Goal: Task Accomplishment & Management: Use online tool/utility

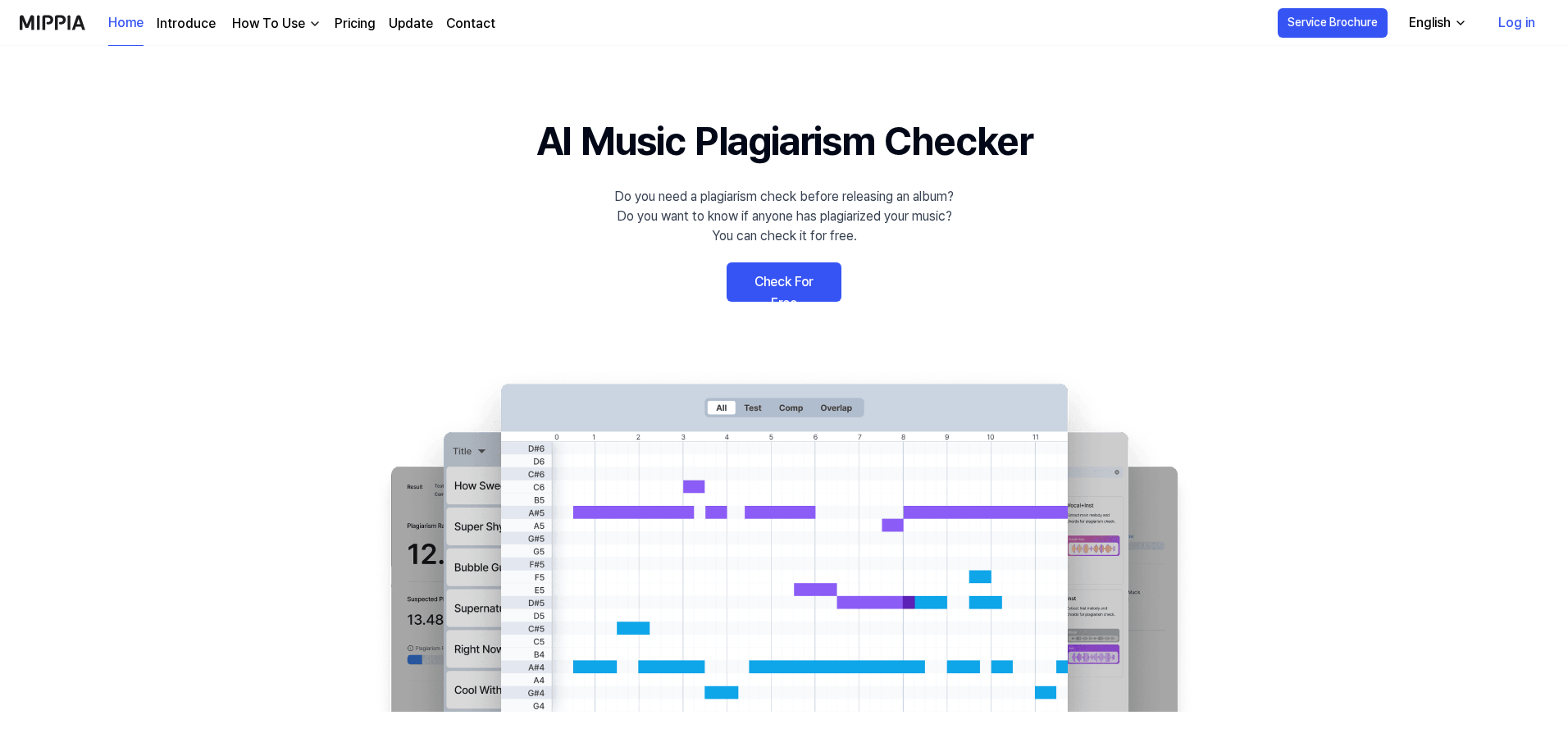
click at [783, 276] on link "Check For Free" at bounding box center [784, 282] width 114 height 40
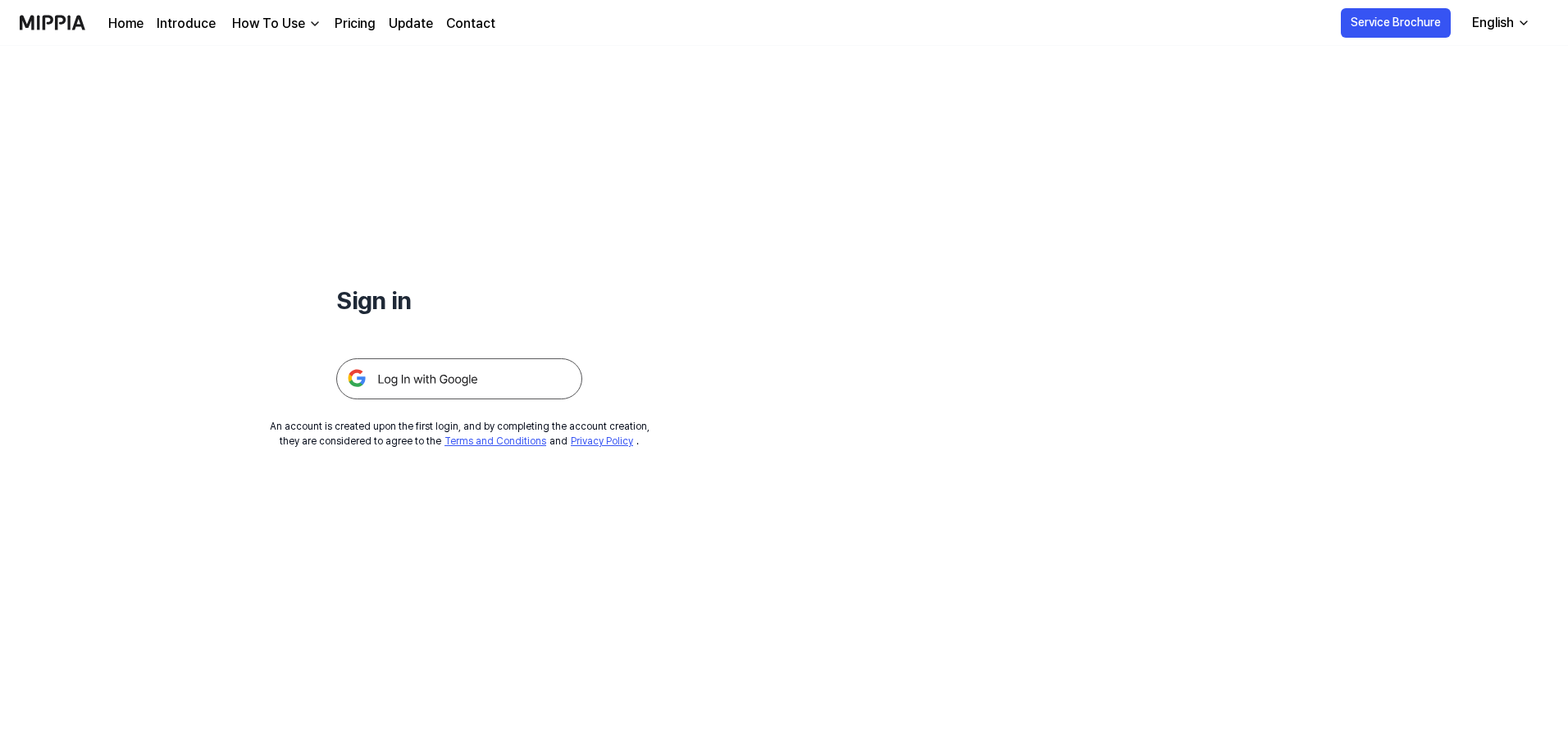
click at [427, 378] on img at bounding box center [459, 379] width 246 height 41
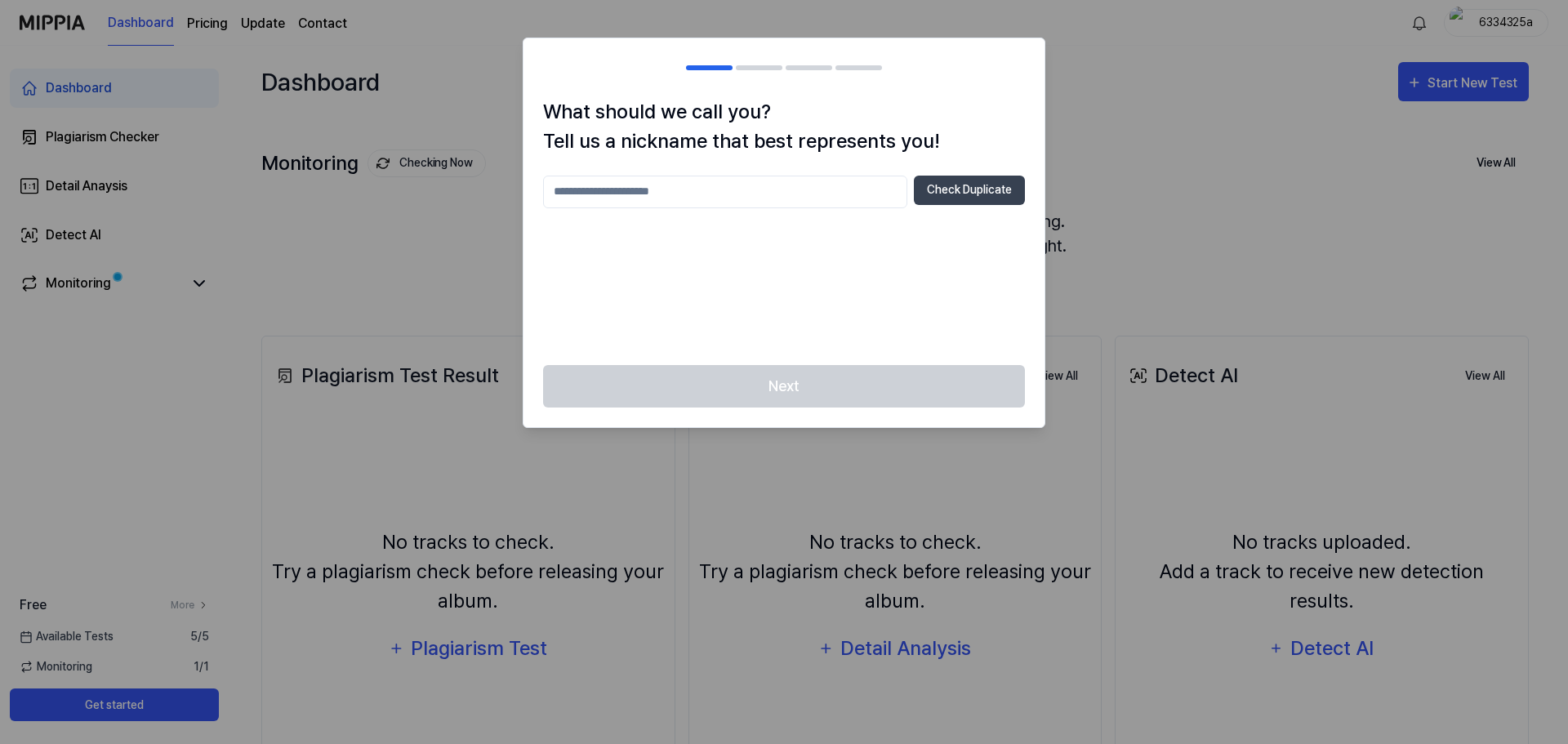
click at [781, 187] on input "text" at bounding box center [725, 192] width 365 height 33
type input "******"
click at [964, 177] on button "Check Duplicate" at bounding box center [969, 190] width 111 height 29
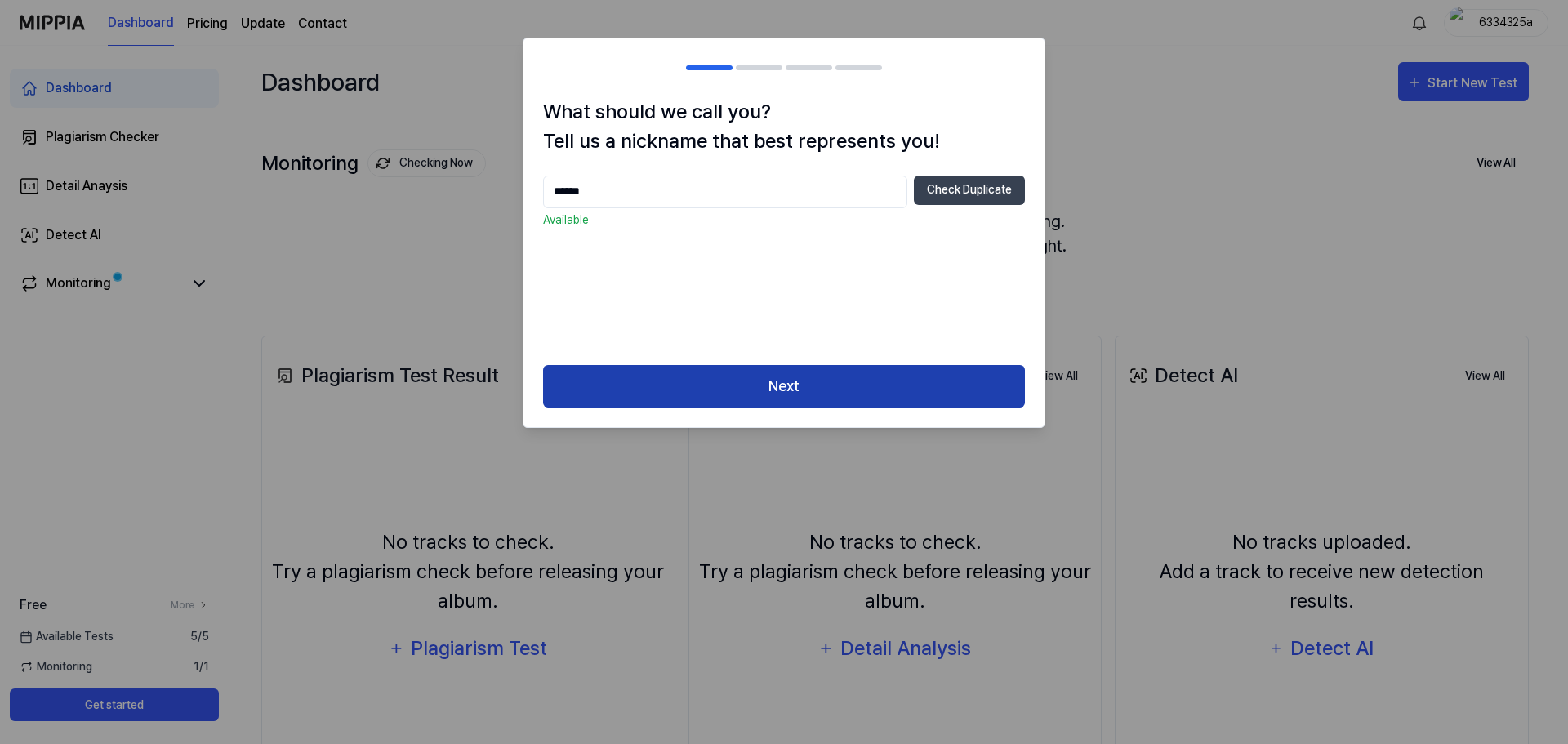
click at [821, 375] on button "Next" at bounding box center [784, 386] width 482 height 43
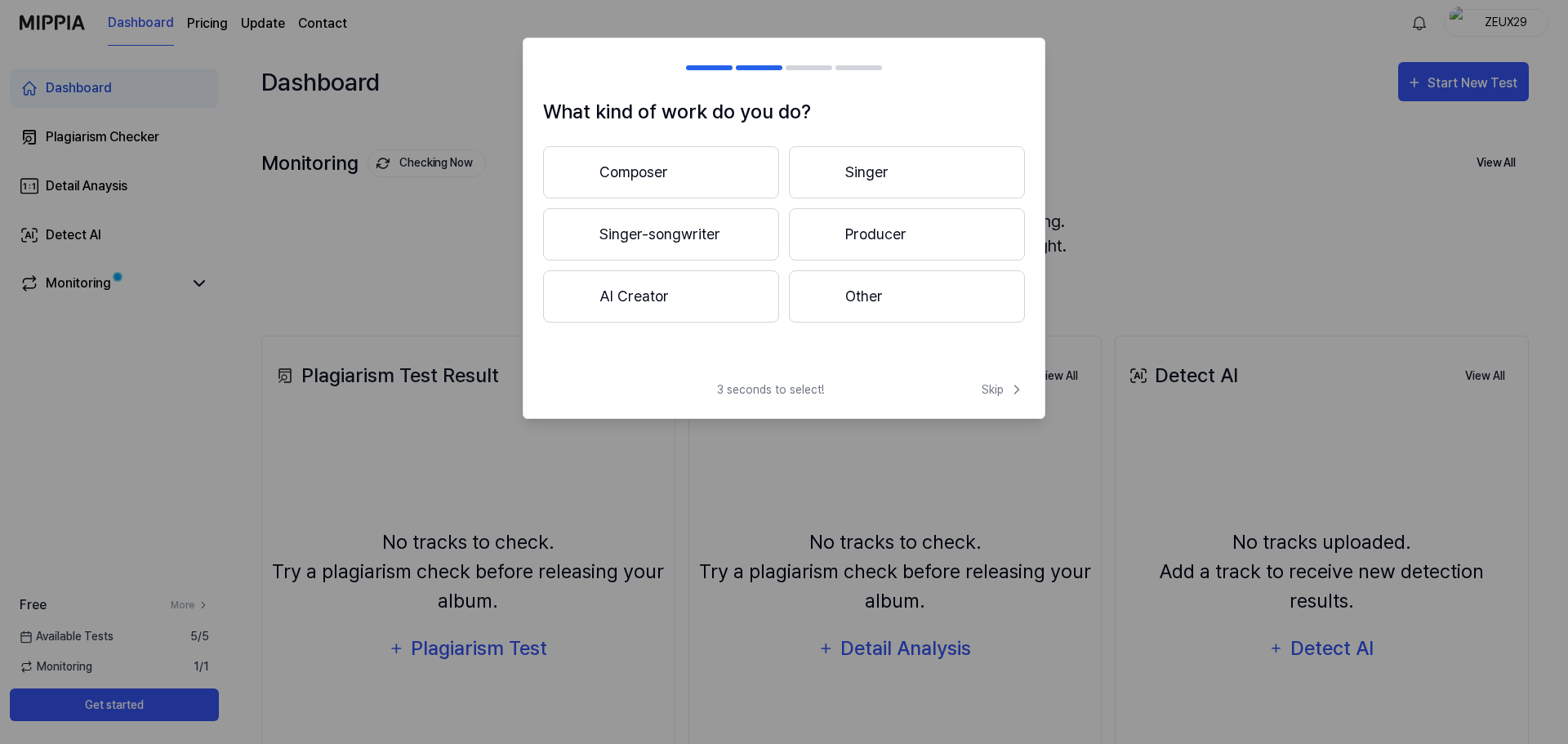
click at [839, 224] on button "Producer" at bounding box center [907, 234] width 236 height 52
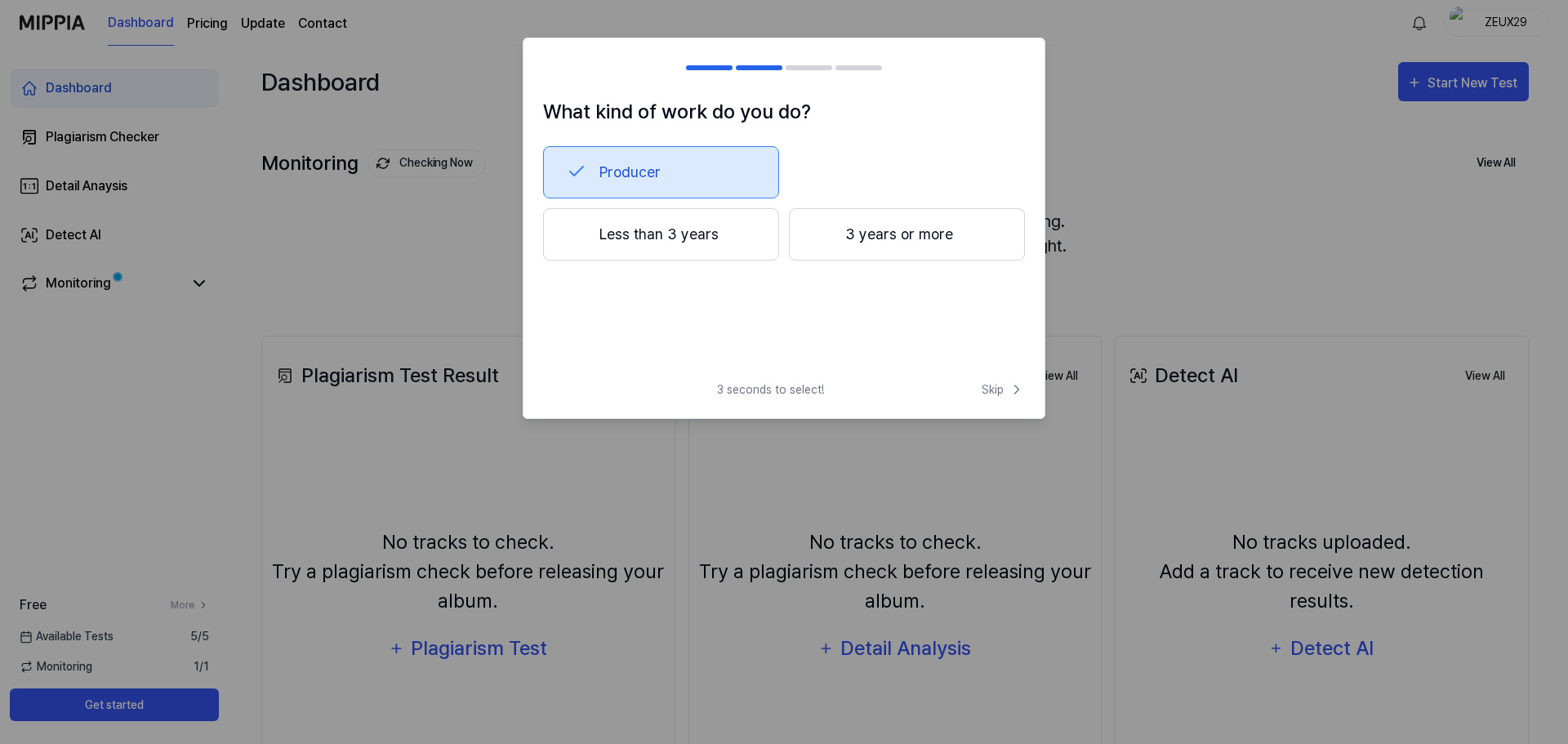
click at [714, 234] on button "Less than 3 years" at bounding box center [660, 234] width 236 height 52
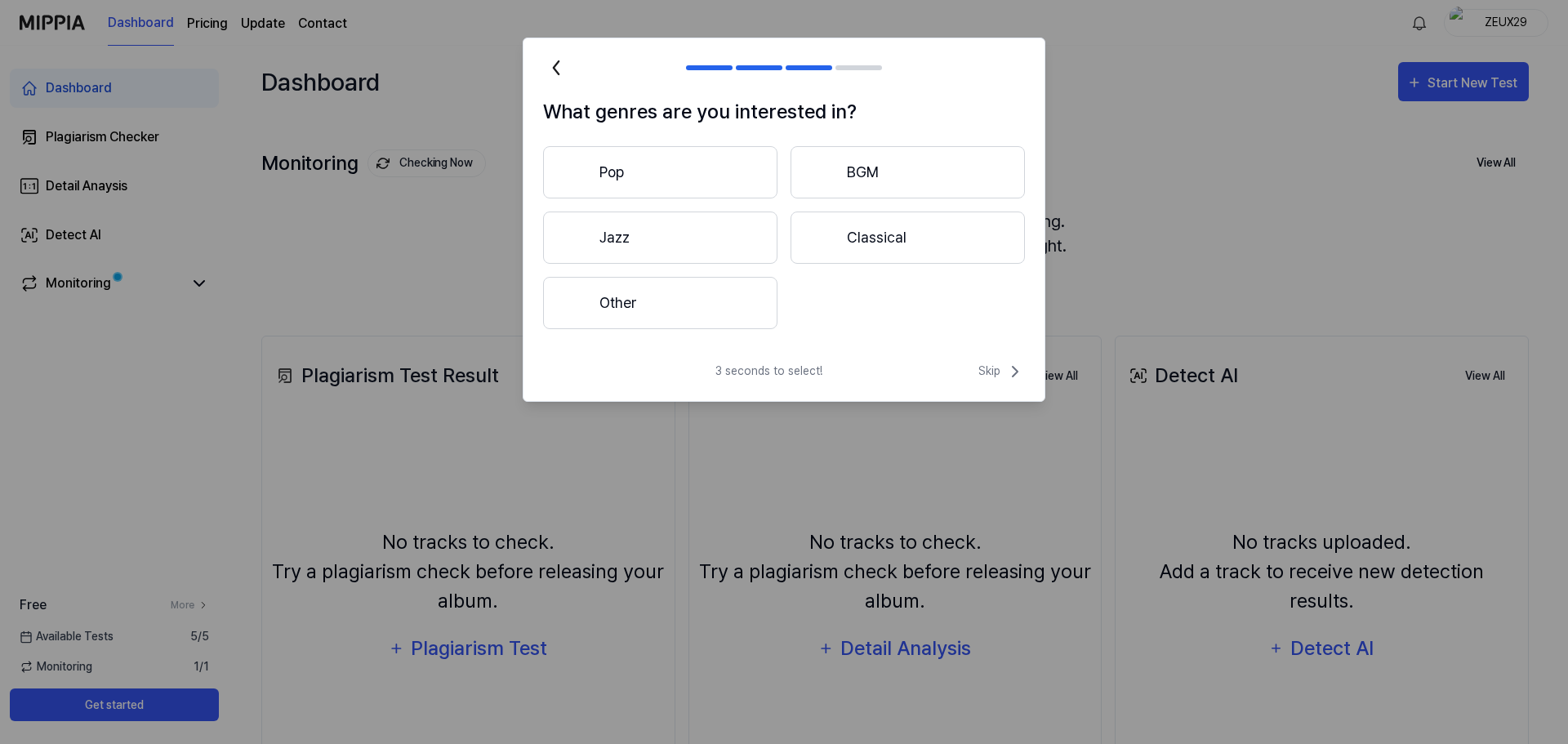
click at [740, 167] on button "Pop" at bounding box center [660, 172] width 234 height 52
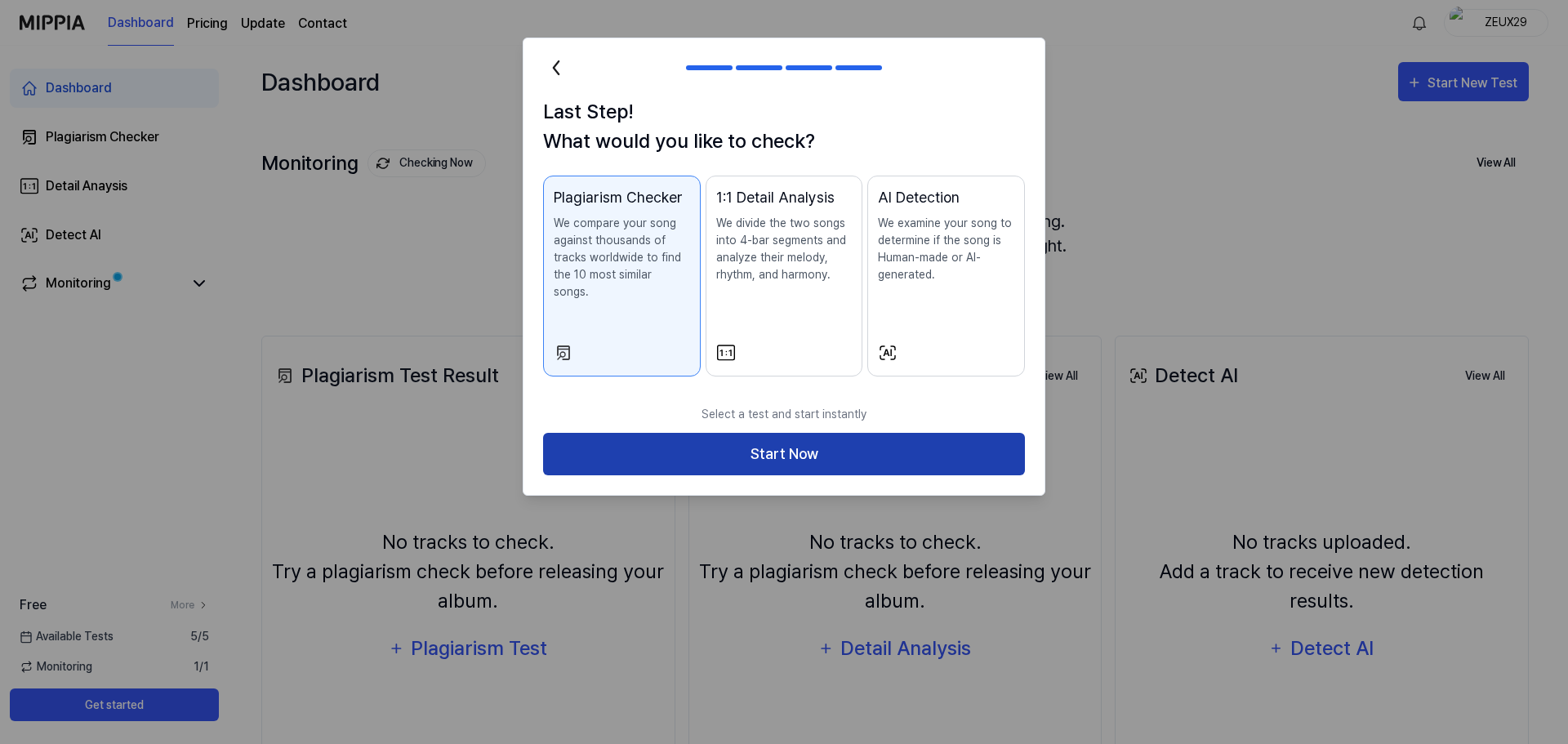
click at [945, 443] on button "Start Now" at bounding box center [784, 454] width 482 height 43
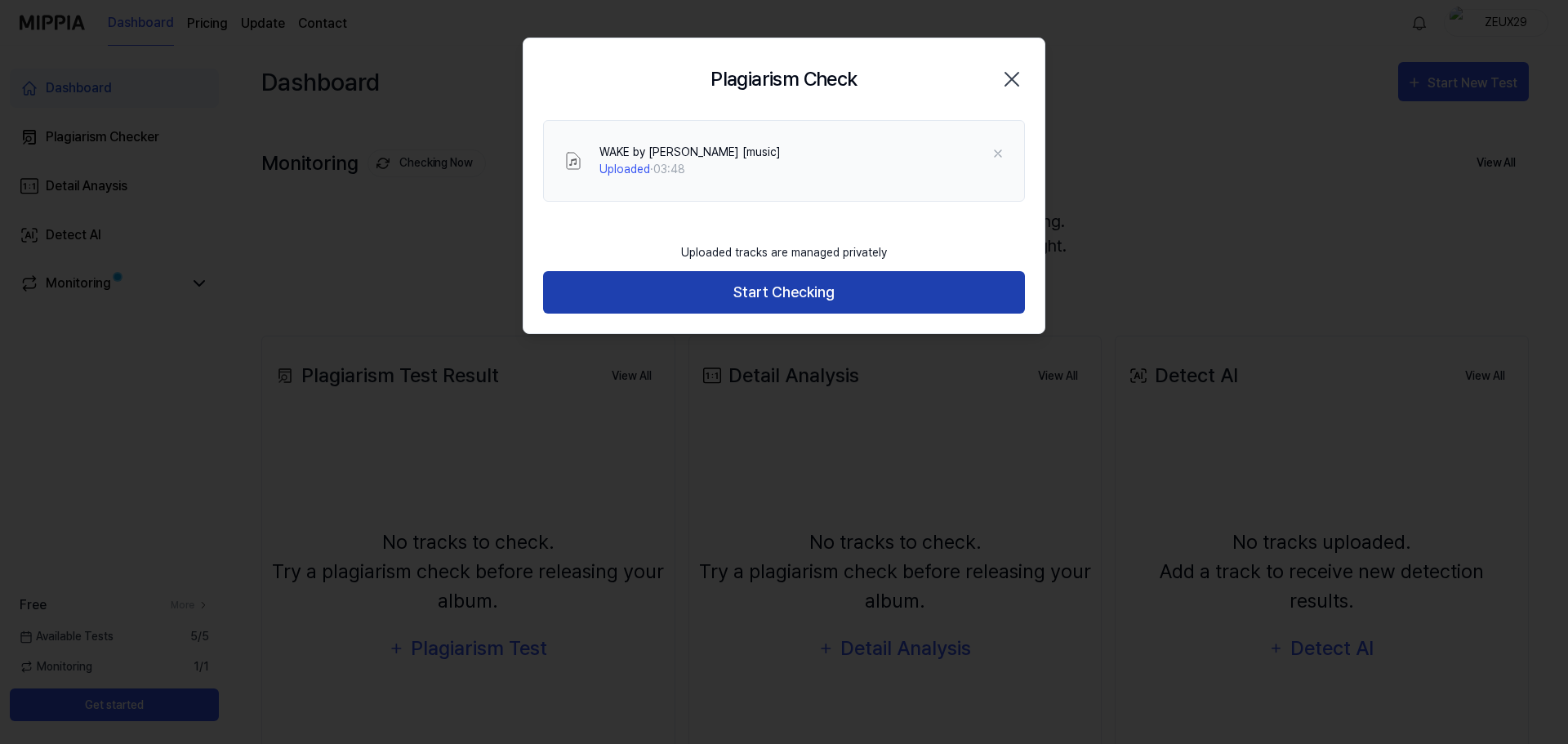
click at [814, 287] on button "Start Checking" at bounding box center [784, 292] width 482 height 43
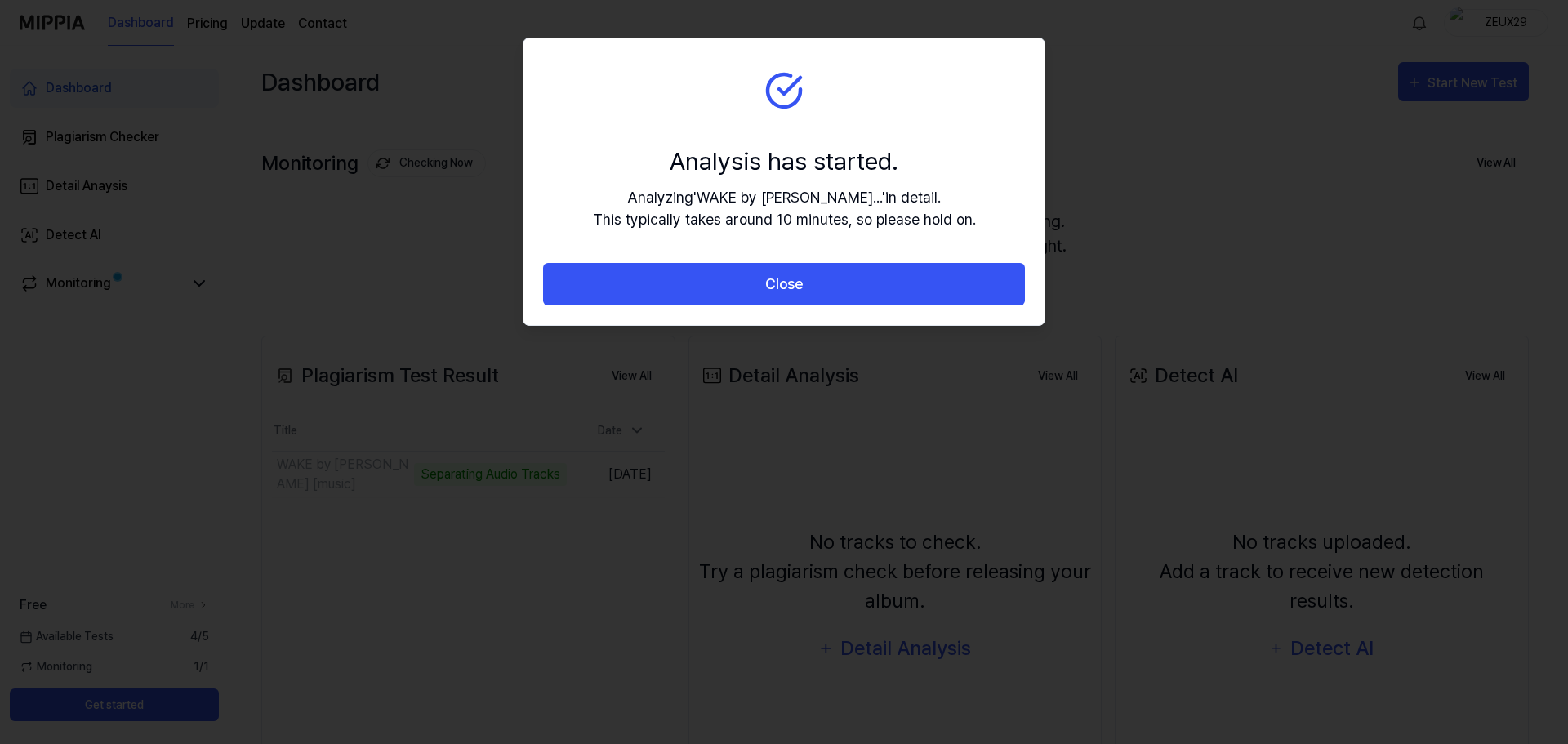
click at [814, 287] on button "Close" at bounding box center [784, 284] width 482 height 43
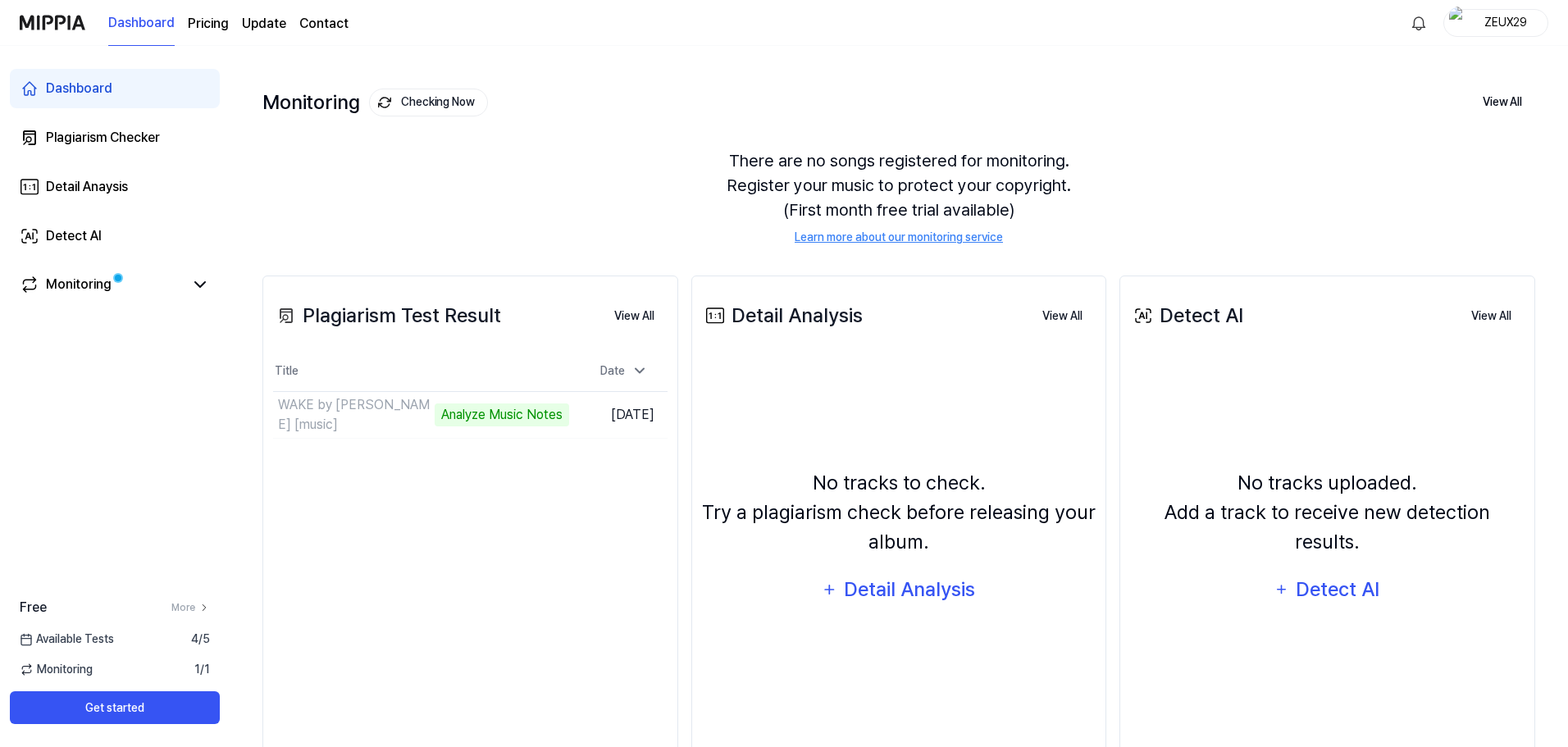
scroll to position [126, 0]
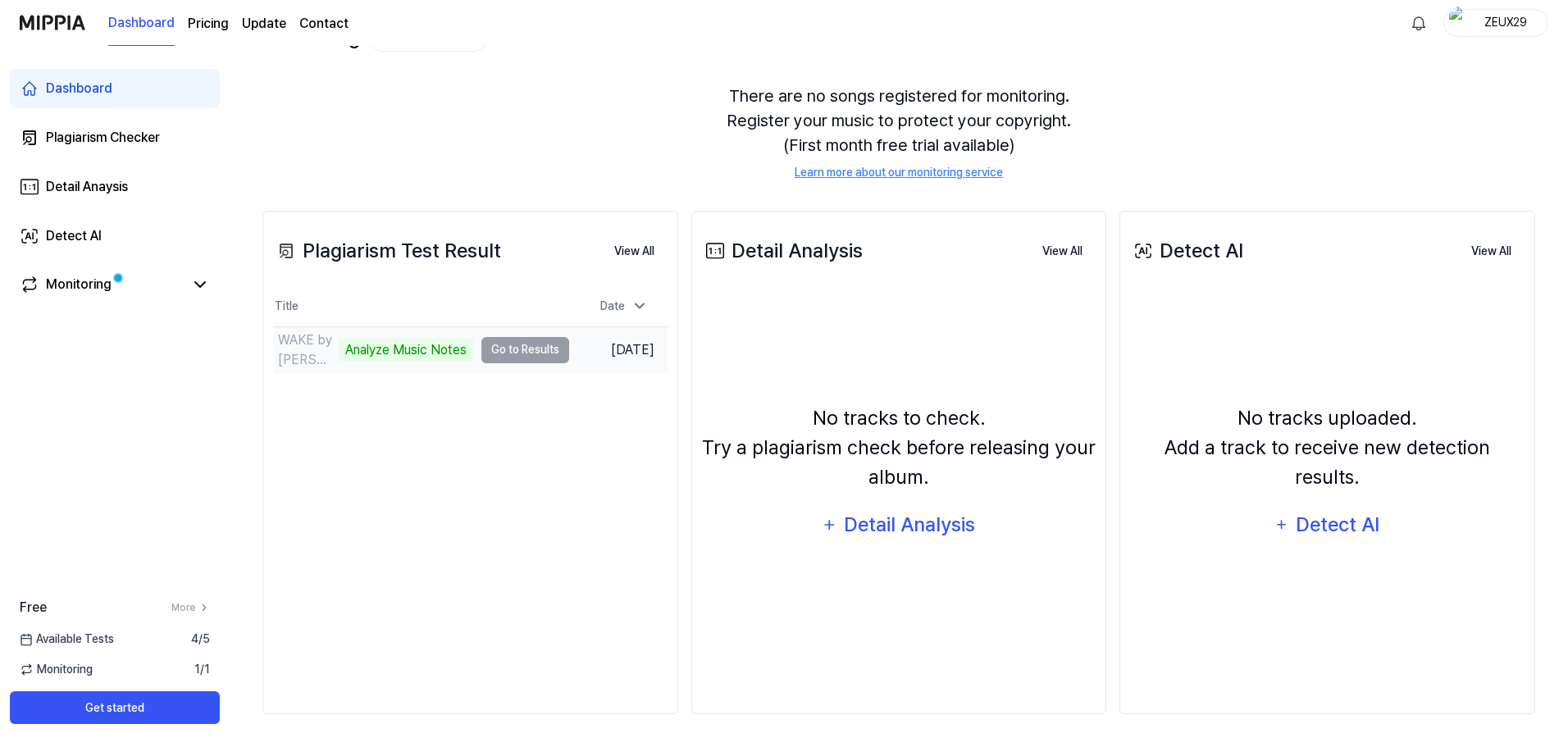
click at [524, 348] on td "WAKE by [PERSON_NAME] [music] Analyze Music Notes Go to Results" at bounding box center [421, 350] width 296 height 46
click at [101, 288] on div "Monitoring" at bounding box center [78, 284] width 65 height 19
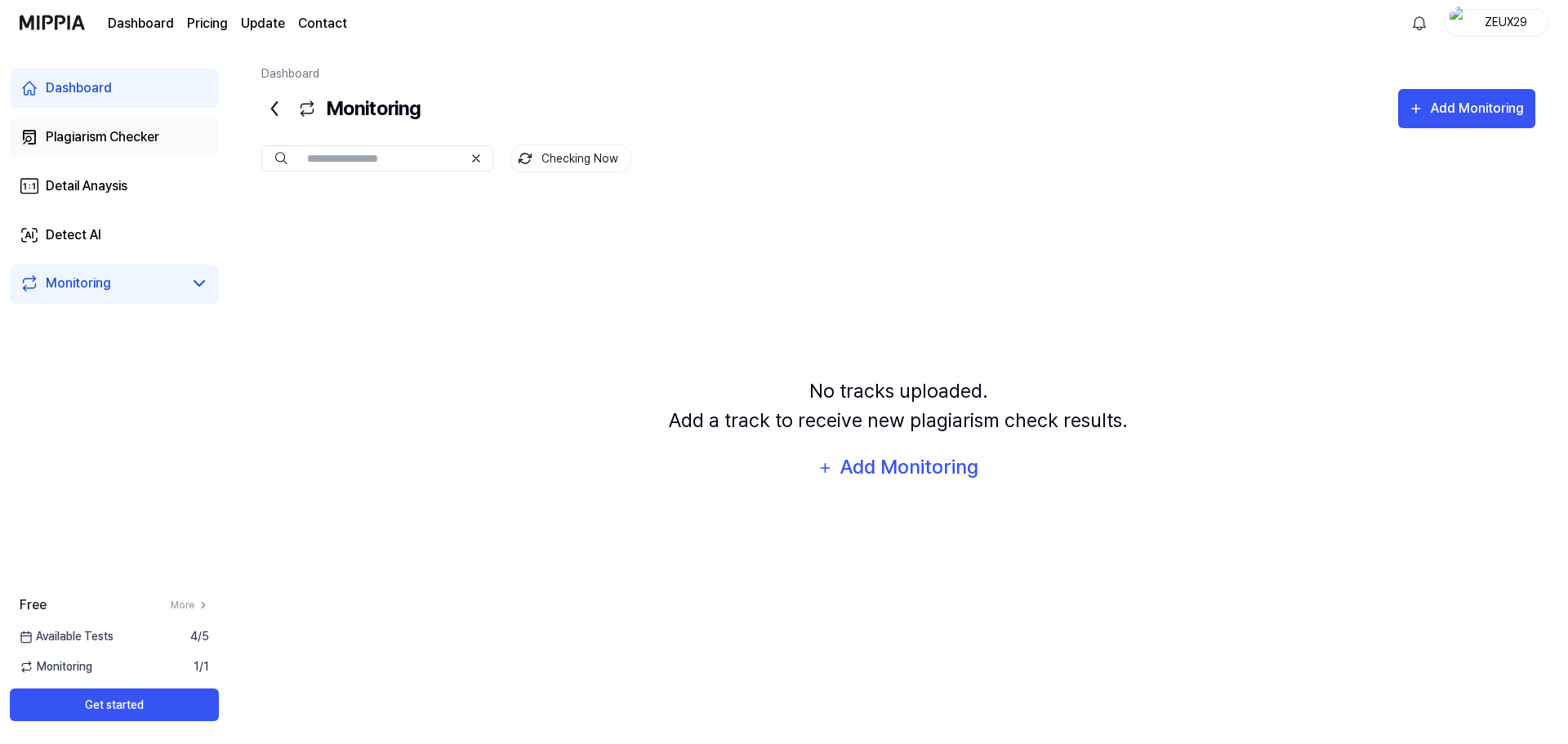
click at [136, 131] on div "Plagiarism Checker" at bounding box center [103, 137] width 114 height 19
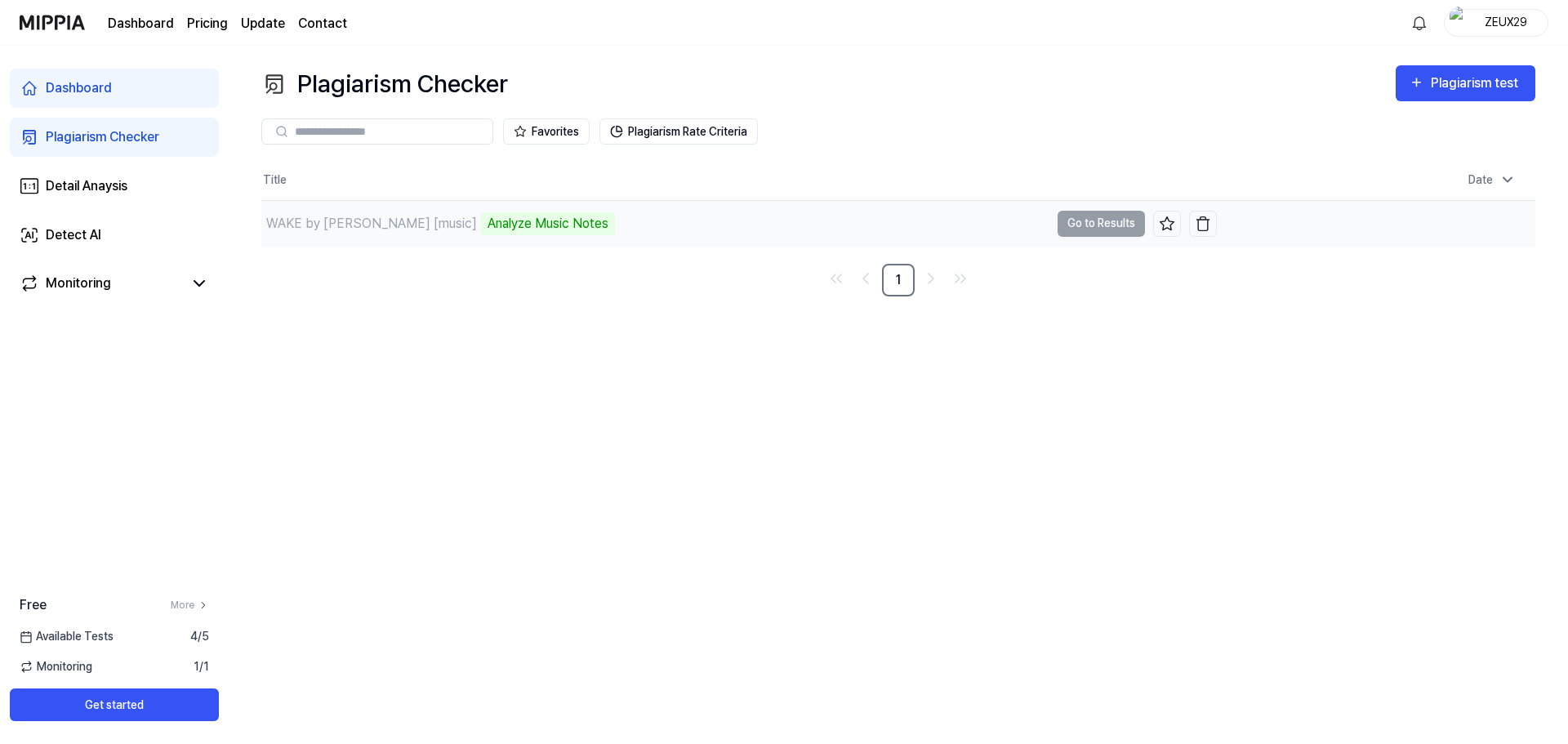
click at [1087, 214] on td "WAKE by [PERSON_NAME] [music] Analyze Music Notes Go to Results" at bounding box center [739, 224] width 955 height 46
click at [481, 232] on div "Analyze Music Notes" at bounding box center [548, 223] width 134 height 23
click at [623, 221] on div "WAKE by LIRA [music] Analyze Music Notes" at bounding box center [656, 224] width 788 height 46
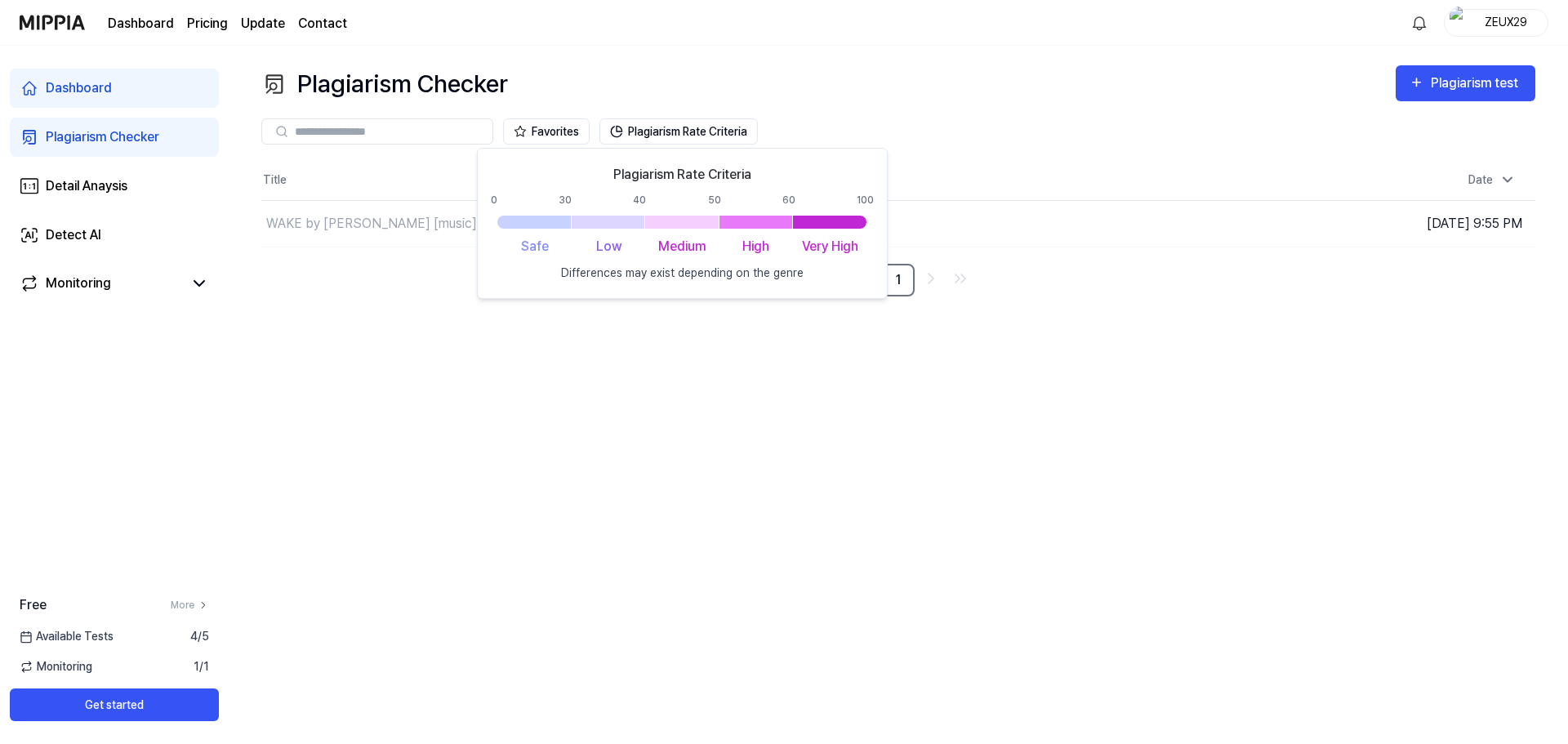
click at [999, 507] on div "Plagiarism Checker Plagiarism test Plagiarism Checker Detail Analysis Detect AI…" at bounding box center [898, 395] width 1339 height 698
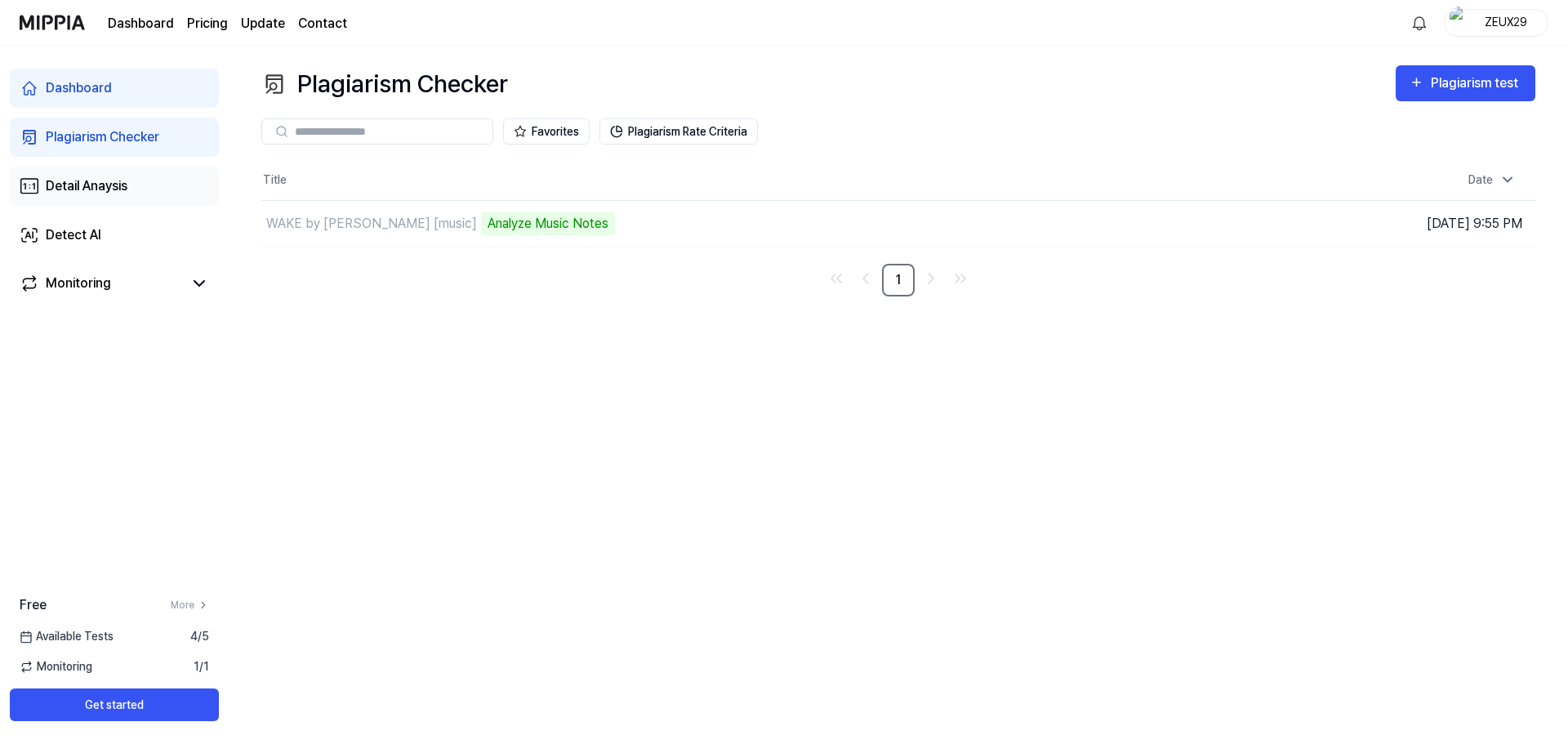
click at [157, 176] on link "Detail Anaysis" at bounding box center [115, 186] width 209 height 39
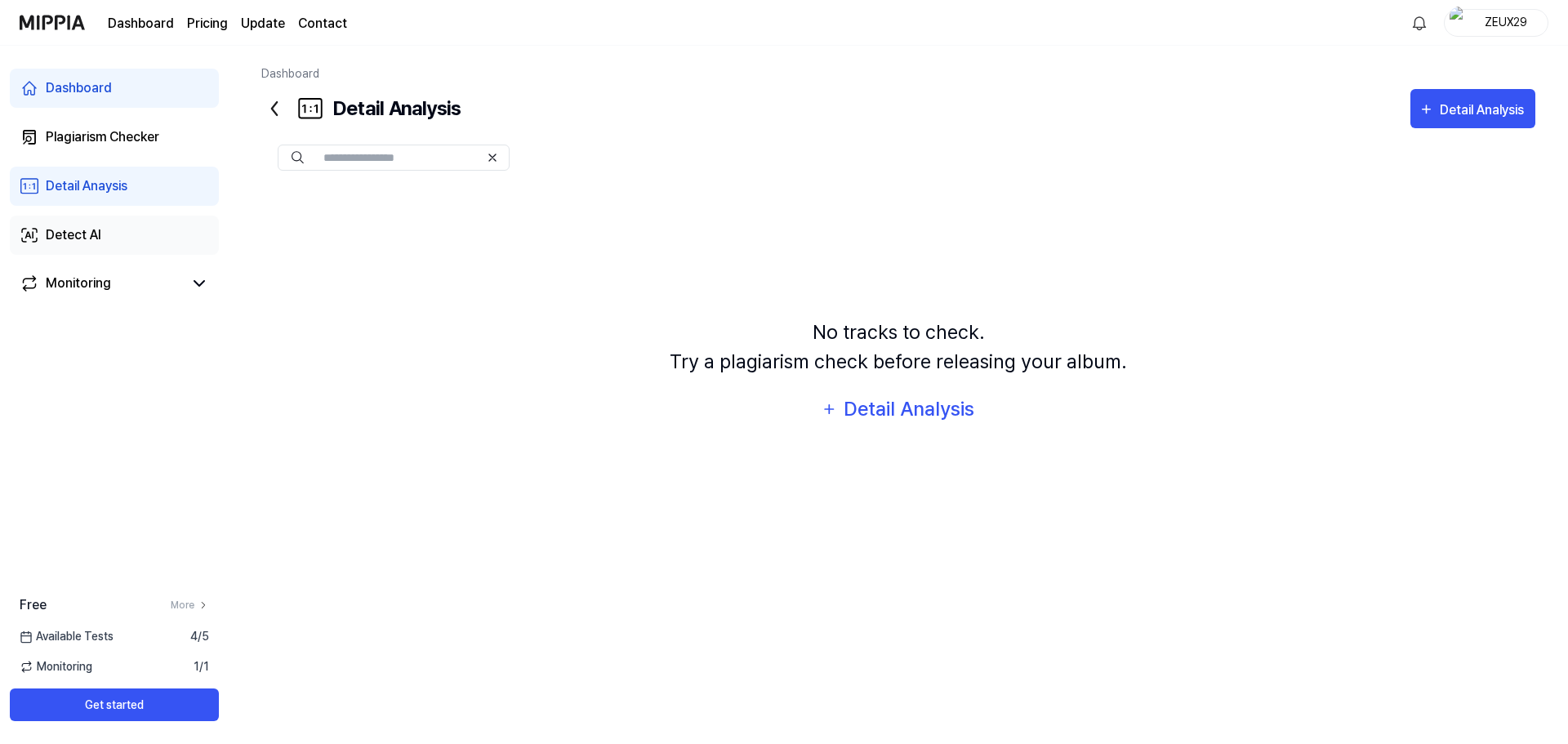
click at [107, 240] on link "Detect AI" at bounding box center [115, 235] width 209 height 39
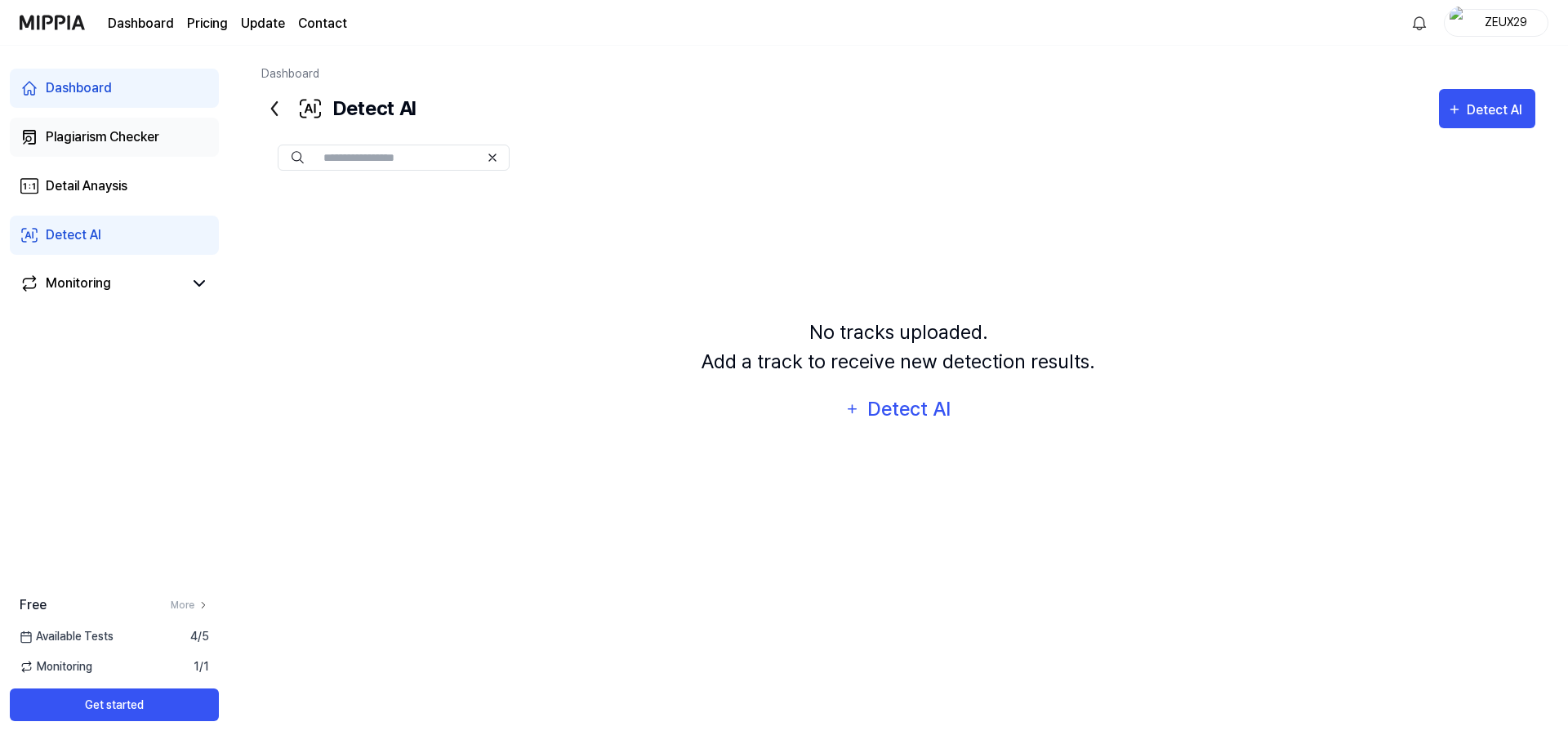
click at [136, 140] on div "Plagiarism Checker" at bounding box center [103, 137] width 114 height 19
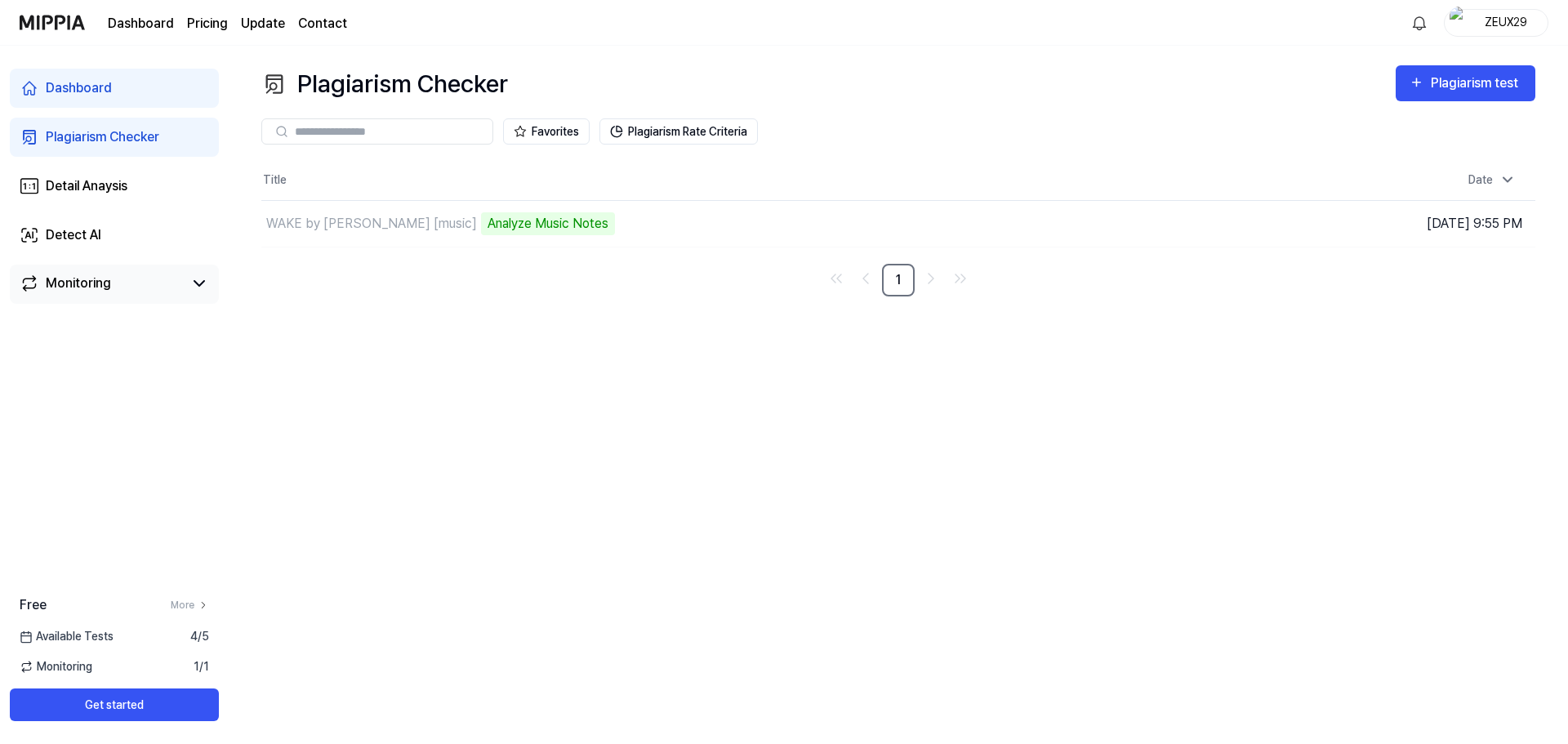
click at [117, 277] on link "Monitoring" at bounding box center [101, 283] width 164 height 19
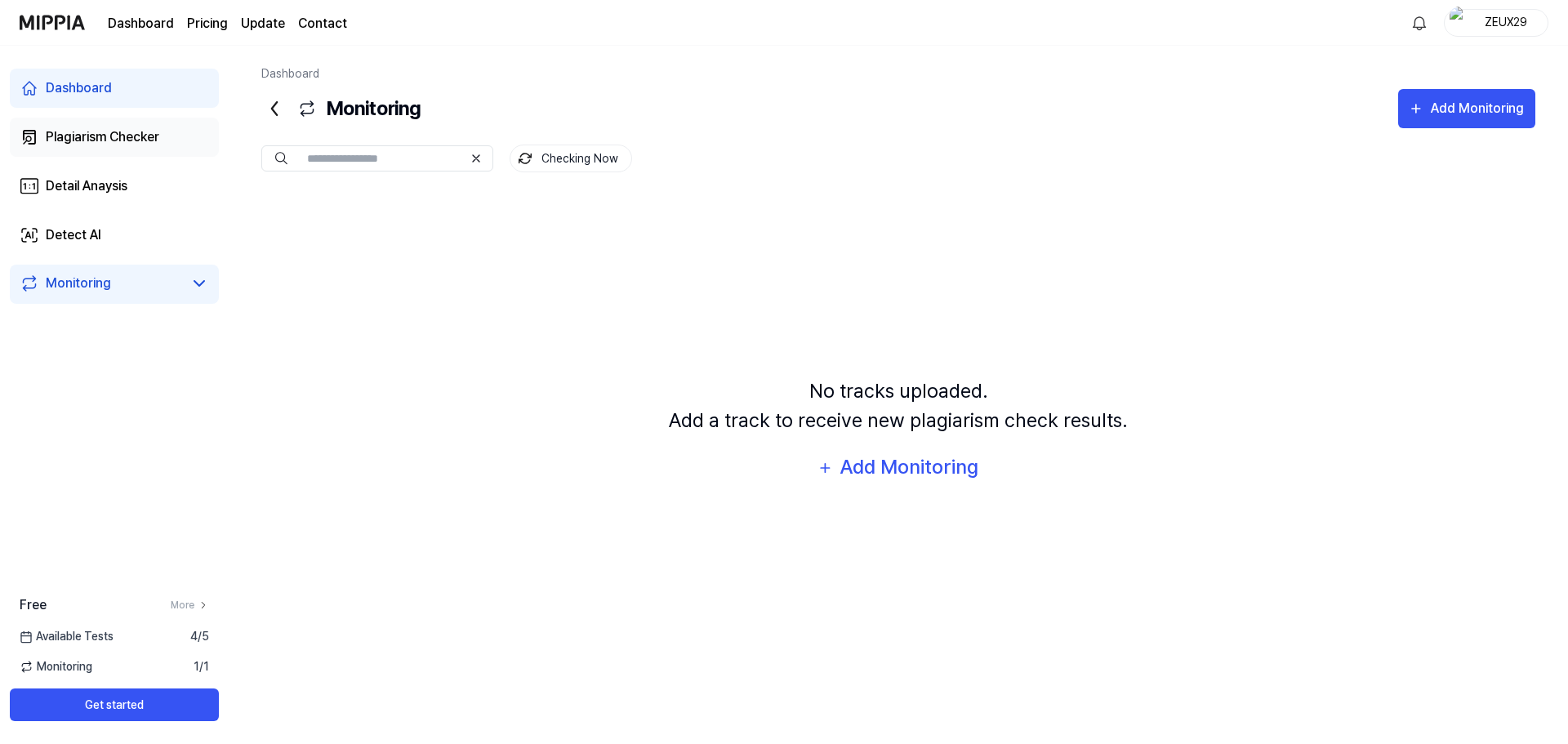
click at [135, 145] on div "Plagiarism Checker" at bounding box center [103, 137] width 114 height 19
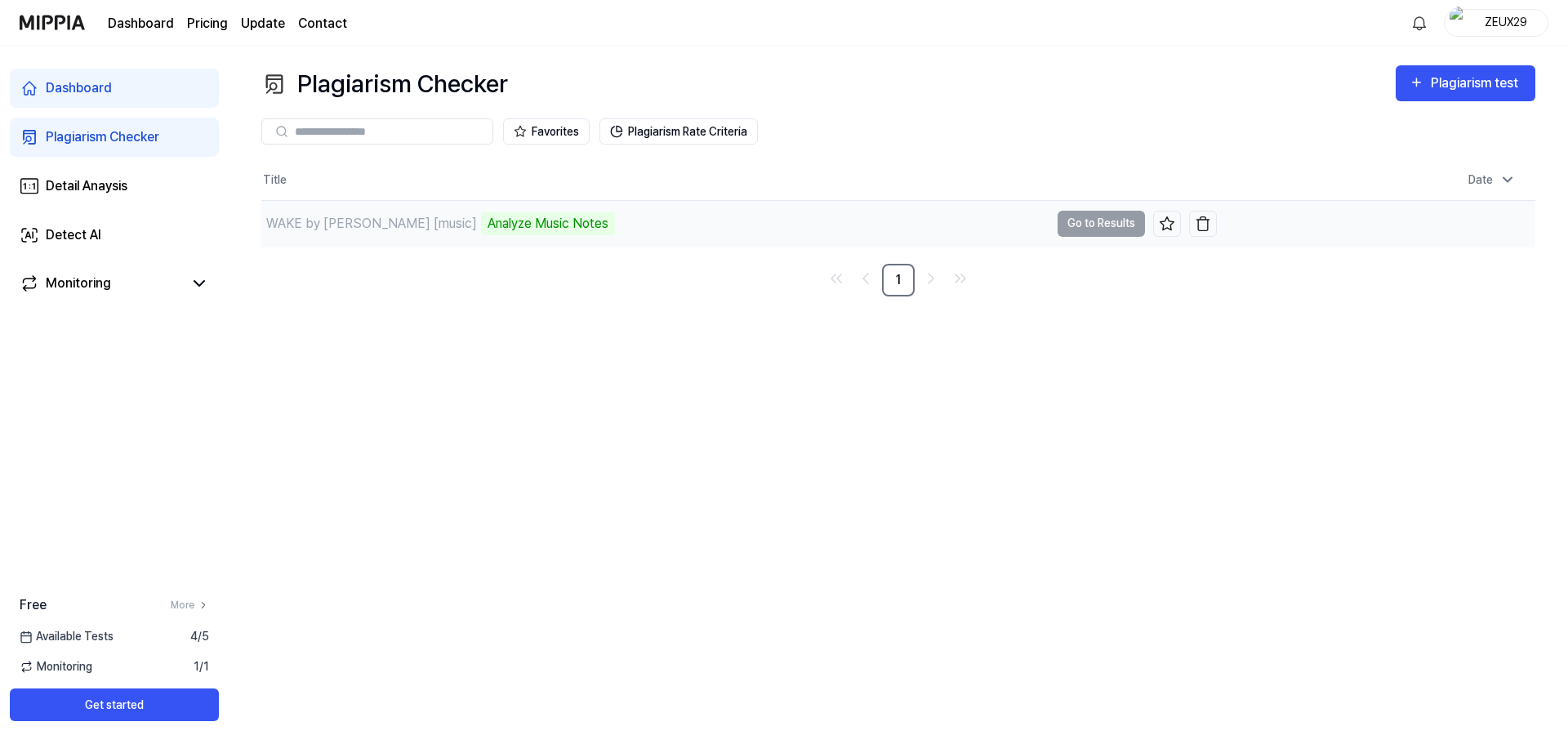
click at [1081, 224] on td "WAKE by [PERSON_NAME] [music] Analyze Music Notes Go to Results" at bounding box center [739, 224] width 955 height 46
click at [126, 300] on div "Monitoring" at bounding box center [115, 284] width 209 height 39
click at [126, 294] on div "Monitoring" at bounding box center [115, 284] width 209 height 39
click at [133, 270] on div "Monitoring" at bounding box center [115, 284] width 209 height 39
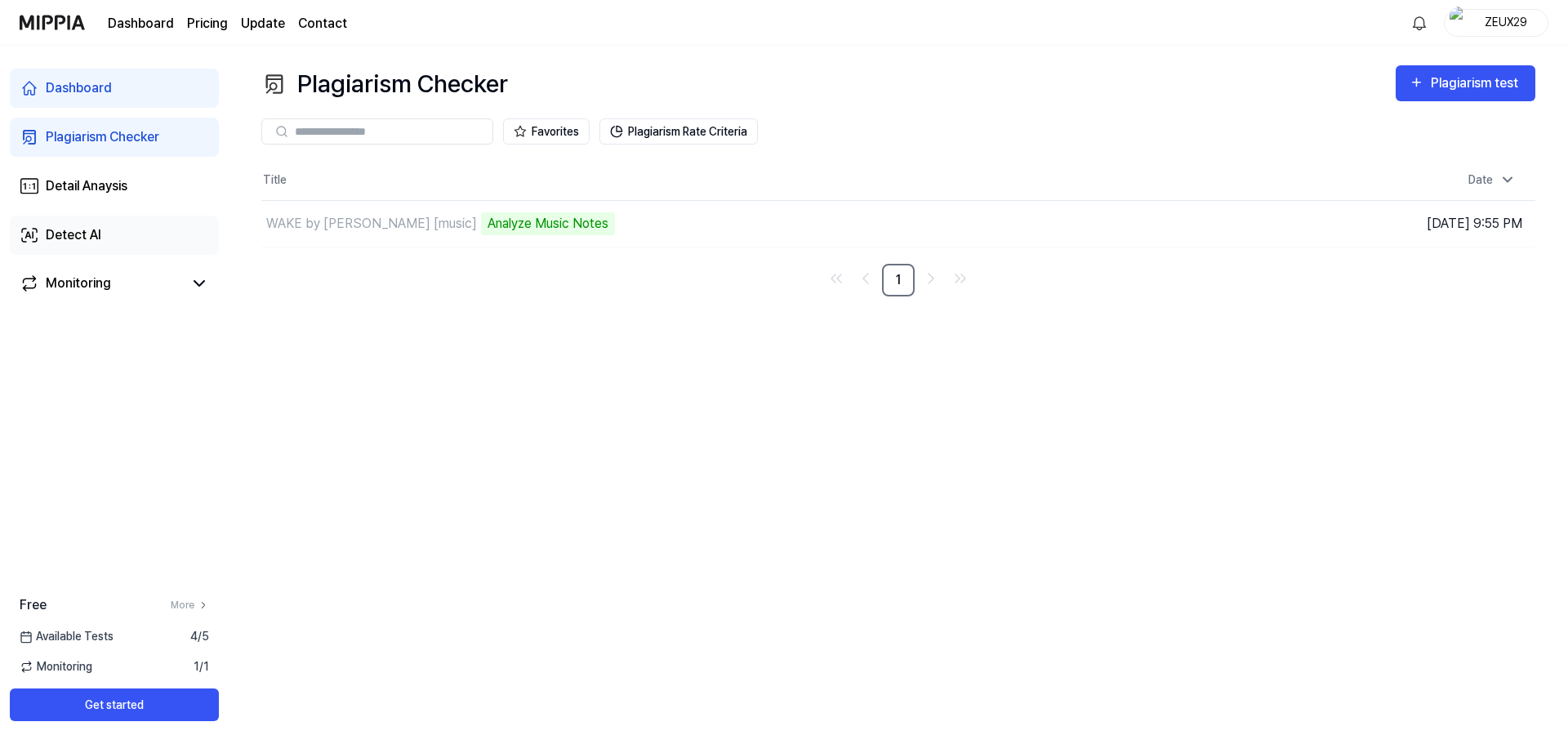
click at [130, 237] on link "Detect AI" at bounding box center [115, 235] width 209 height 39
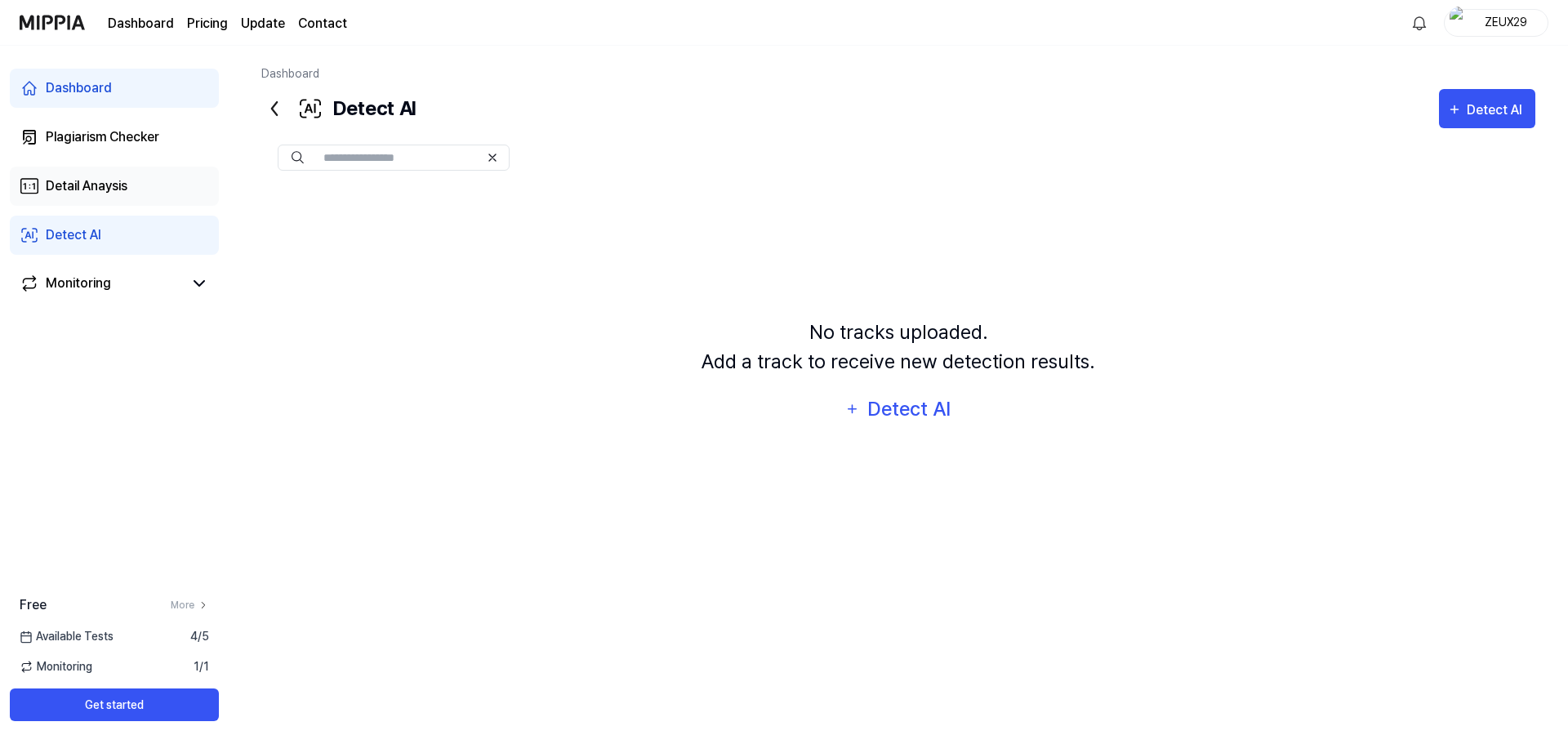
click at [143, 174] on link "Detail Anaysis" at bounding box center [115, 186] width 209 height 39
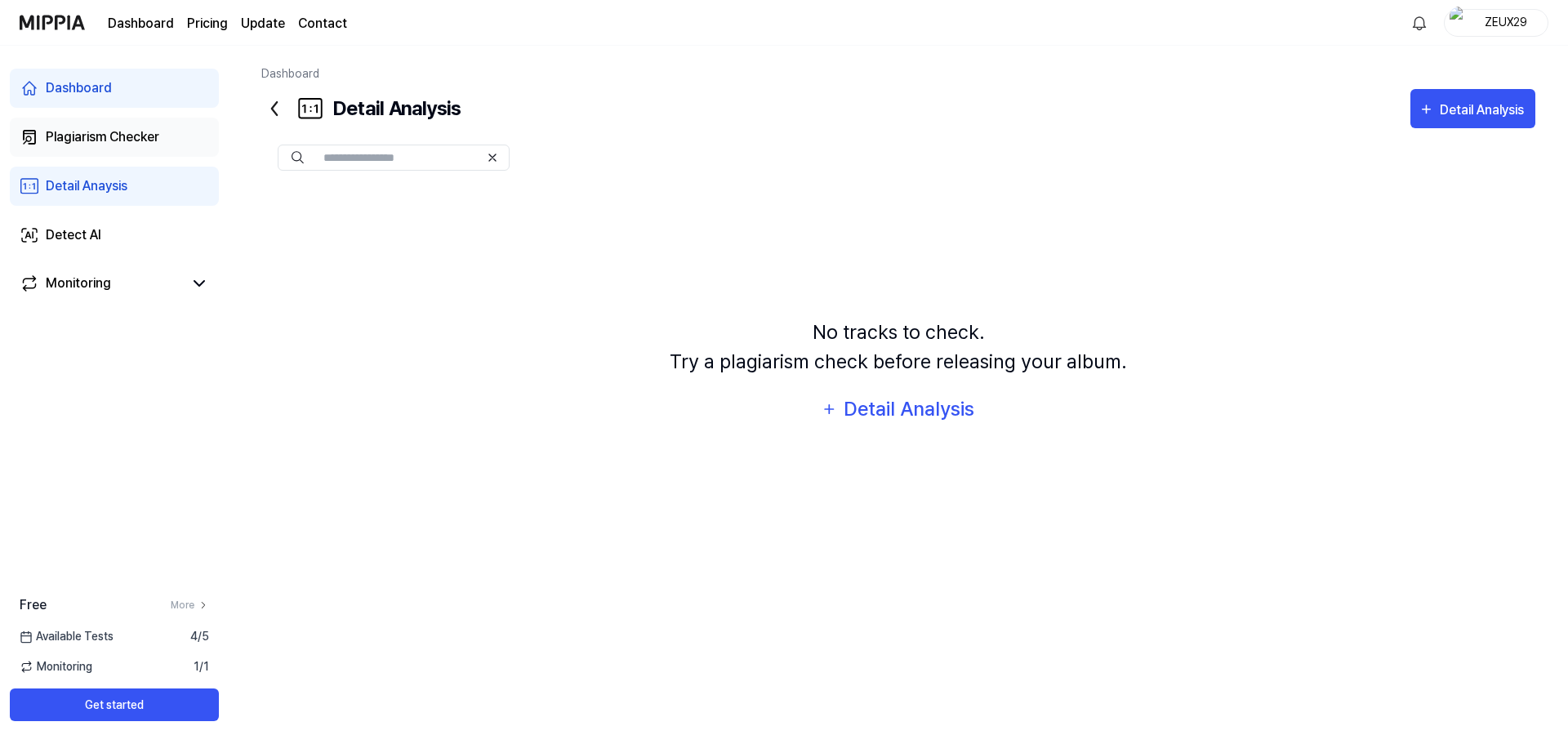
click at [152, 140] on div "Plagiarism Checker" at bounding box center [103, 137] width 114 height 19
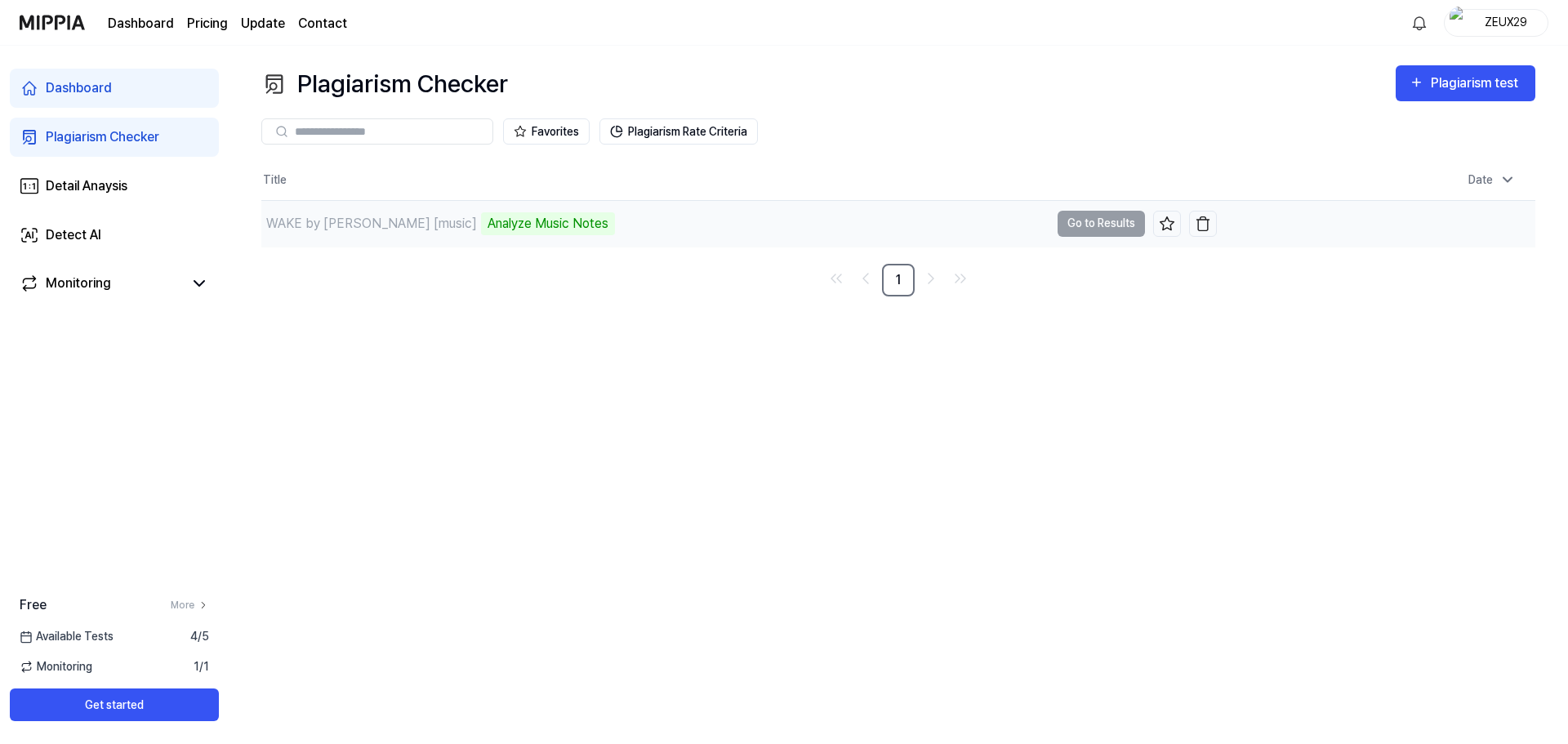
click at [481, 221] on div "Analyze Music Notes" at bounding box center [548, 223] width 134 height 23
click at [926, 217] on div "WAKE by LIRA [music] Analyze Music Notes" at bounding box center [656, 224] width 788 height 46
click at [718, 122] on button "Plagiarism Rate Criteria" at bounding box center [679, 131] width 158 height 26
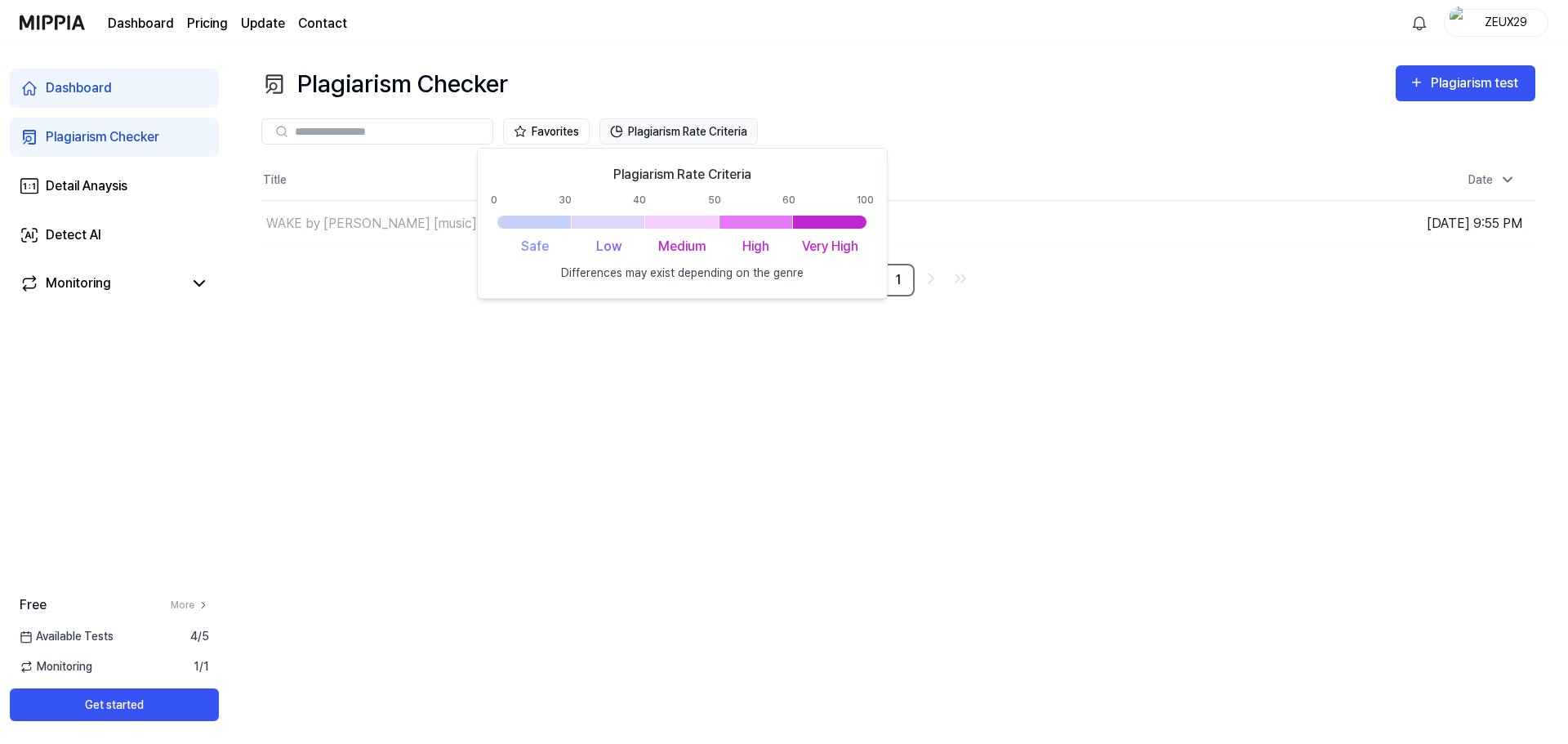
click at [701, 132] on button "Plagiarism Rate Criteria" at bounding box center [679, 131] width 158 height 26
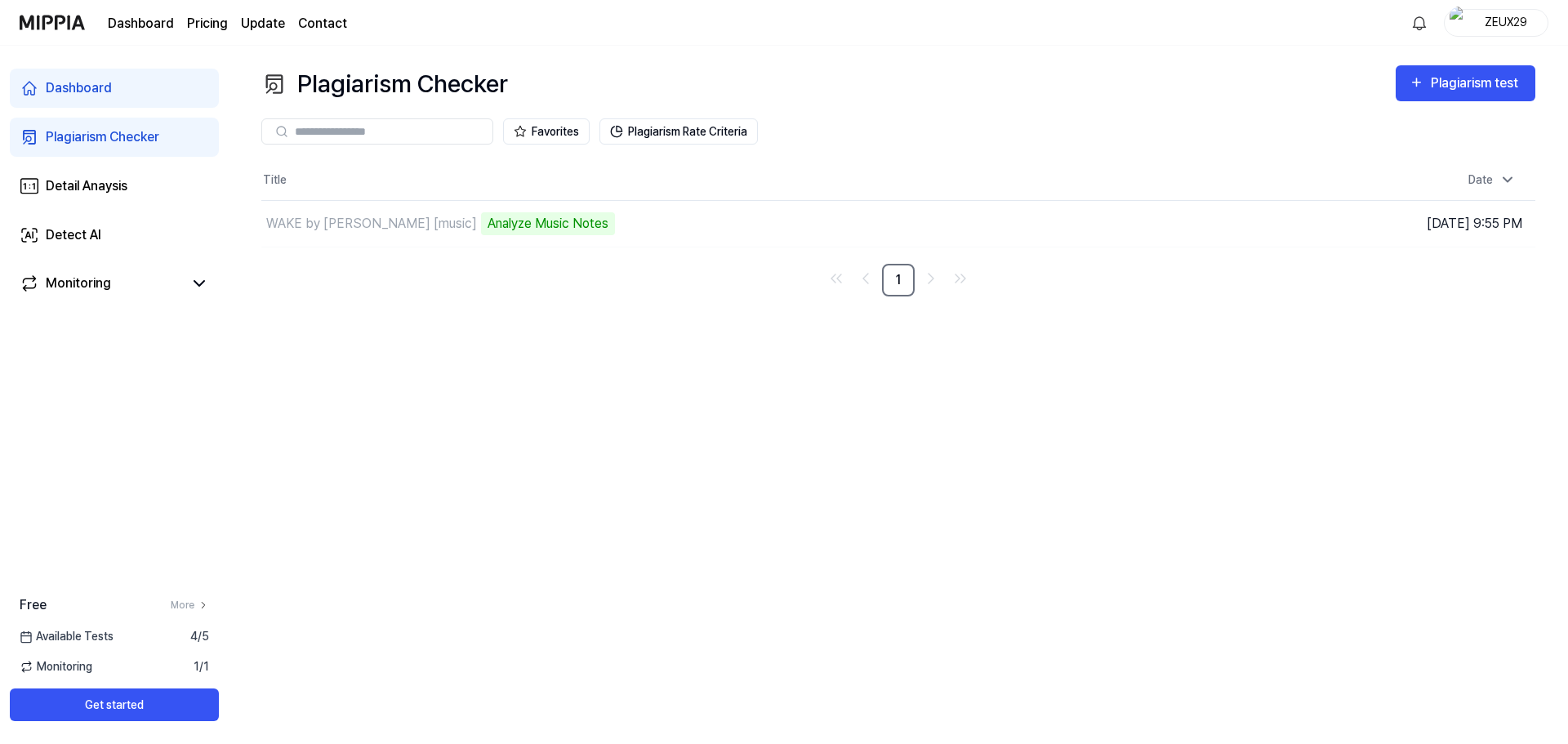
click at [107, 643] on span "Available Tests" at bounding box center [66, 637] width 94 height 17
click at [187, 604] on link "More" at bounding box center [190, 605] width 39 height 15
click at [86, 295] on div "Monitoring" at bounding box center [115, 284] width 209 height 39
click at [130, 288] on link "Monitoring" at bounding box center [101, 283] width 164 height 19
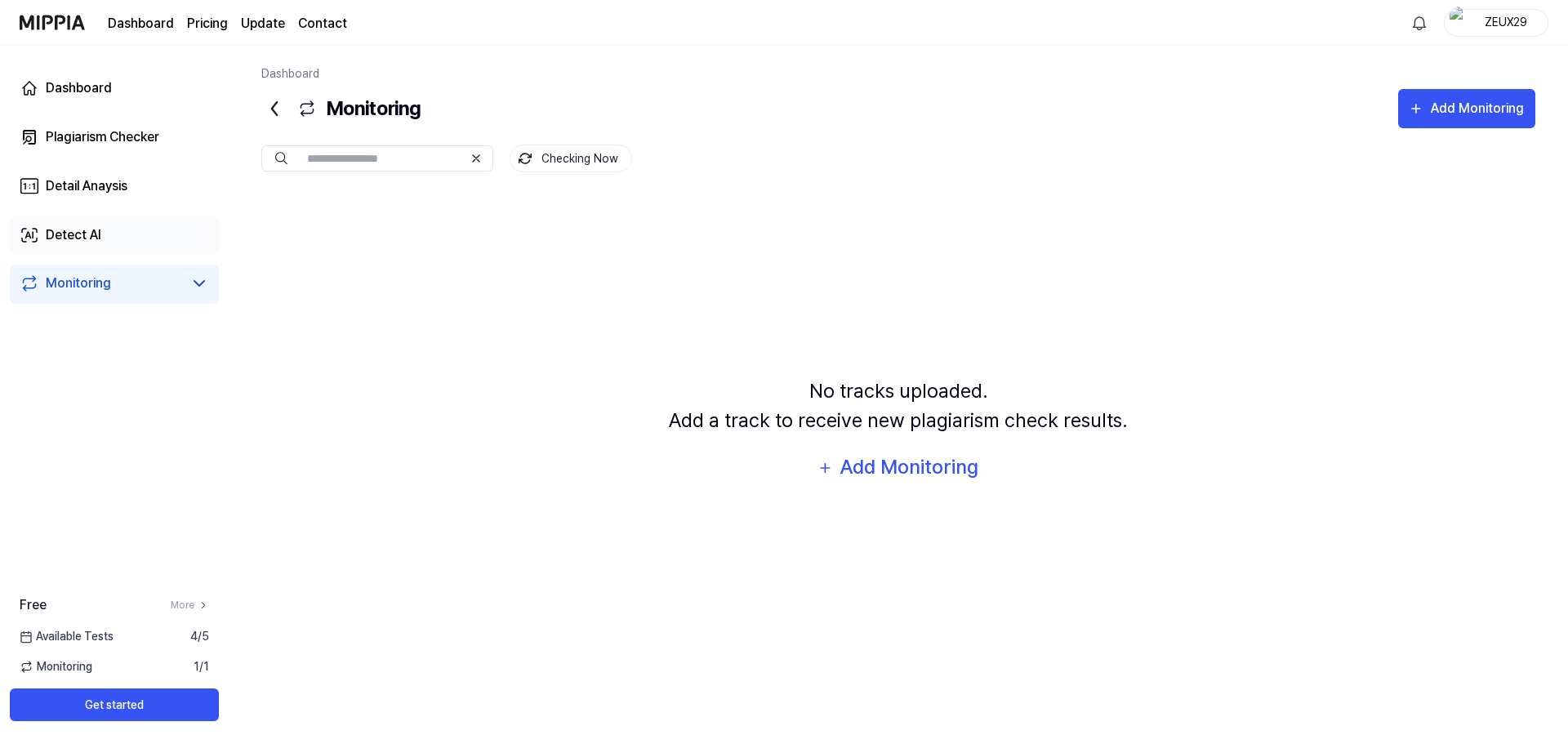
click at [182, 239] on link "Detect AI" at bounding box center [115, 235] width 209 height 39
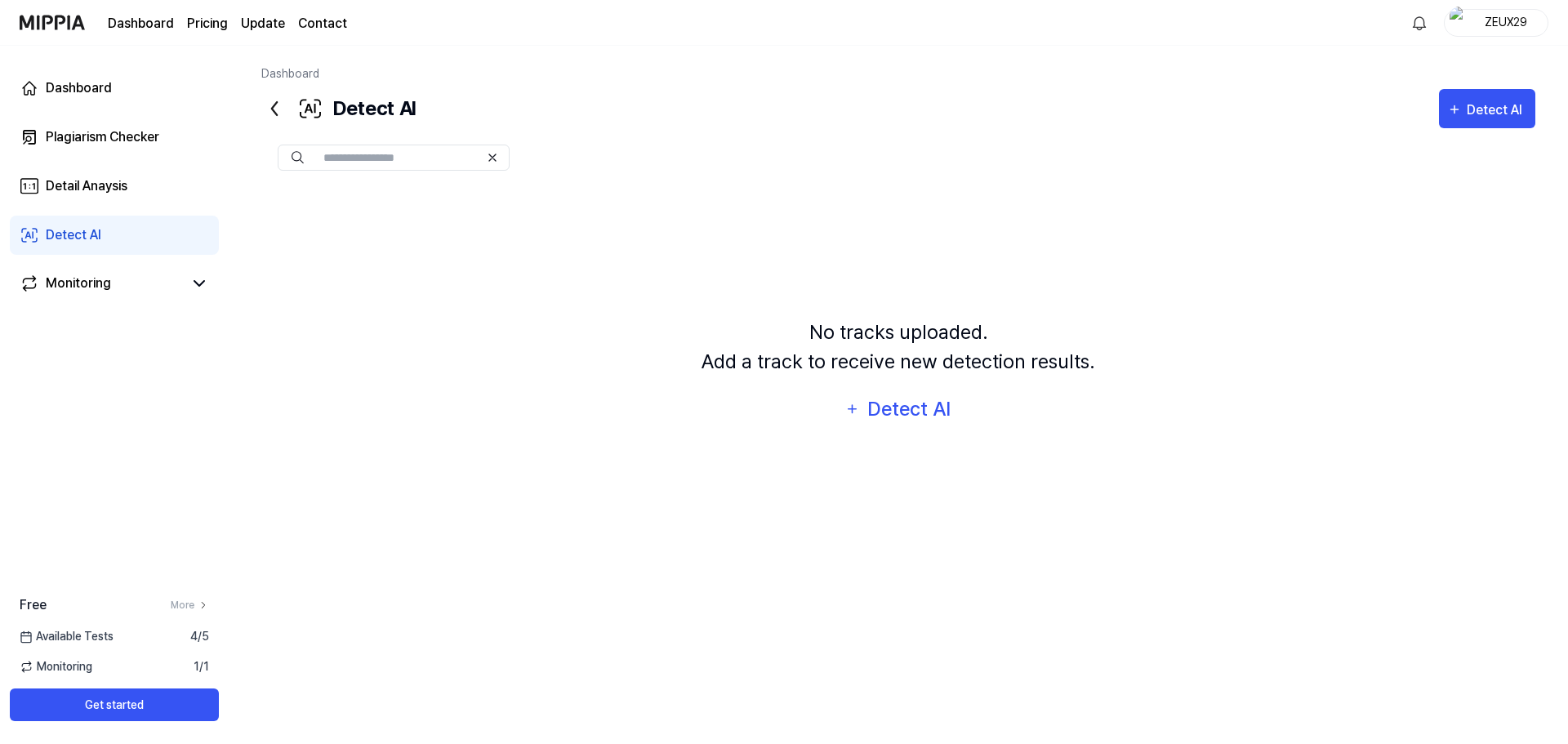
click at [182, 206] on div "Dashboard Plagiarism Checker Detail Anaysis Detect AI Monitoring" at bounding box center [114, 186] width 229 height 281
click at [180, 182] on link "Detail Anaysis" at bounding box center [115, 186] width 209 height 39
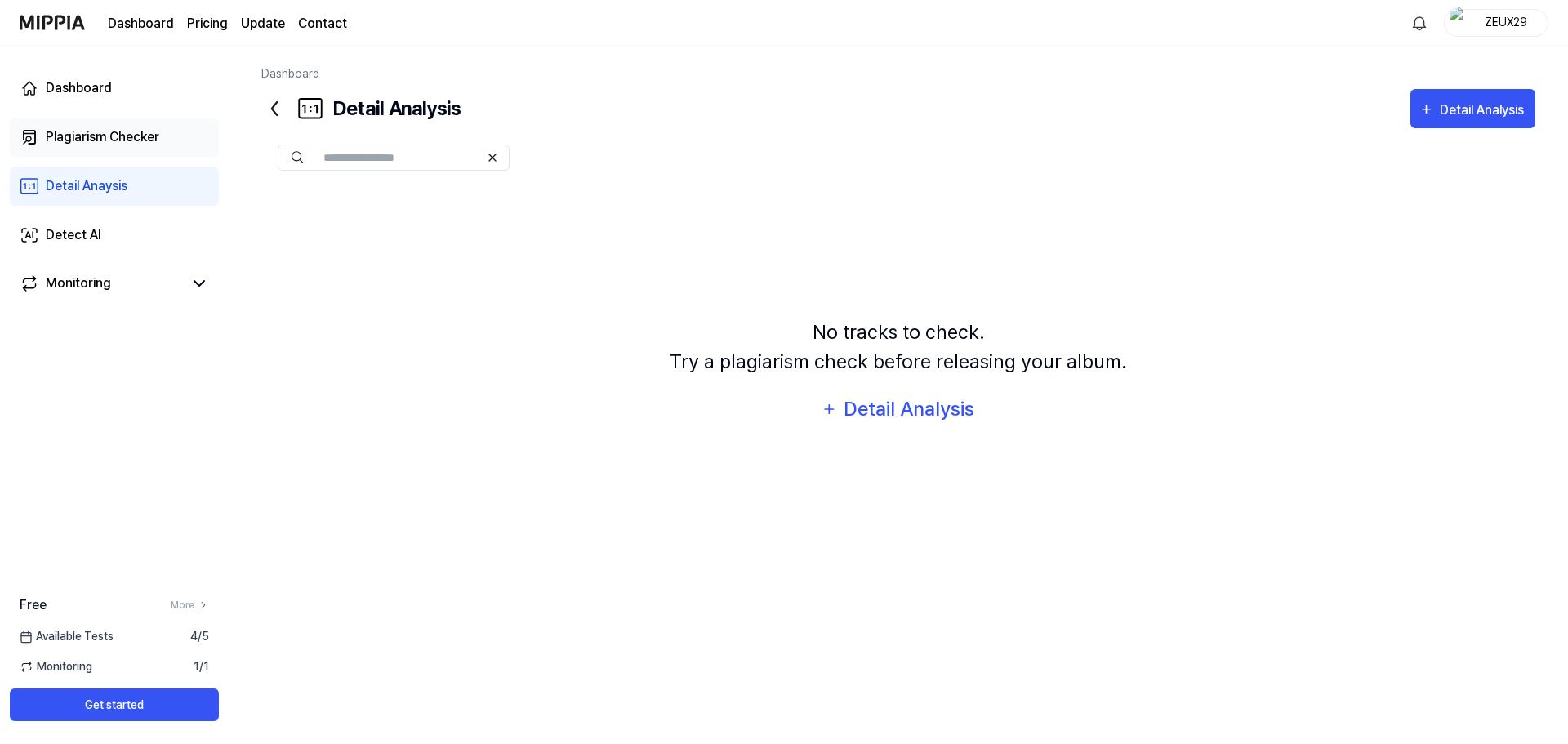
click at [182, 152] on link "Plagiarism Checker" at bounding box center [115, 137] width 209 height 39
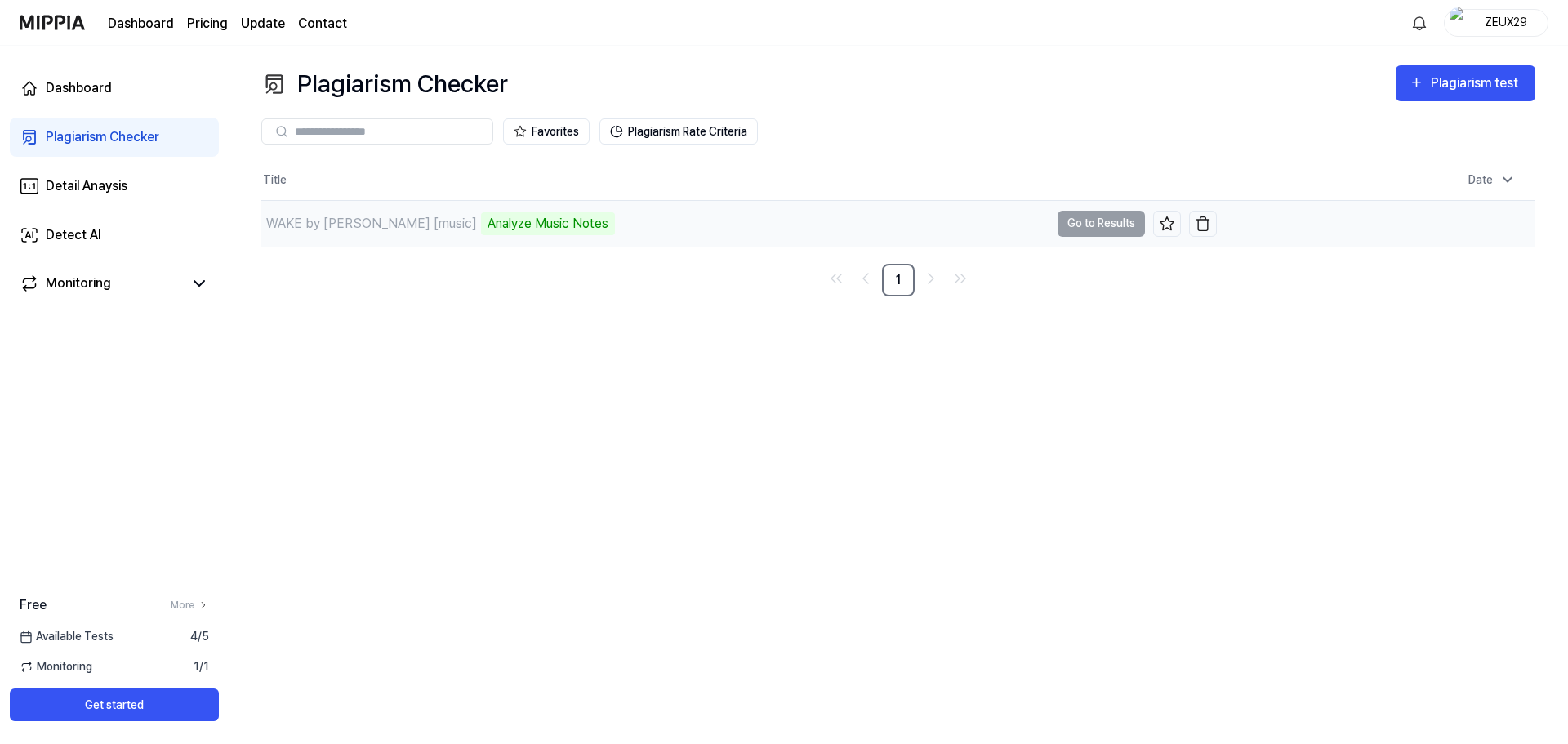
click at [1134, 226] on td "WAKE by [PERSON_NAME] [music] Analyze Music Notes Go to Results" at bounding box center [739, 224] width 955 height 46
drag, startPoint x: 1134, startPoint y: 226, endPoint x: 1179, endPoint y: 223, distance: 45.1
click at [1147, 226] on td "WAKE by [PERSON_NAME] [music] Analyze Music Notes Go to Results" at bounding box center [739, 224] width 955 height 46
click at [1117, 228] on td "WAKE by [PERSON_NAME] [music] Analyze Music Notes Go to Results" at bounding box center [739, 224] width 955 height 46
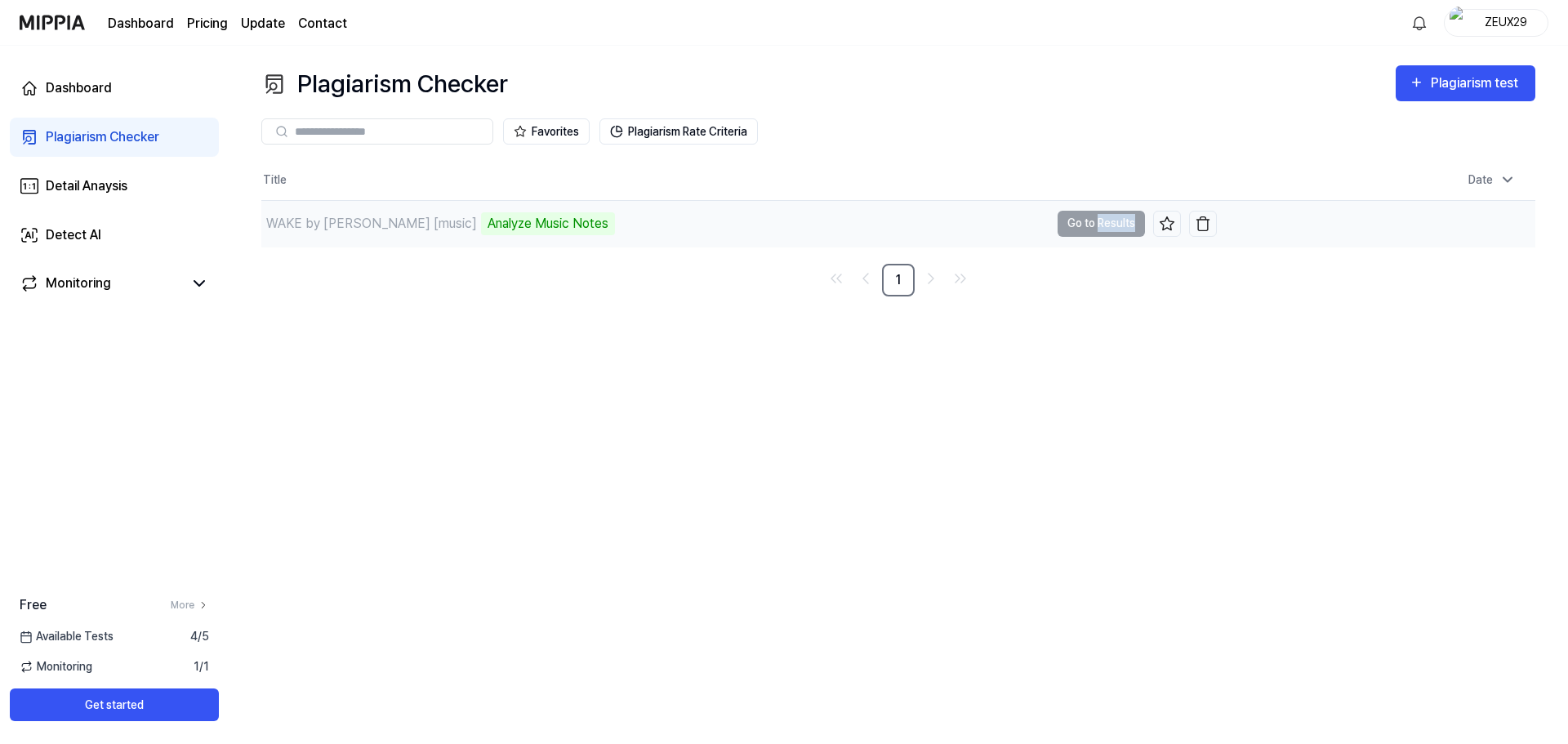
click at [1117, 228] on td "WAKE by [PERSON_NAME] [music] Analyze Music Notes Go to Results" at bounding box center [739, 224] width 955 height 46
click at [1110, 220] on td "WAKE by [PERSON_NAME] [music] Analyze Music Notes Go to Results" at bounding box center [739, 224] width 955 height 46
click at [350, 227] on div "WAKE by [PERSON_NAME] [music]" at bounding box center [371, 223] width 210 height 19
click at [653, 134] on button "Plagiarism Rate Criteria" at bounding box center [679, 131] width 158 height 26
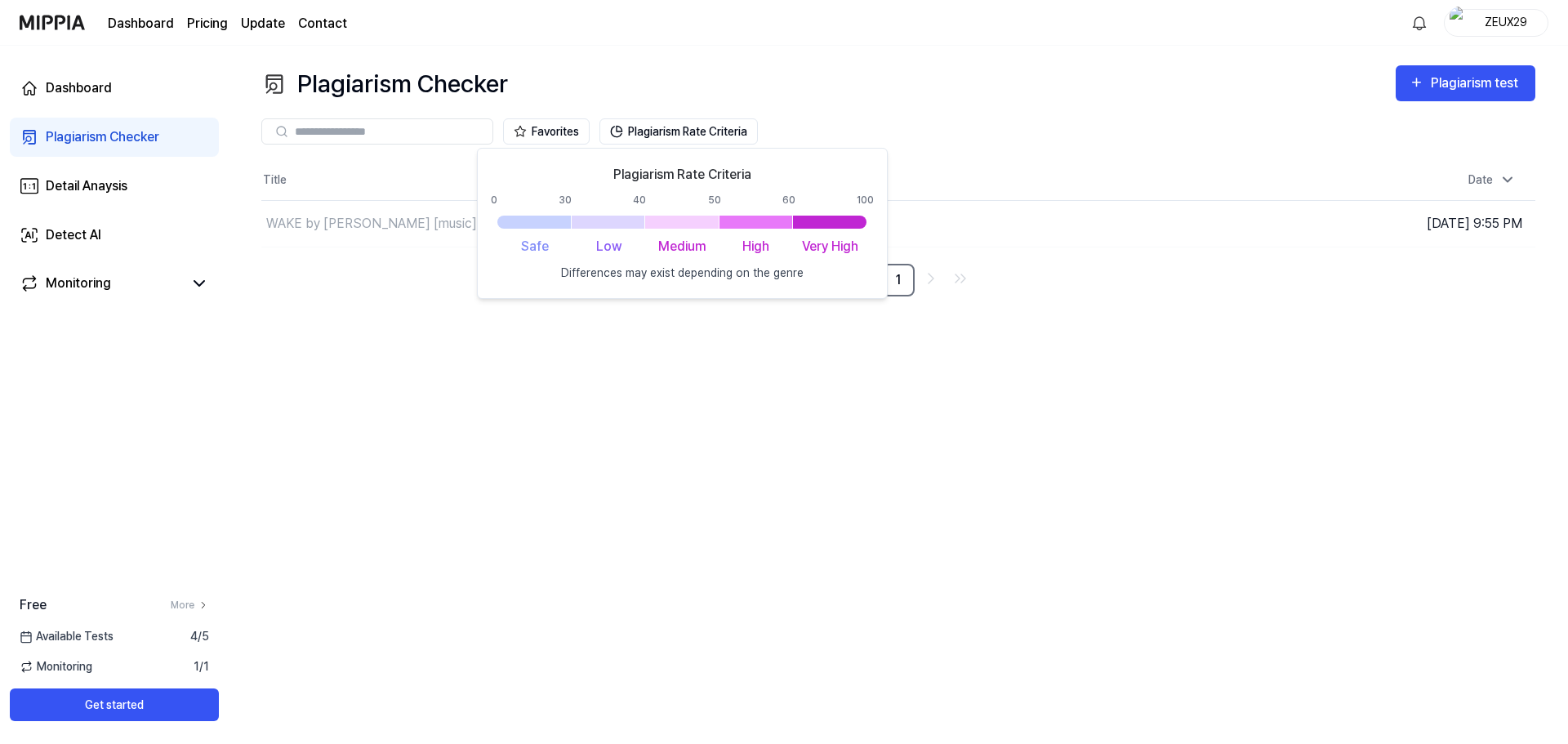
click at [468, 399] on div "Plagiarism Checker Plagiarism test Plagiarism Checker Detail Analysis Detect AI…" at bounding box center [898, 395] width 1339 height 698
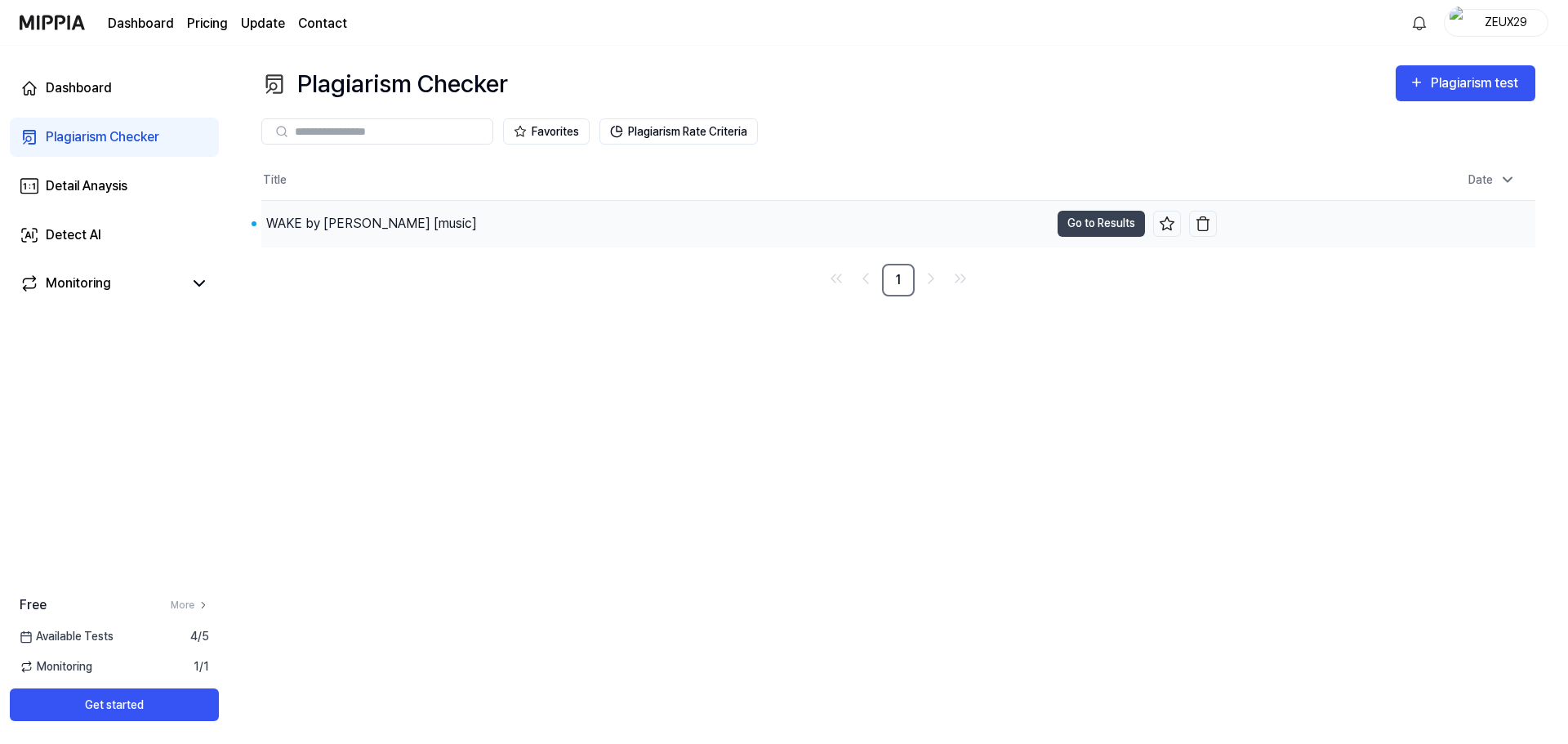
click at [254, 225] on div at bounding box center [254, 223] width 5 height 5
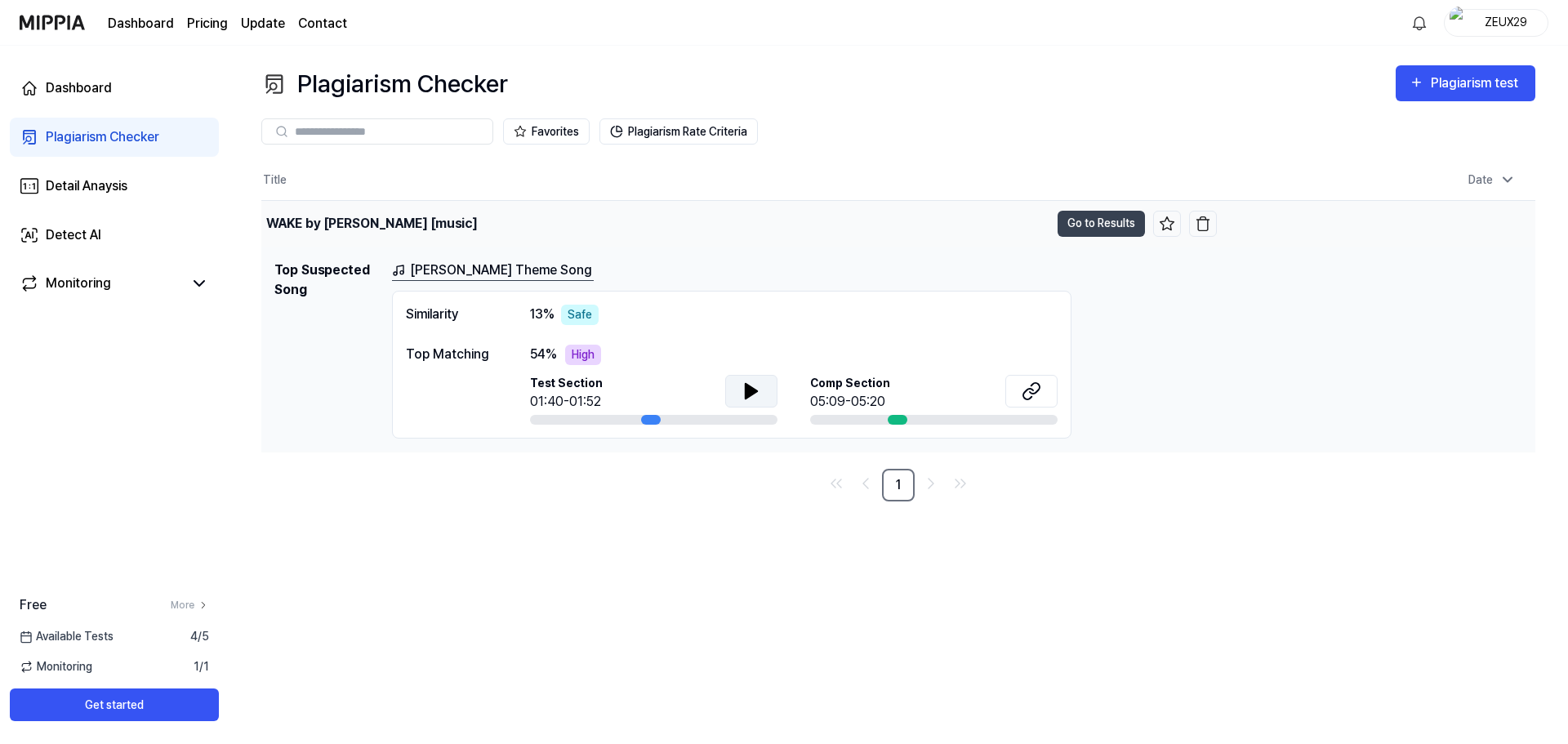
click at [761, 389] on button at bounding box center [751, 391] width 52 height 33
click at [1032, 394] on icon at bounding box center [1031, 390] width 19 height 19
click at [92, 183] on div "Detail Anaysis" at bounding box center [86, 186] width 82 height 19
click at [104, 141] on div "Plagiarism Checker" at bounding box center [103, 137] width 114 height 19
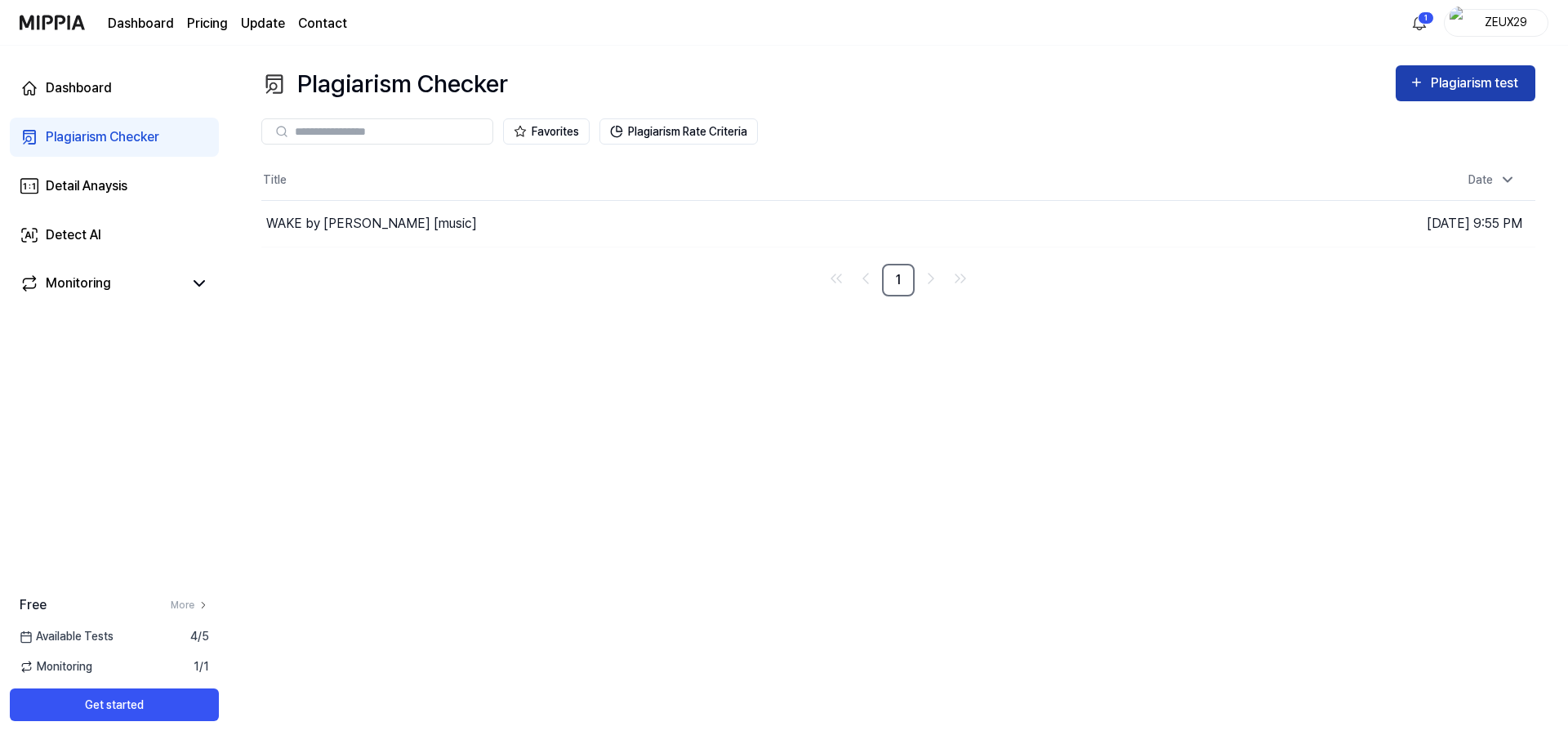
click at [1426, 88] on div "Plagiarism test" at bounding box center [1466, 83] width 114 height 21
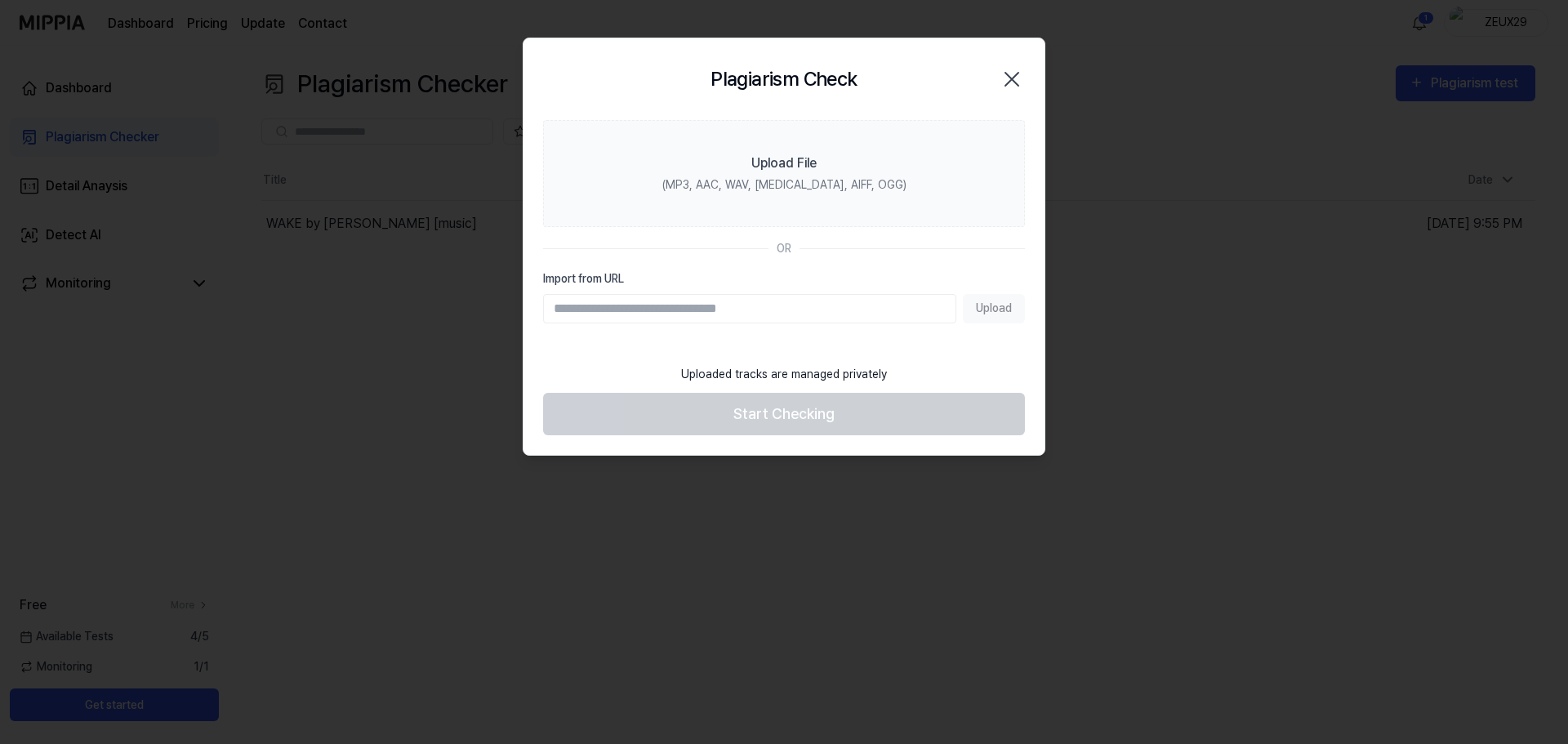
click at [1290, 94] on div at bounding box center [784, 372] width 1568 height 744
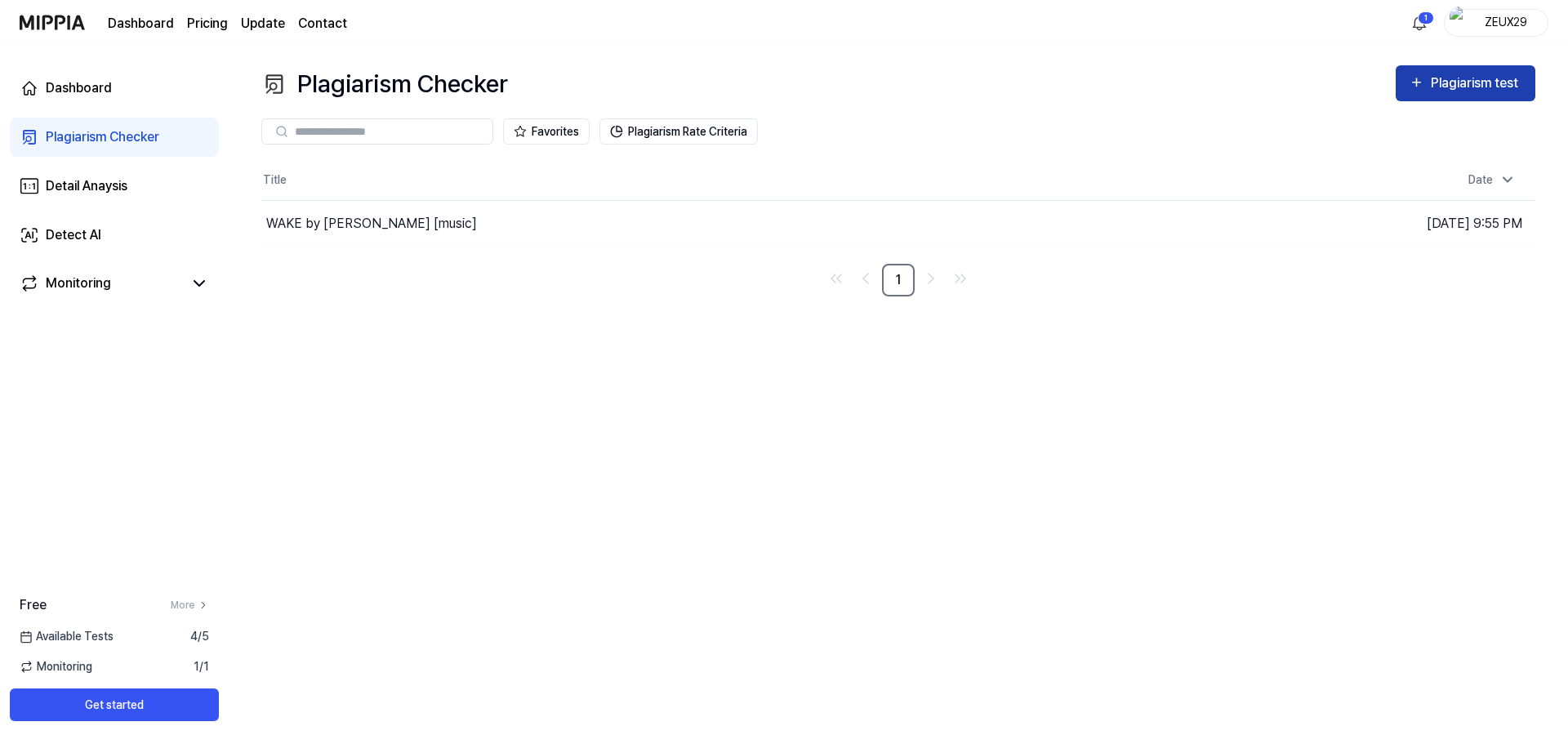
click at [1467, 68] on button "Plagiarism test" at bounding box center [1465, 83] width 140 height 36
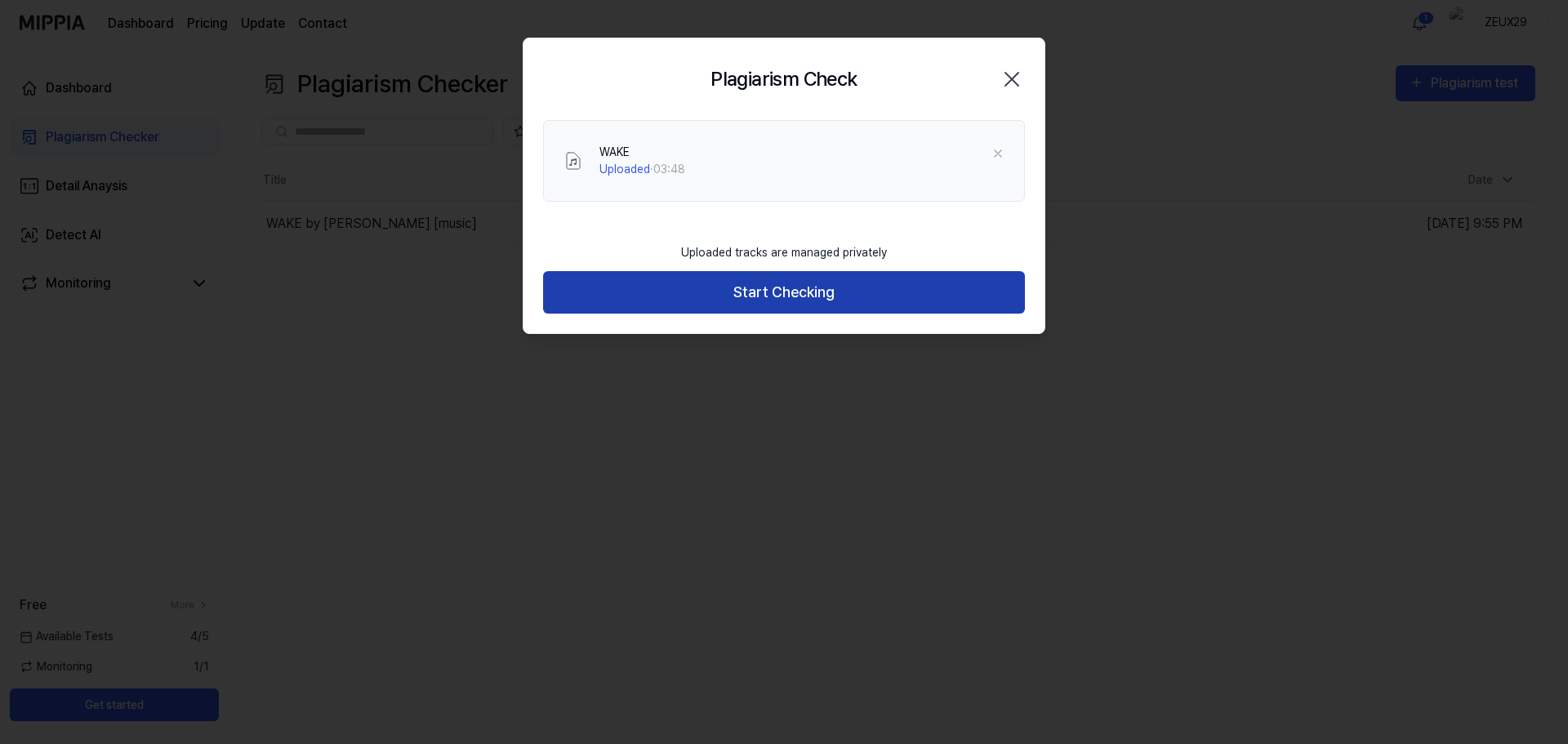
click at [990, 294] on button "Start Checking" at bounding box center [784, 292] width 482 height 43
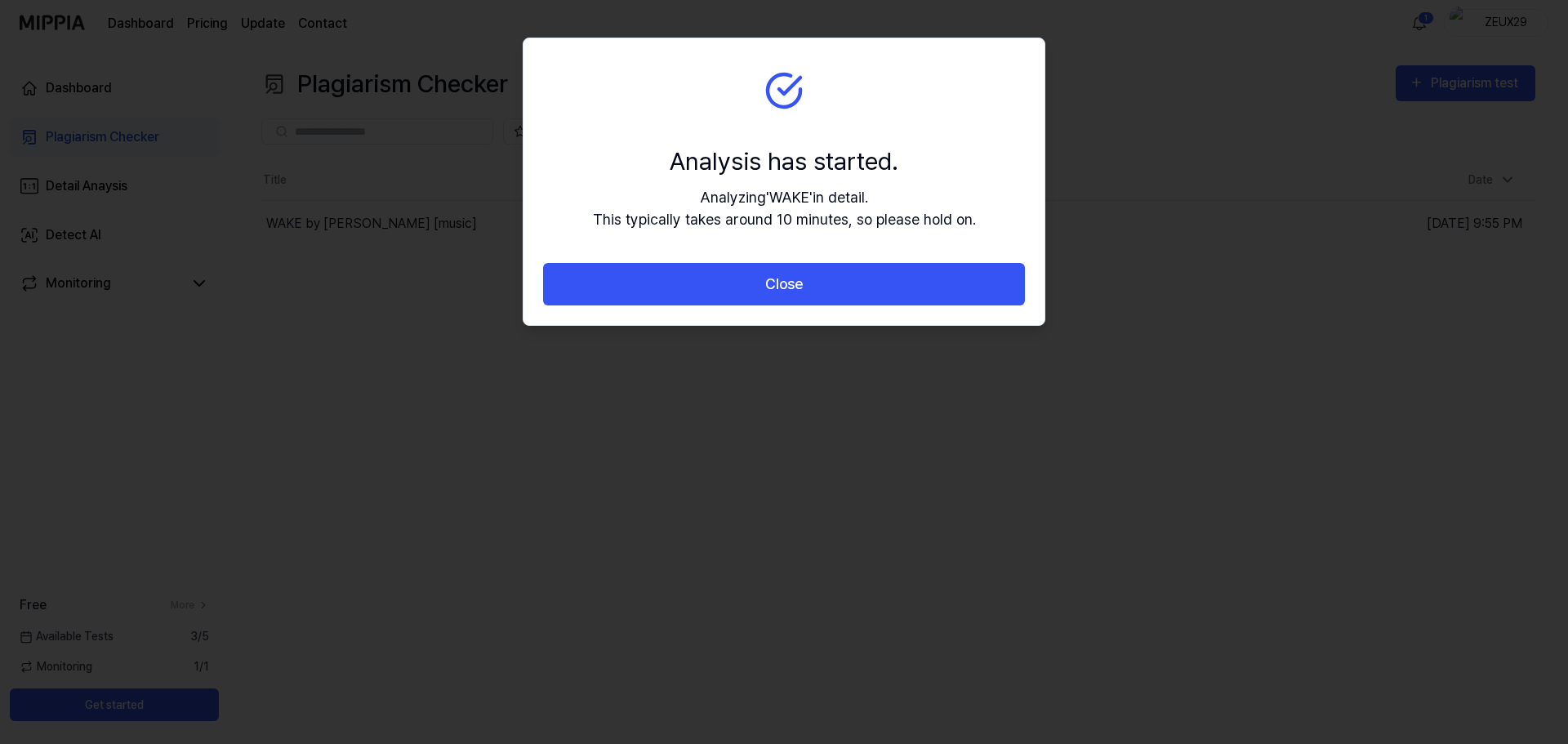
click at [1261, 245] on div at bounding box center [784, 372] width 1568 height 744
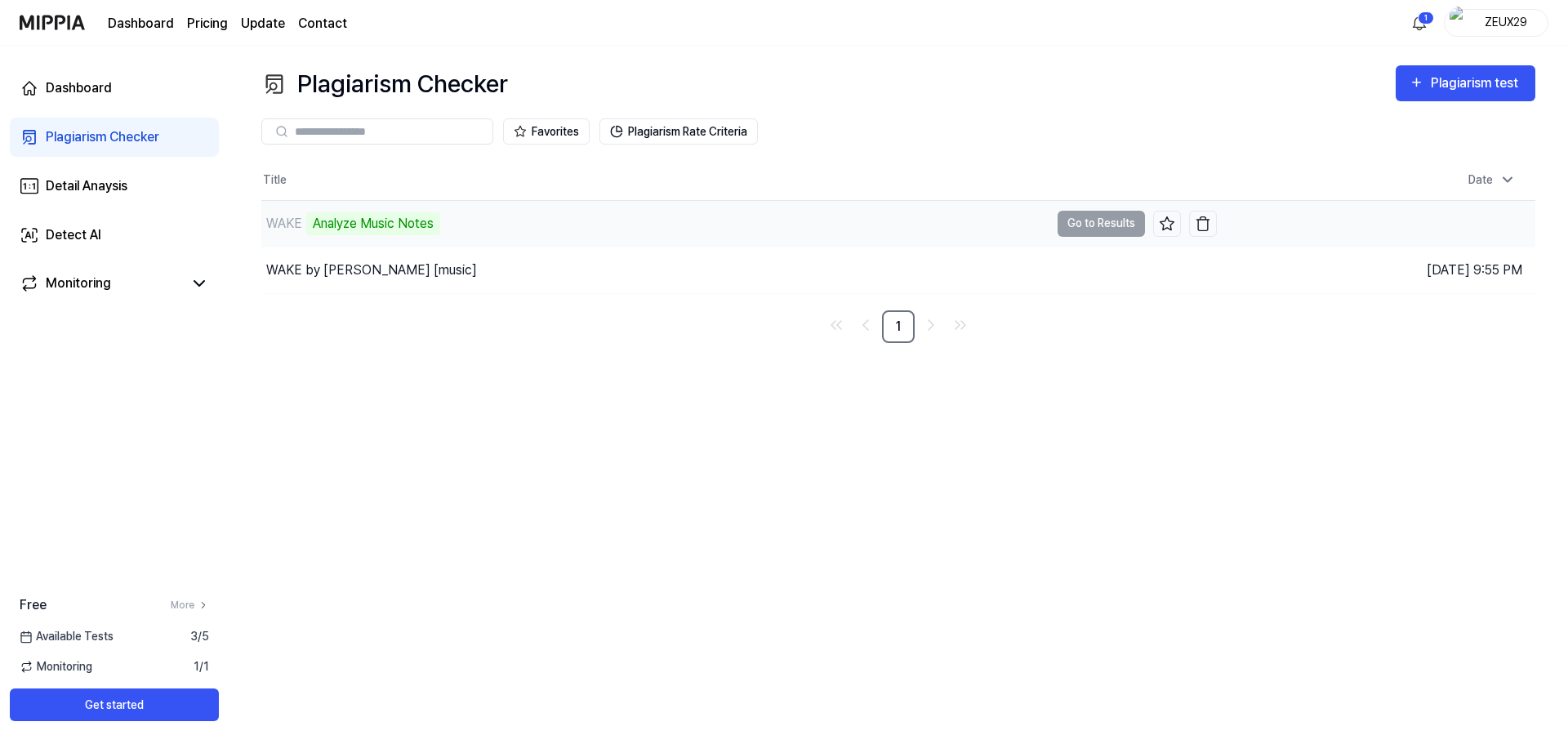
click at [1105, 220] on td "WAKE Analyze Music Notes Go to Results" at bounding box center [739, 224] width 955 height 46
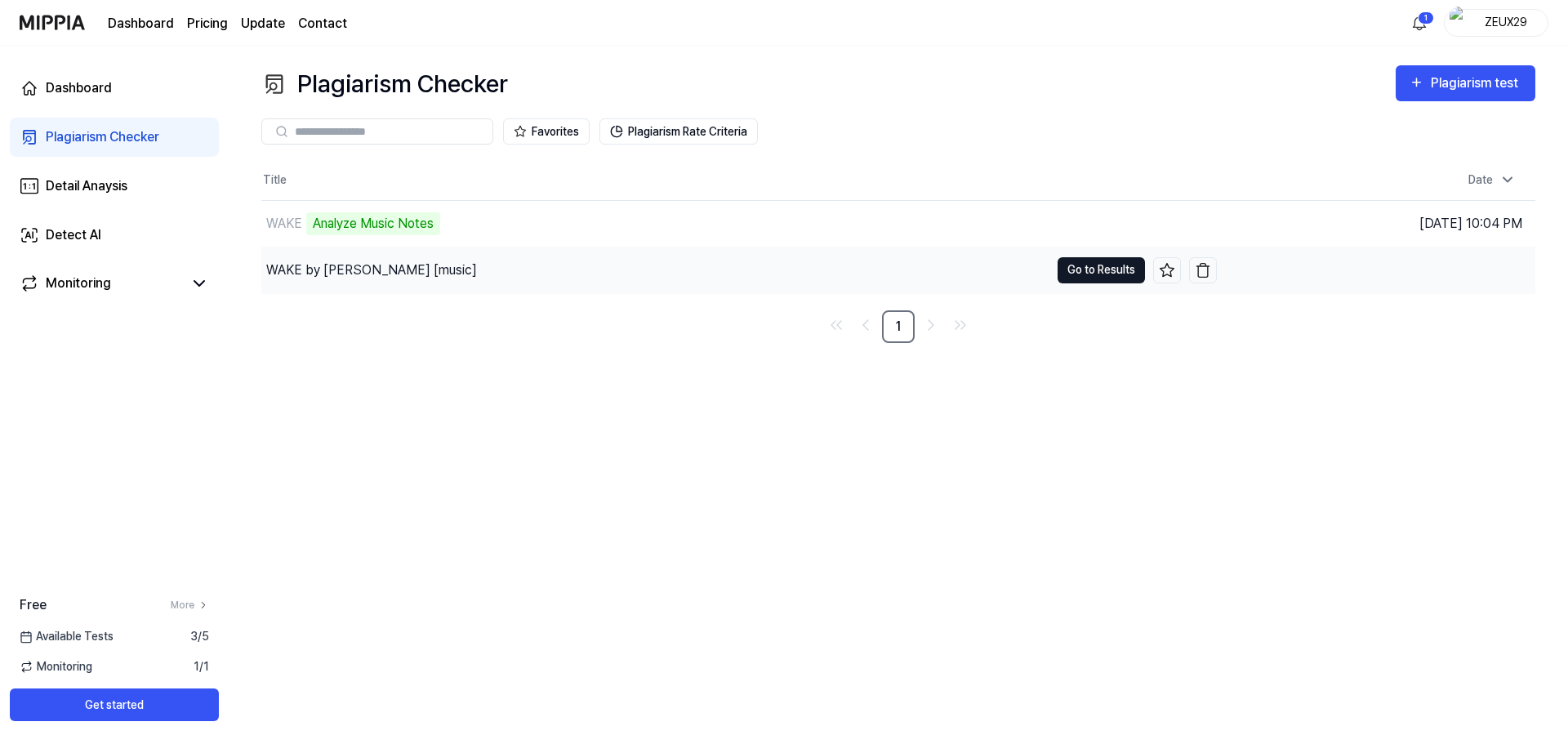
click at [1102, 265] on button "Go to Results" at bounding box center [1100, 270] width 87 height 26
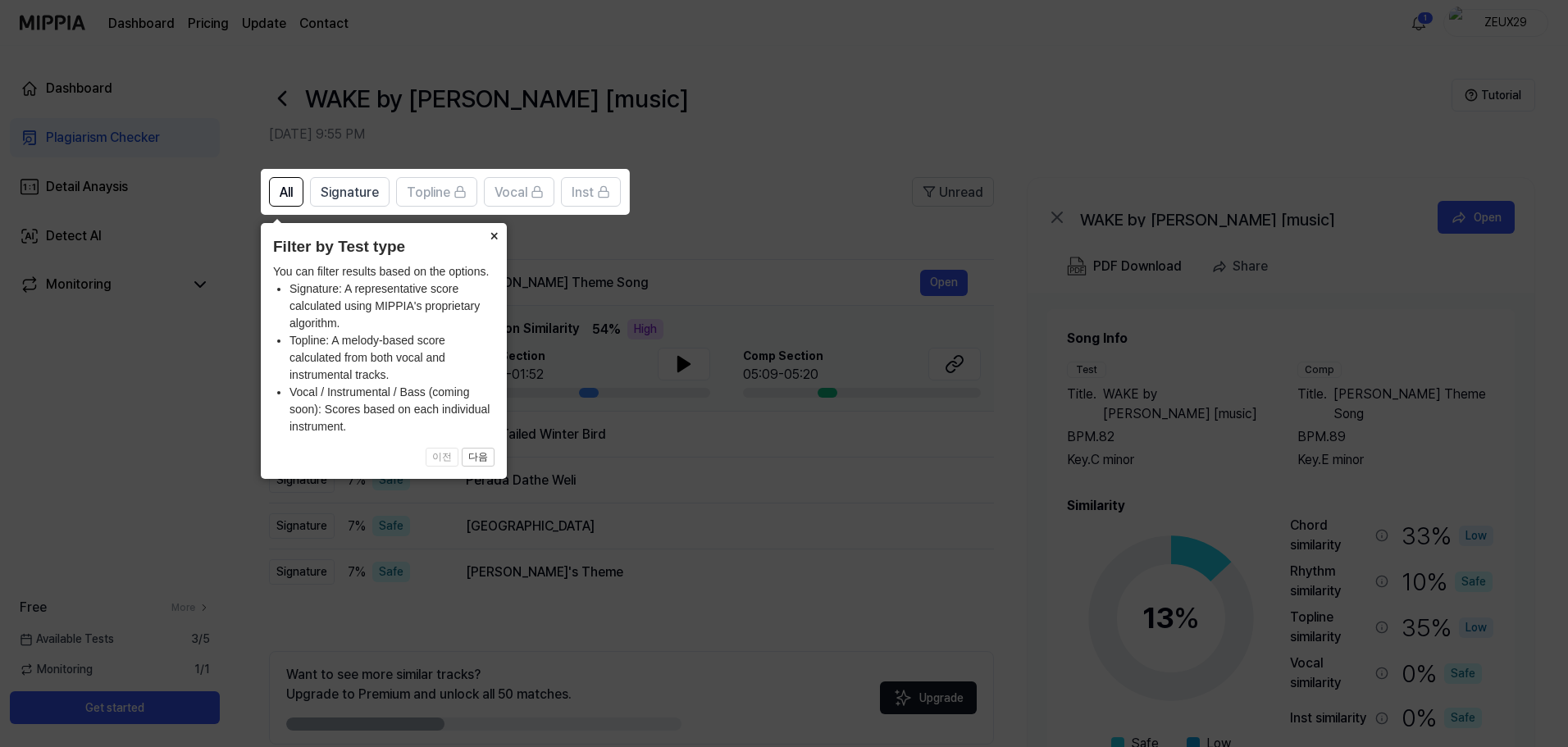
click at [492, 235] on button "×" at bounding box center [493, 234] width 26 height 23
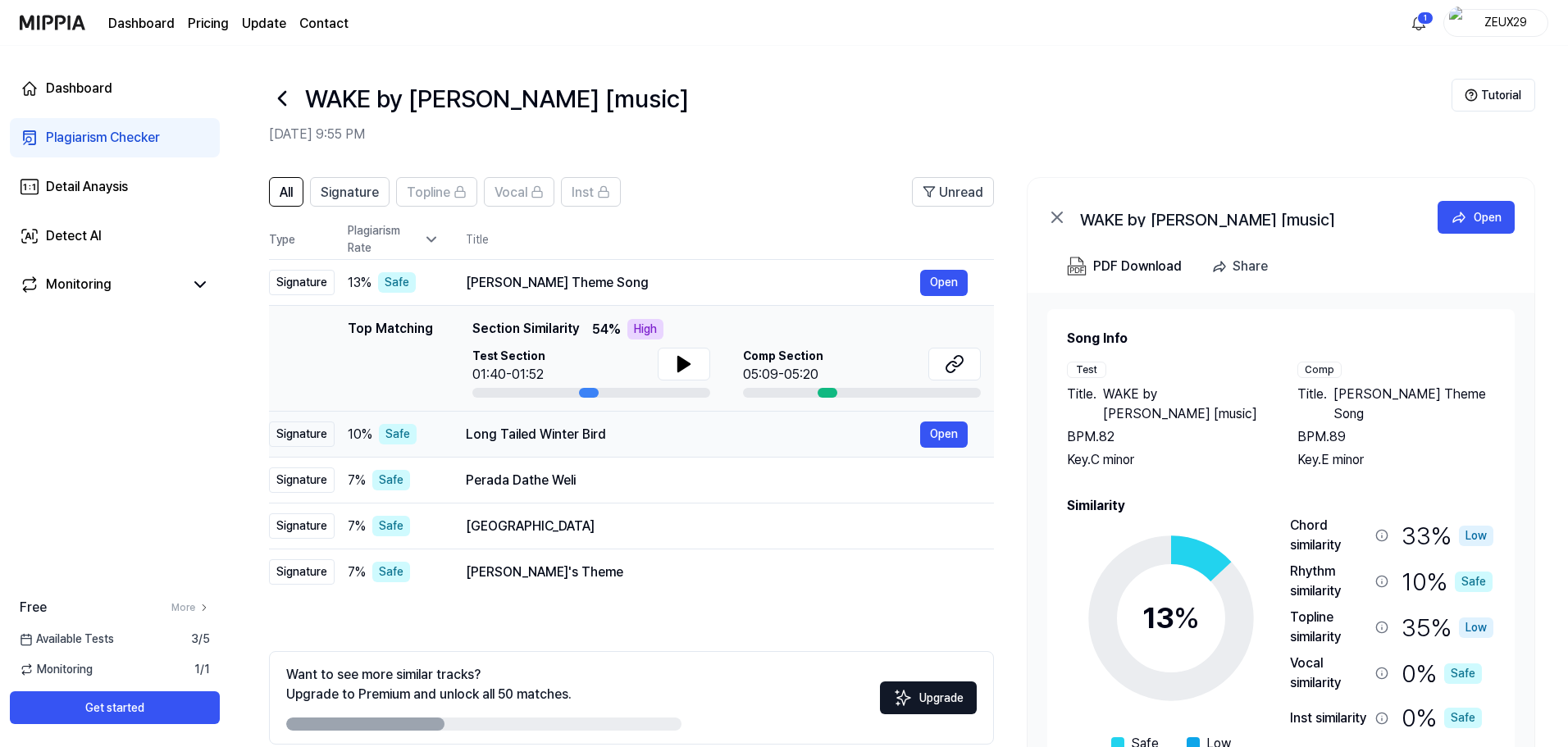
click at [858, 428] on div "Long Tailed Winter Bird" at bounding box center [693, 434] width 455 height 19
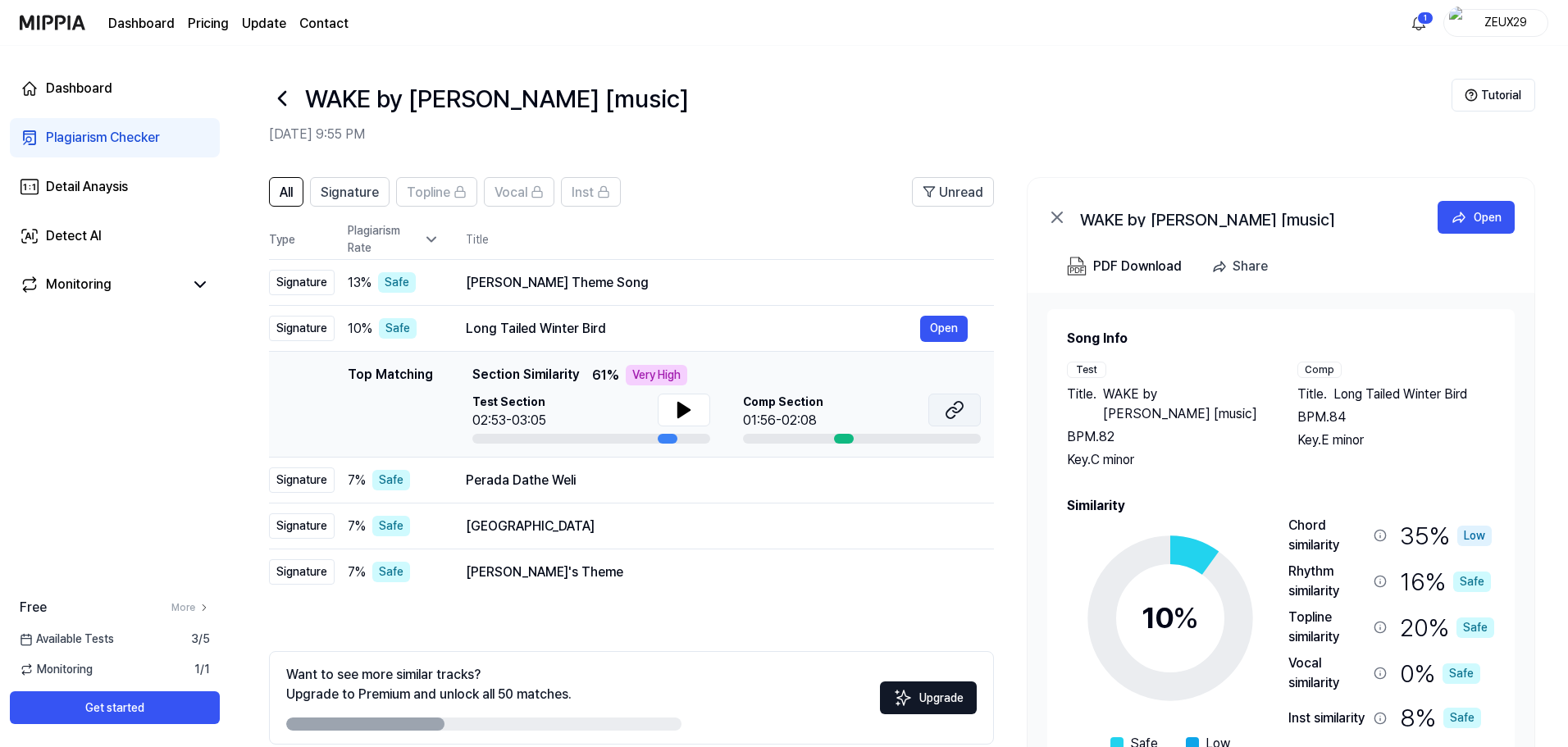
click at [967, 414] on button at bounding box center [954, 410] width 53 height 33
click at [667, 404] on button at bounding box center [683, 410] width 53 height 33
click at [685, 410] on icon at bounding box center [687, 409] width 4 height 13
click at [889, 486] on div "Perada Dathe Weli" at bounding box center [693, 480] width 455 height 19
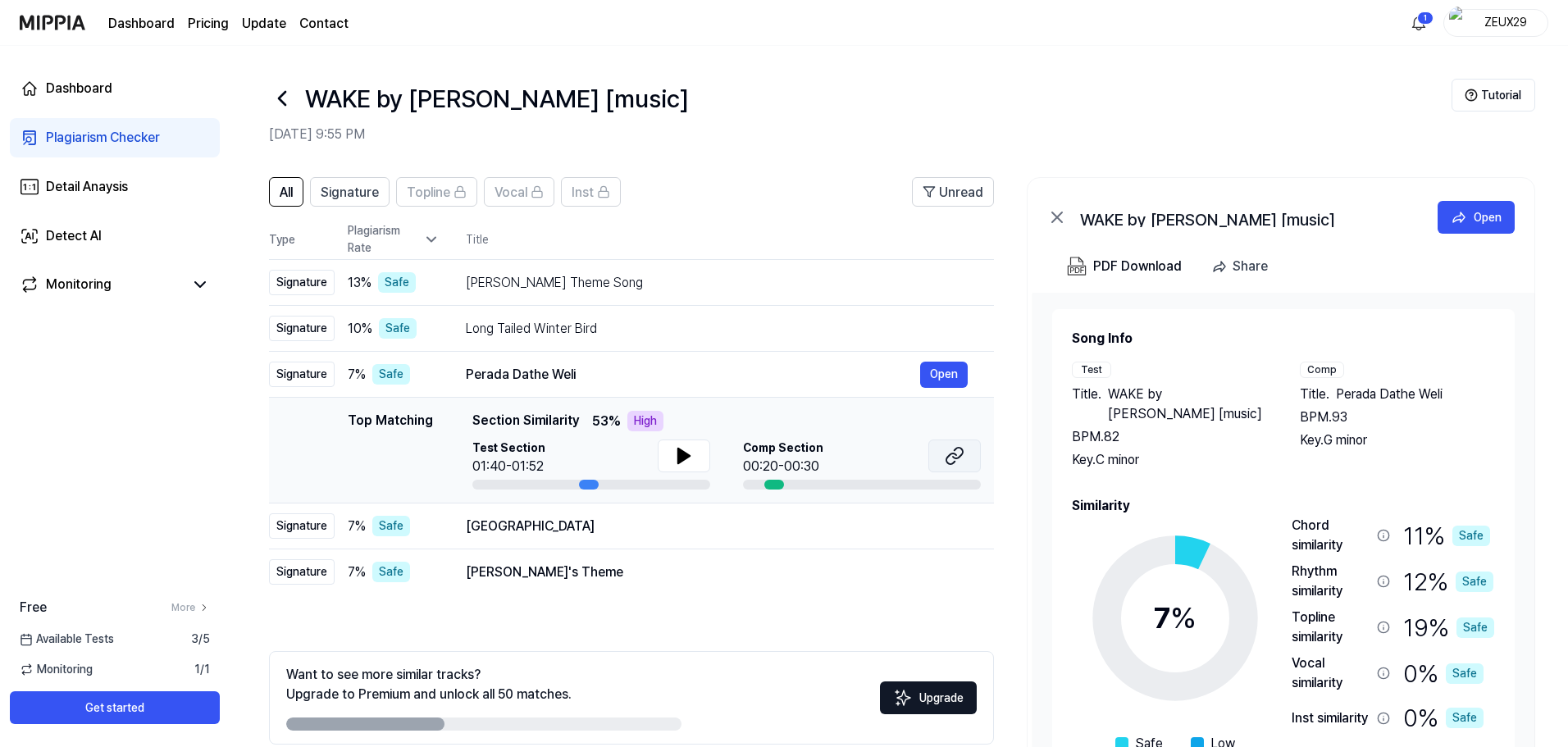
click at [969, 462] on button at bounding box center [954, 456] width 53 height 33
click at [836, 528] on div "Lava Castle" at bounding box center [693, 526] width 455 height 19
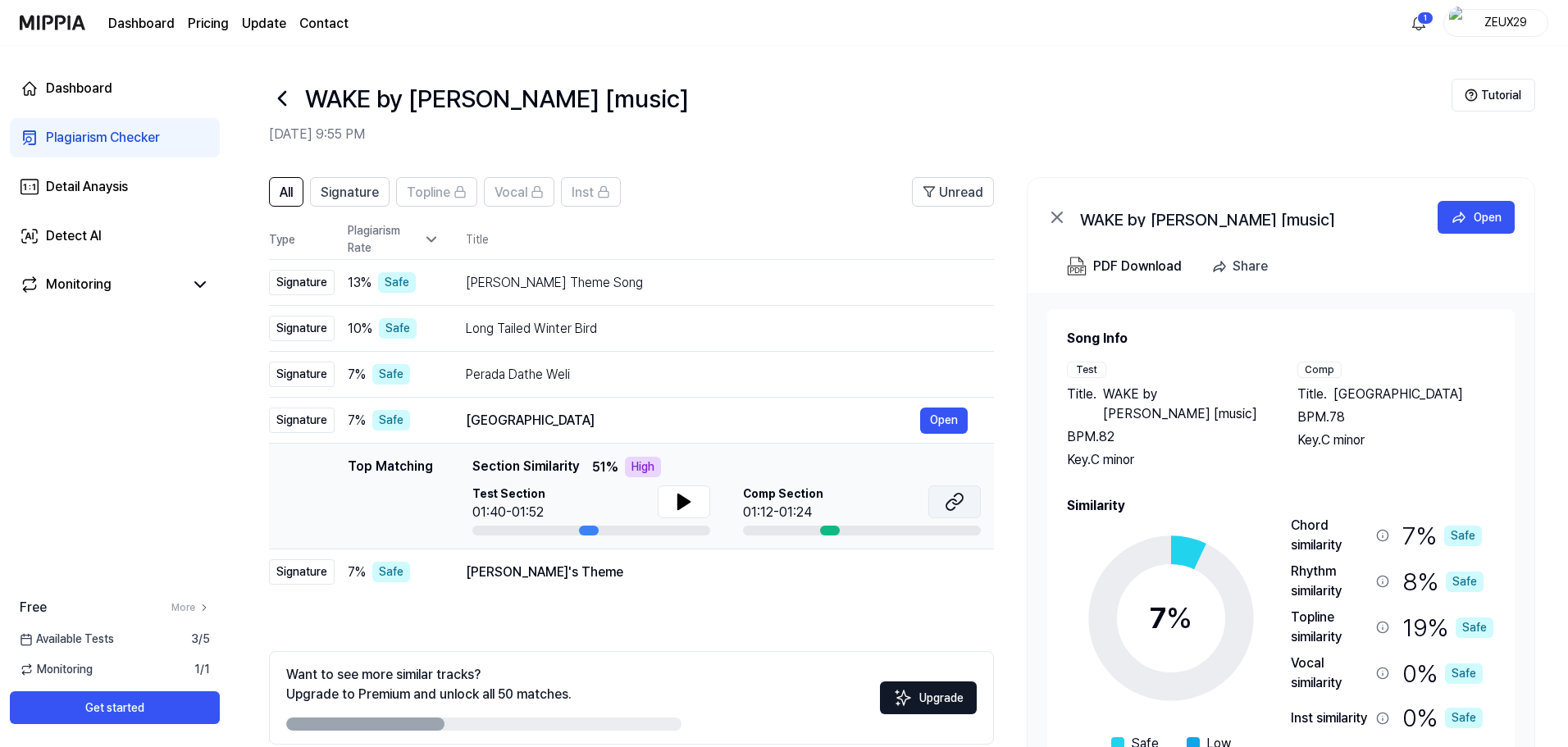
click at [980, 501] on button at bounding box center [954, 502] width 53 height 33
click at [731, 602] on div "All Signature Topline Vocal Inst Unread All Signature Topline Vocal Inst Type P…" at bounding box center [632, 485] width 725 height 617
click at [736, 599] on div "All Signature Topline Vocal Inst Unread All Signature Topline Vocal Inst Type P…" at bounding box center [632, 485] width 725 height 617
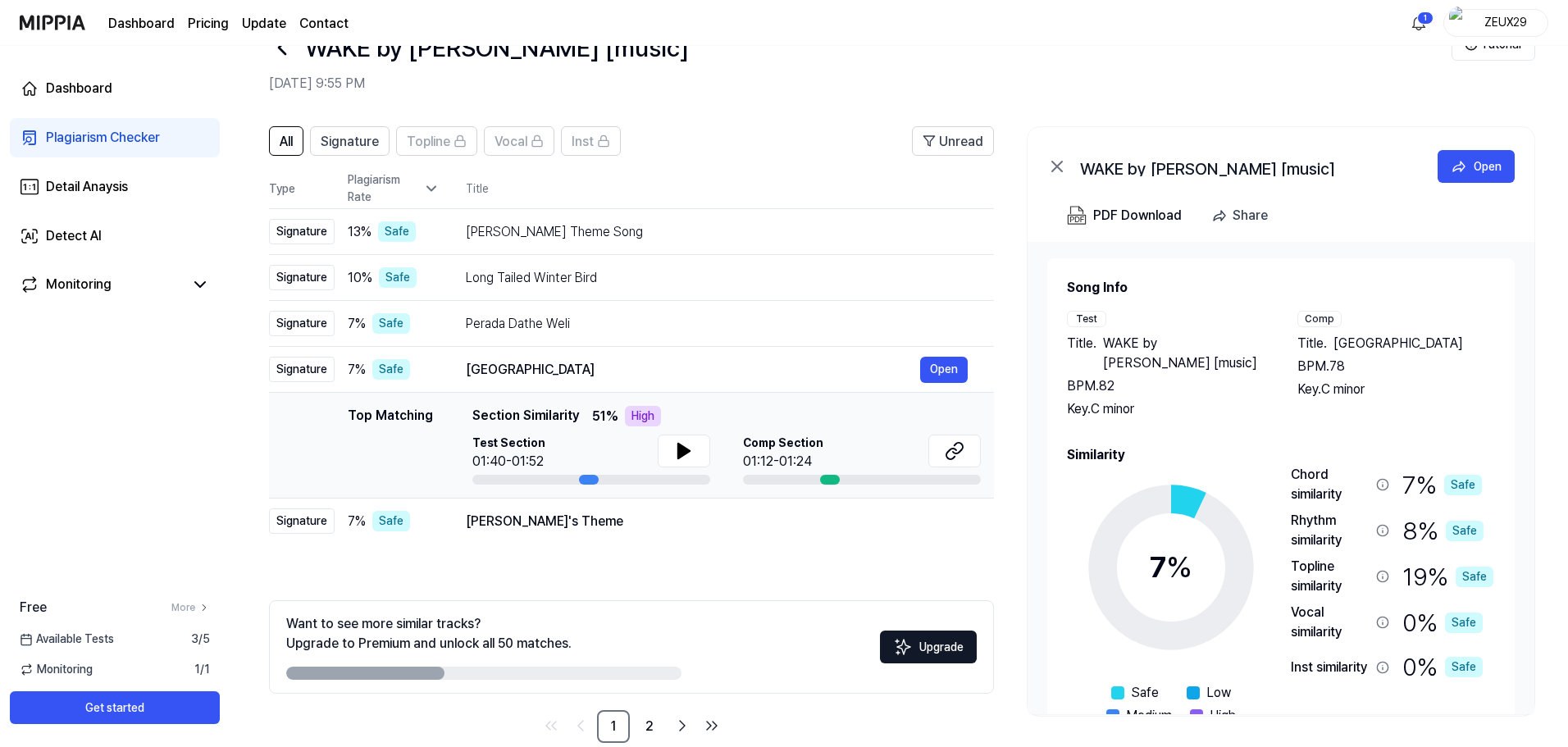
scroll to position [79, 0]
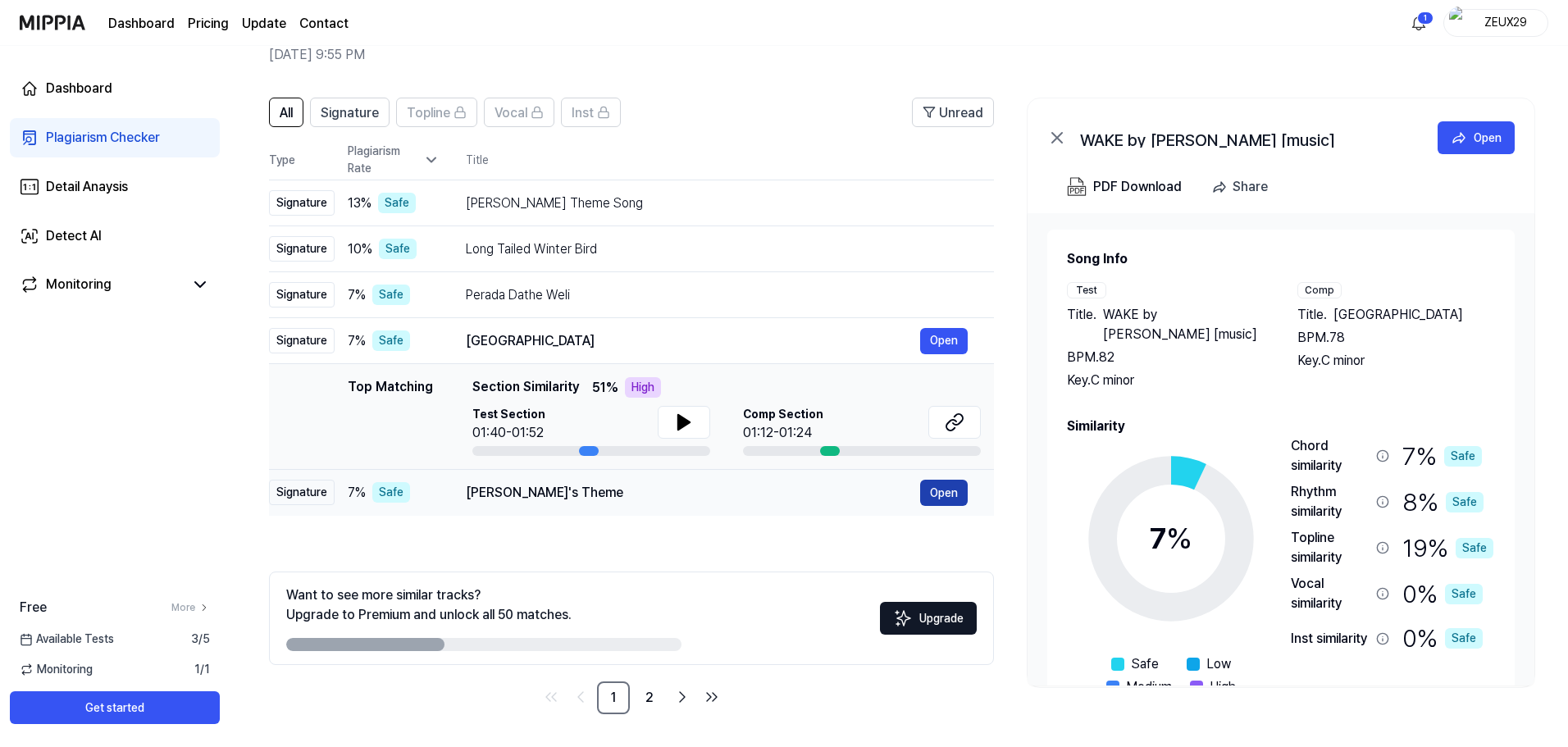
click at [937, 497] on button "Open" at bounding box center [944, 492] width 48 height 26
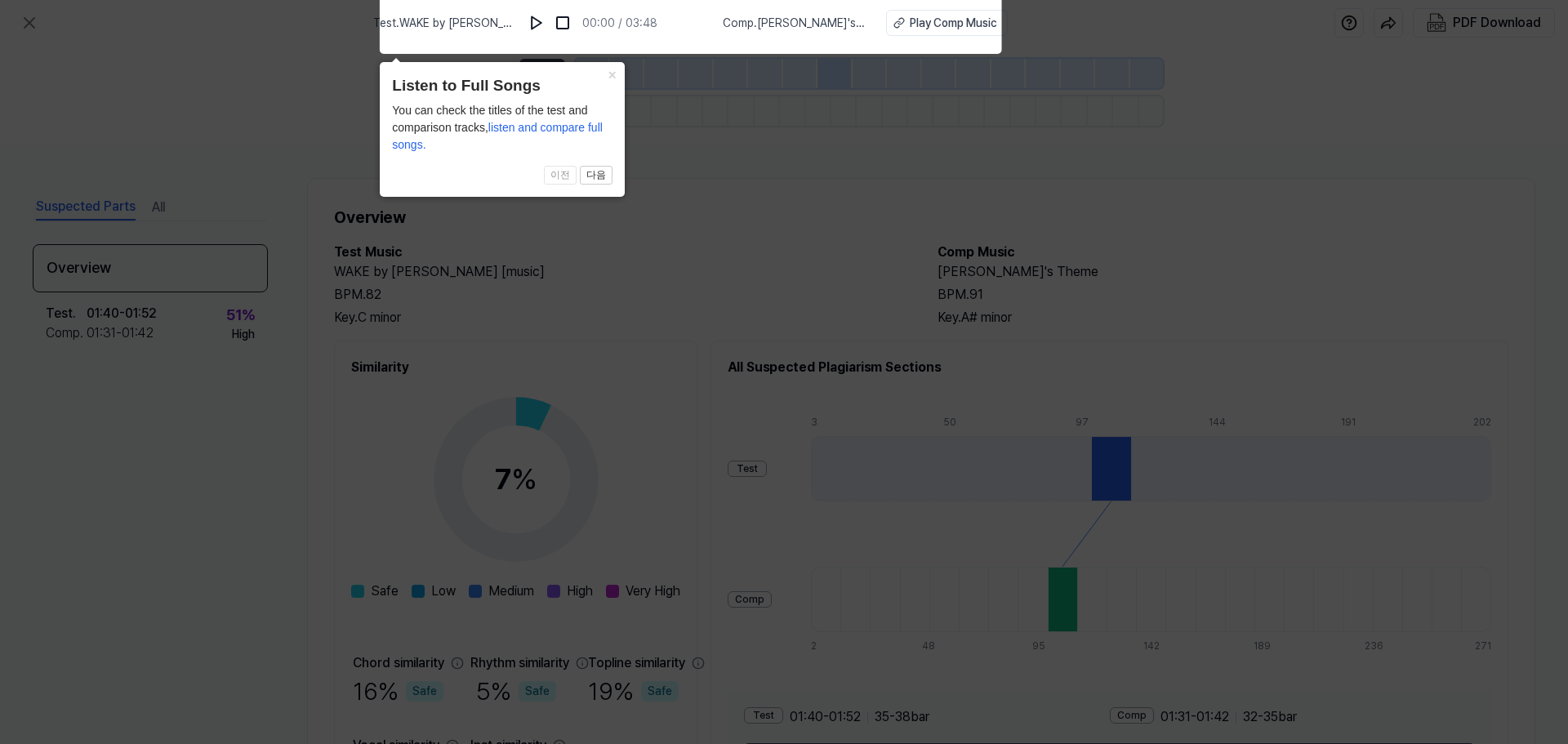
click at [944, 143] on icon at bounding box center [784, 367] width 1568 height 752
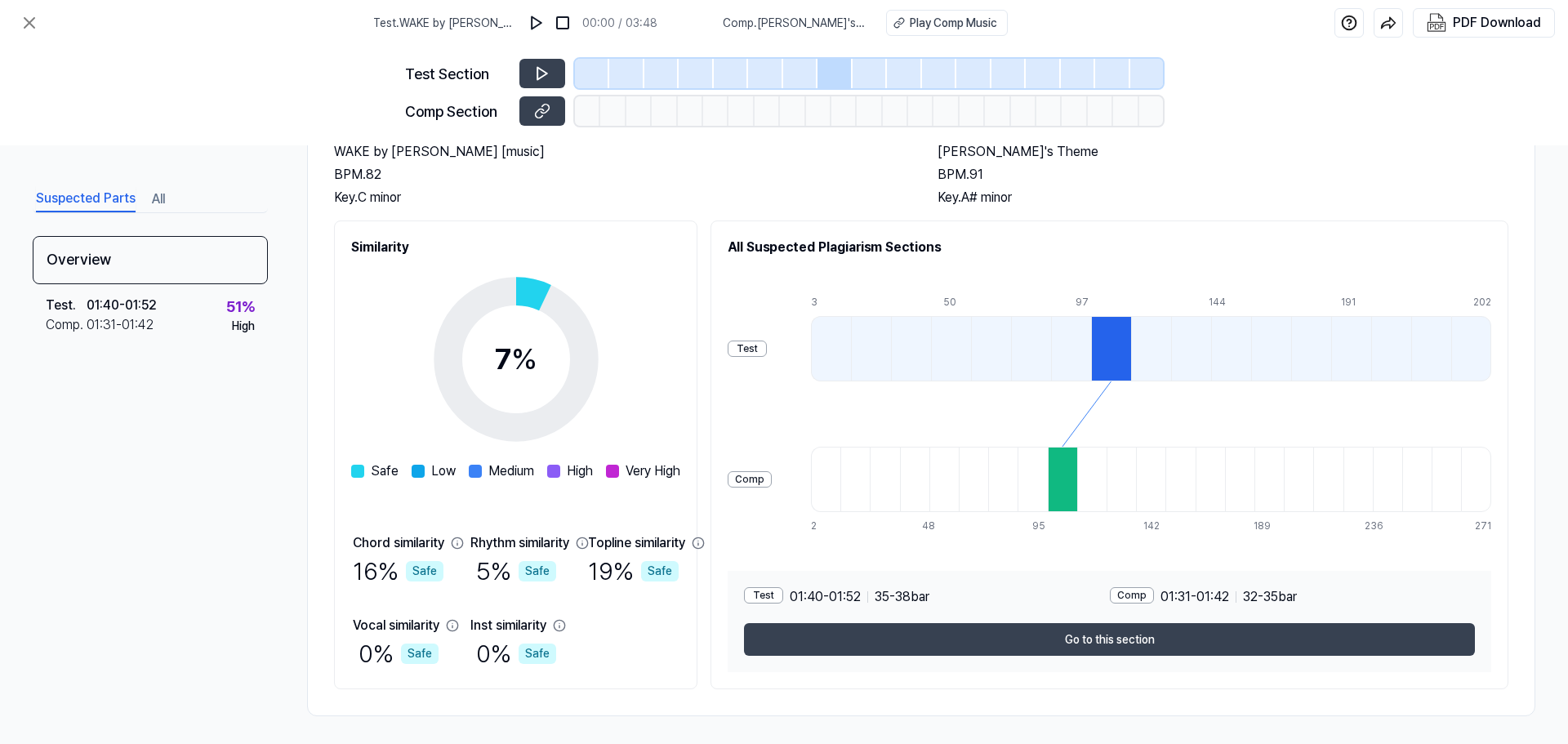
scroll to position [125, 0]
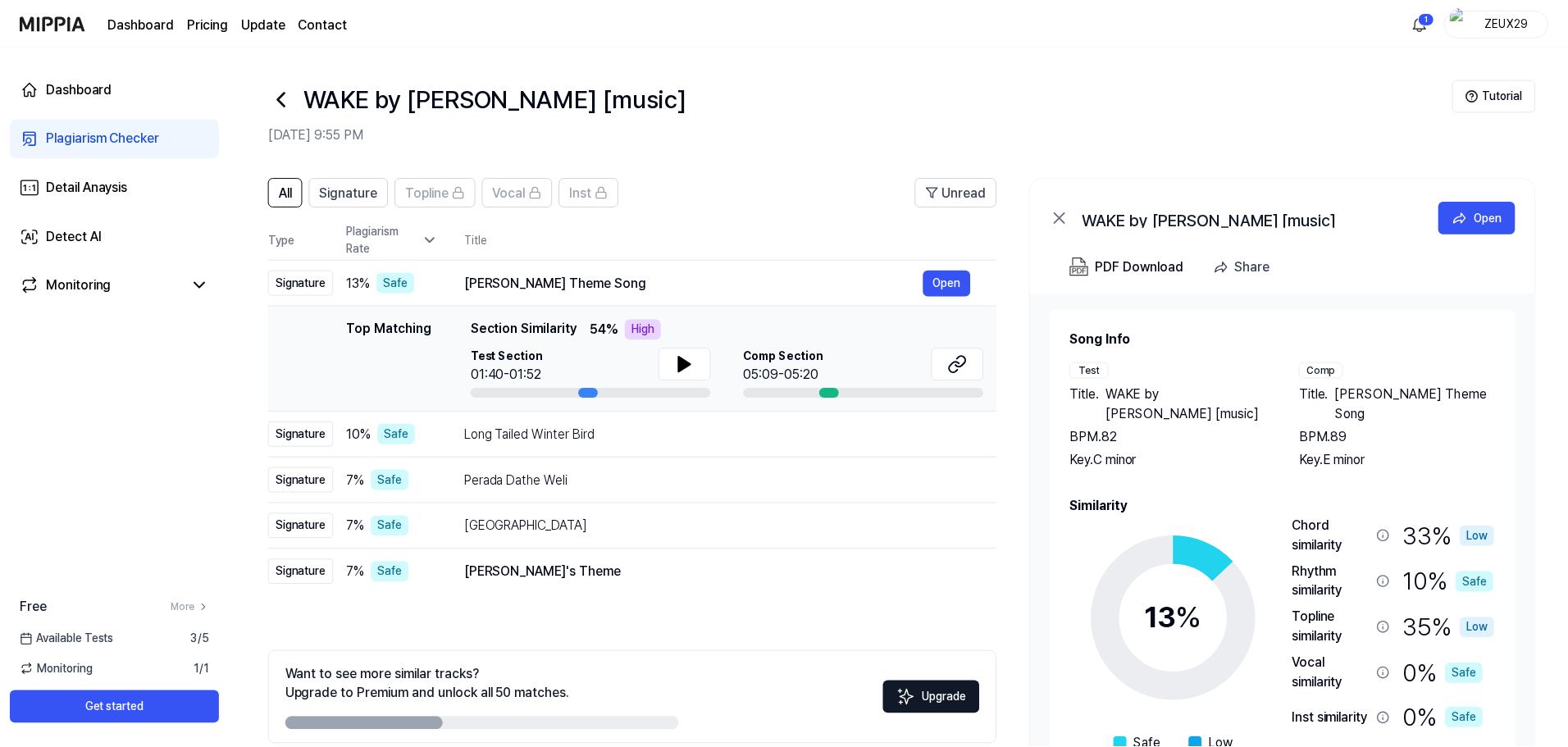
scroll to position [79, 0]
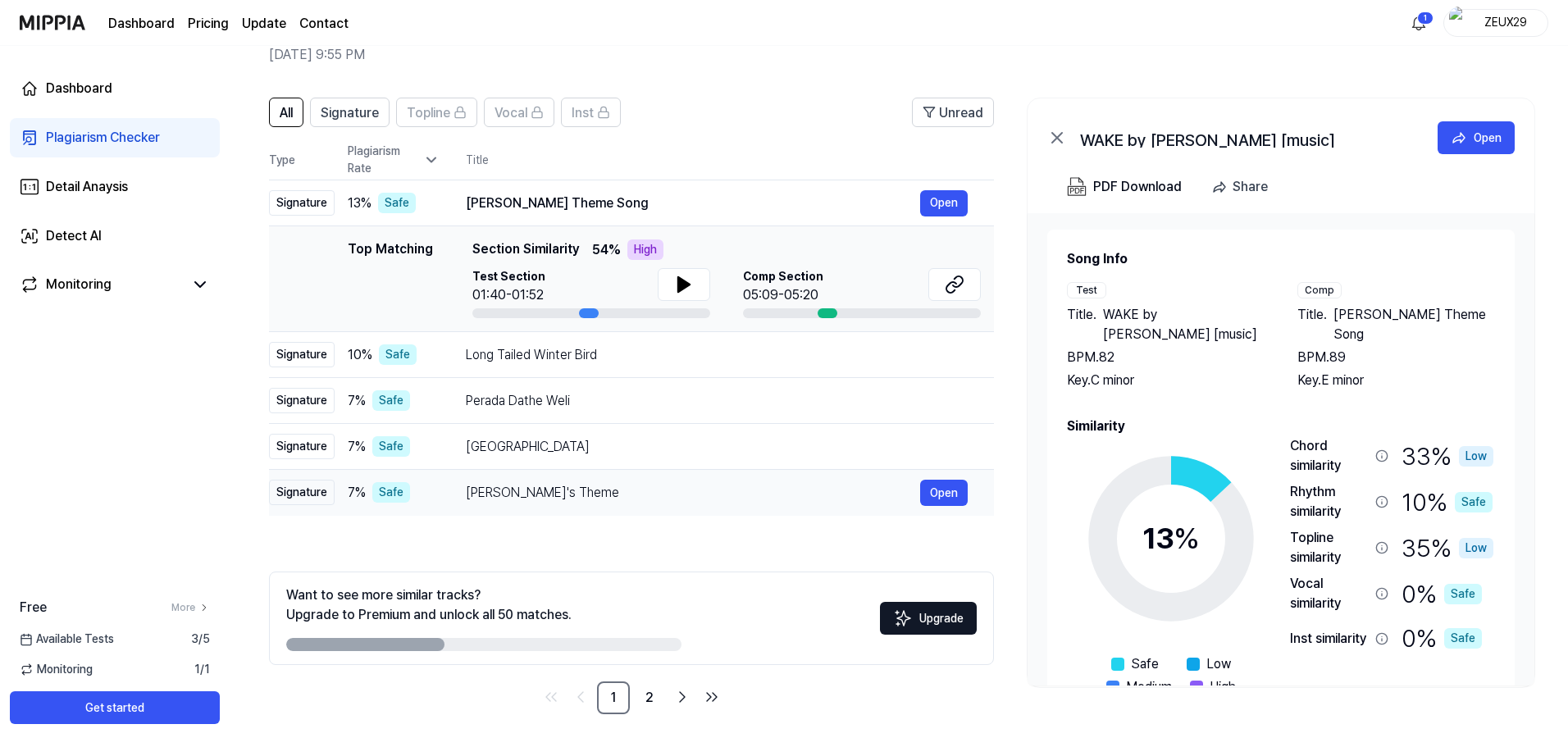
click at [883, 498] on div "Tommy's Theme" at bounding box center [693, 492] width 455 height 19
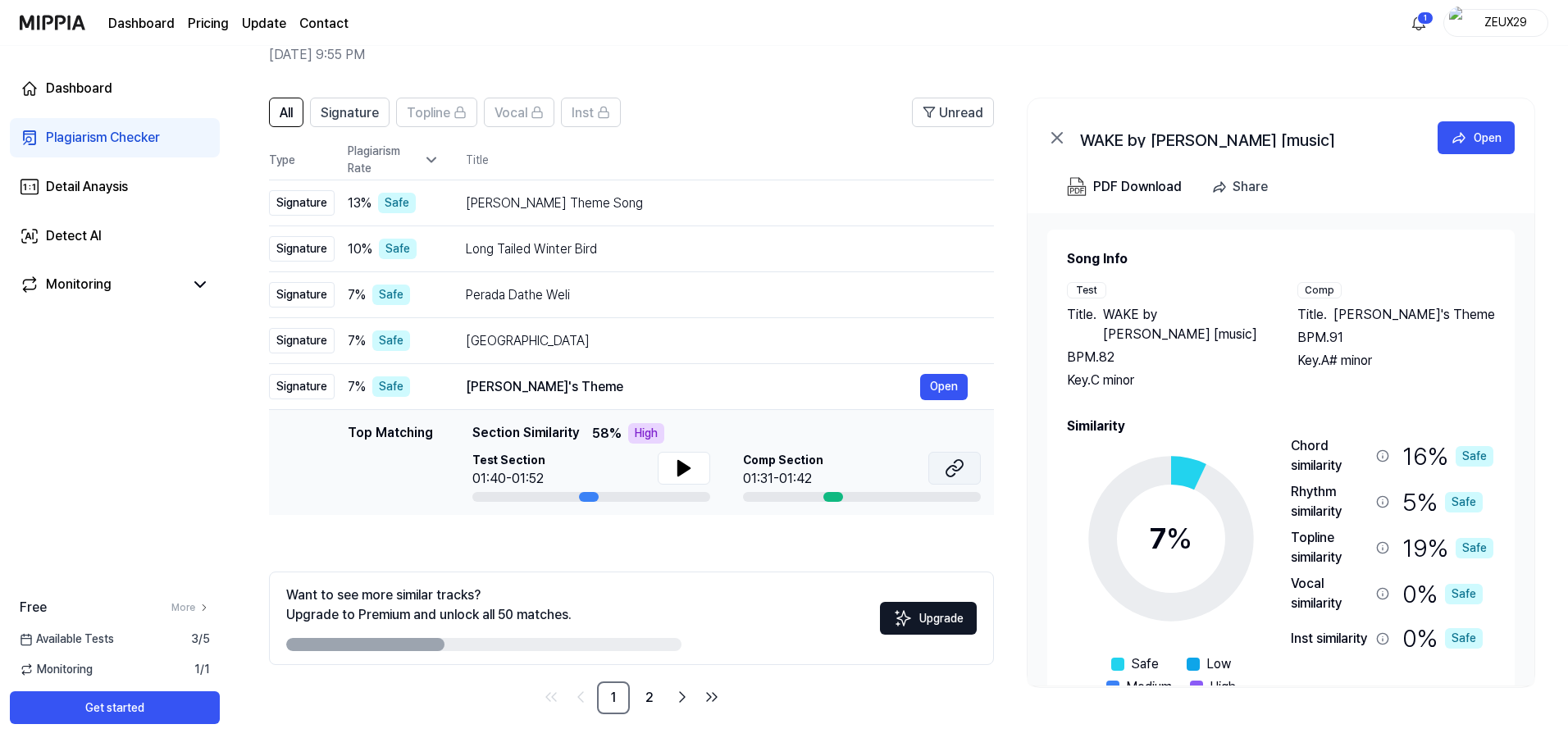
click at [960, 464] on icon at bounding box center [954, 468] width 19 height 19
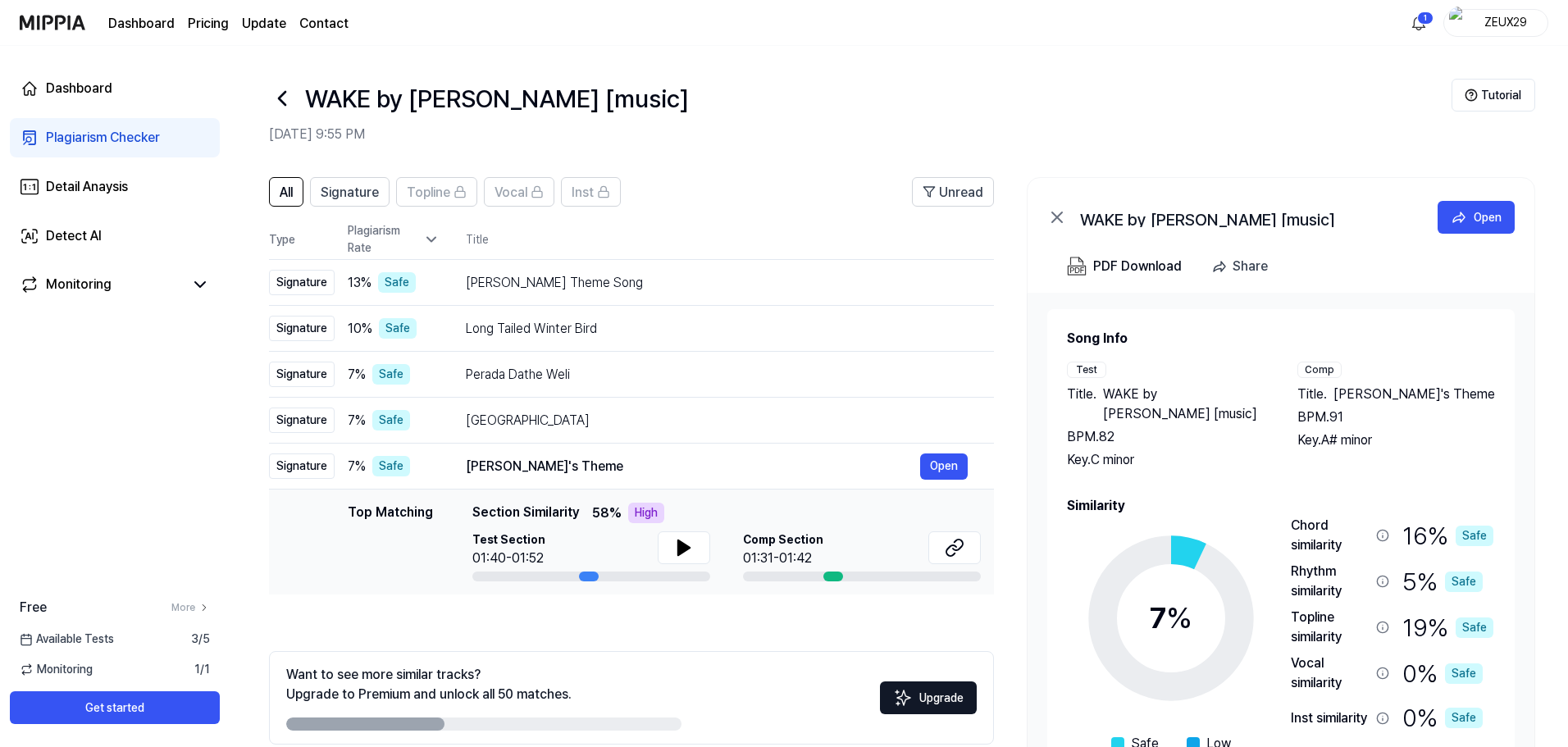
click at [285, 105] on icon at bounding box center [281, 99] width 6 height 13
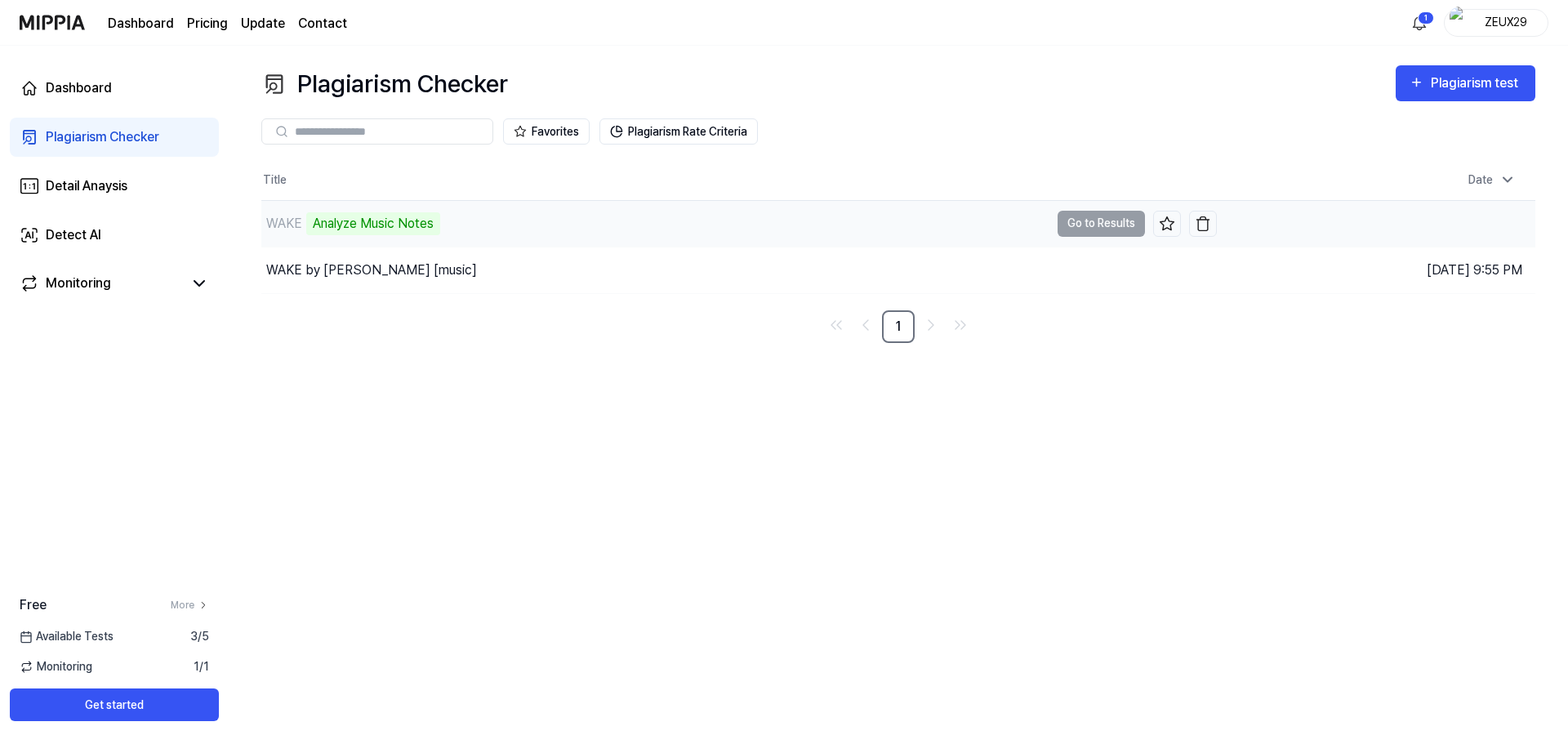
click at [526, 244] on div "WAKE Analyze Music Notes" at bounding box center [656, 224] width 788 height 46
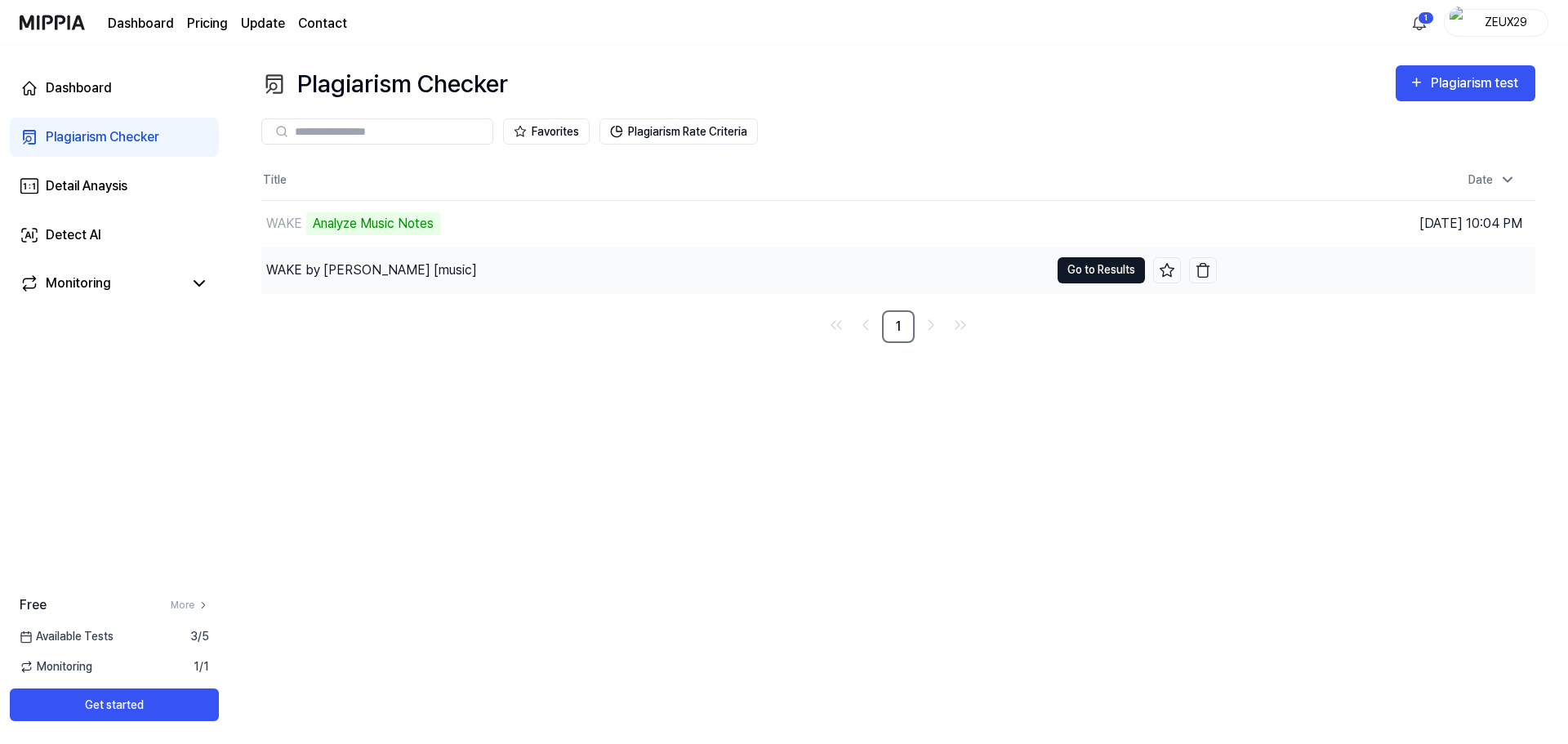
click at [1117, 275] on button "Go to Results" at bounding box center [1100, 270] width 87 height 26
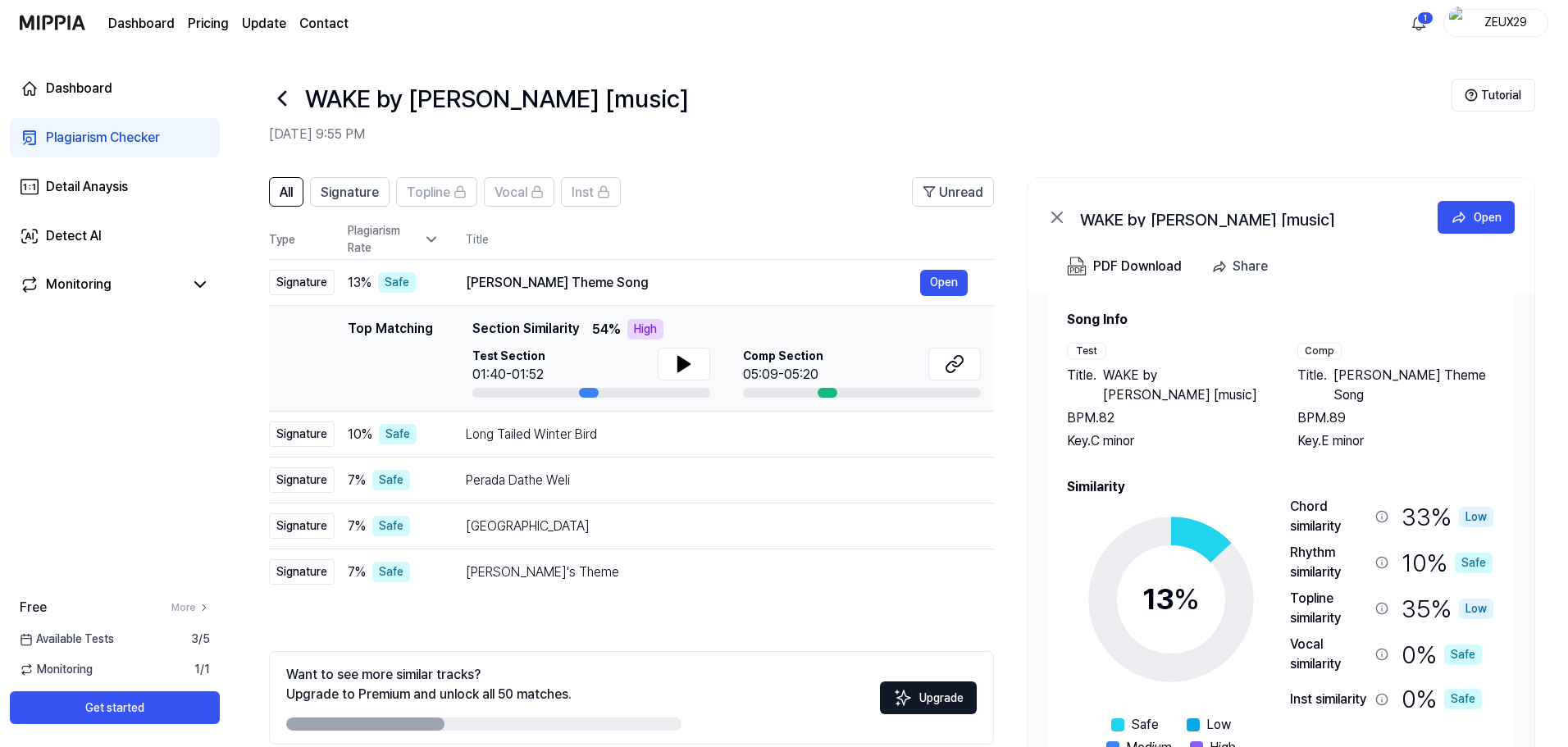
scroll to position [51, 0]
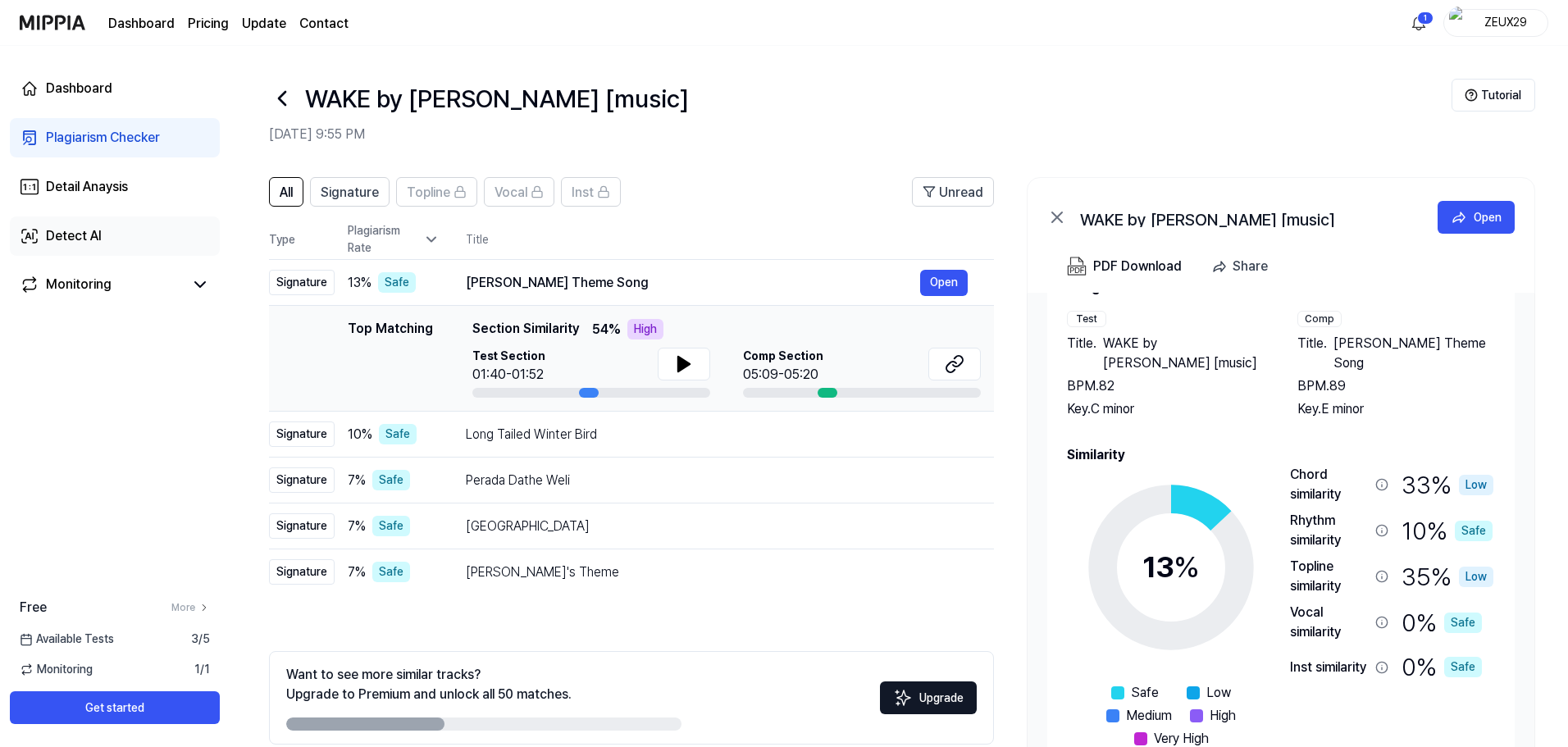
click at [172, 226] on link "Detect AI" at bounding box center [115, 236] width 210 height 40
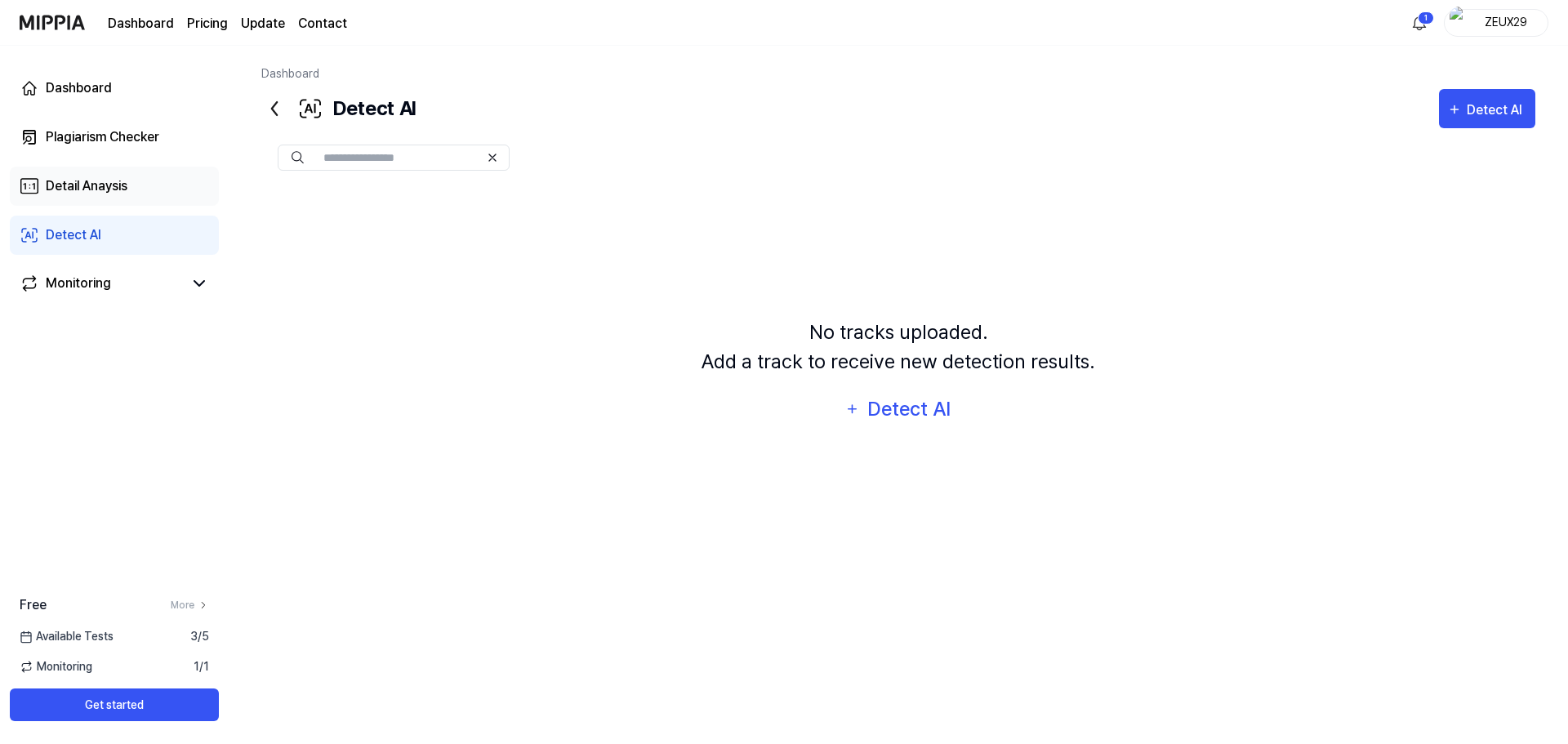
click at [139, 170] on link "Detail Anaysis" at bounding box center [115, 186] width 209 height 39
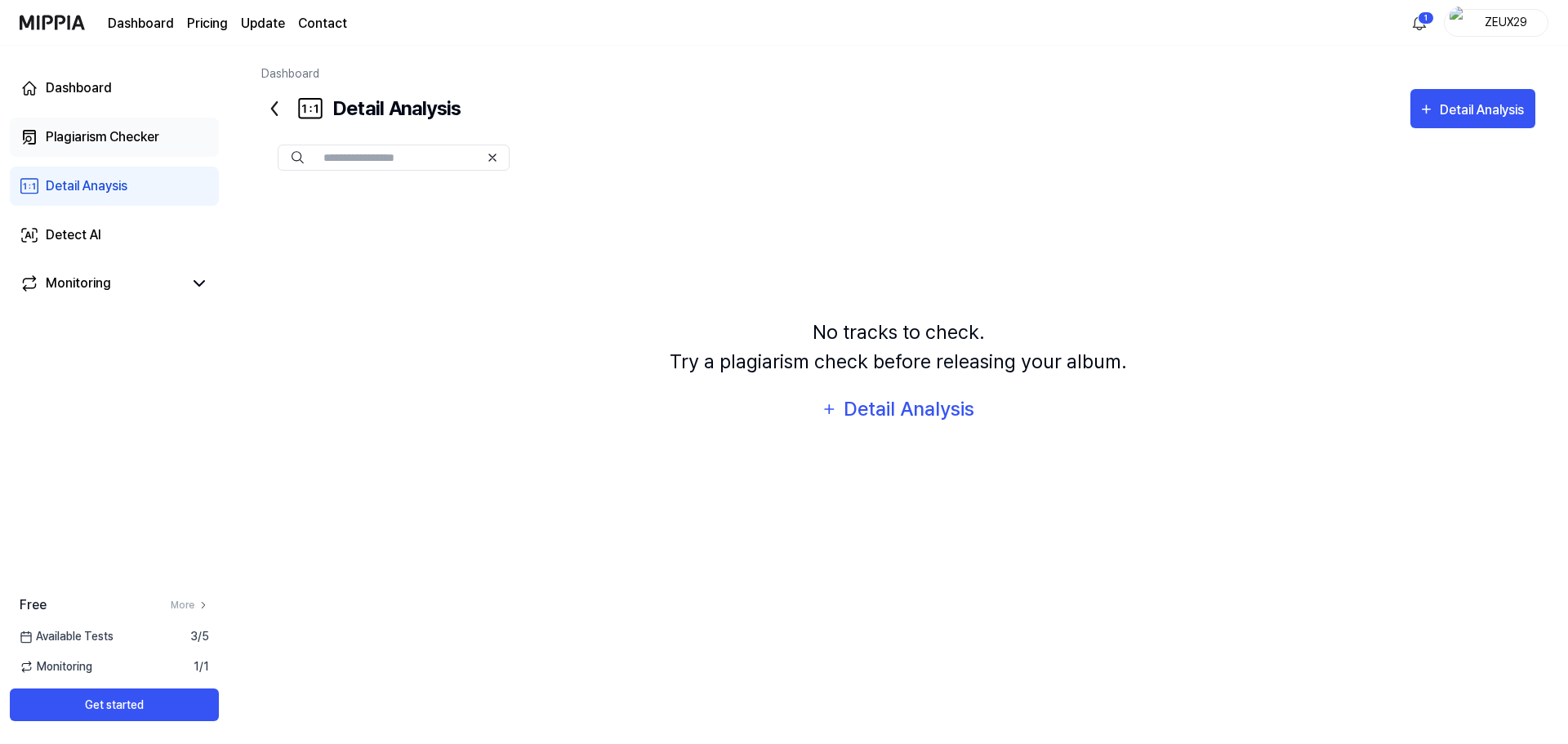
click at [118, 134] on div "Plagiarism Checker" at bounding box center [103, 137] width 114 height 19
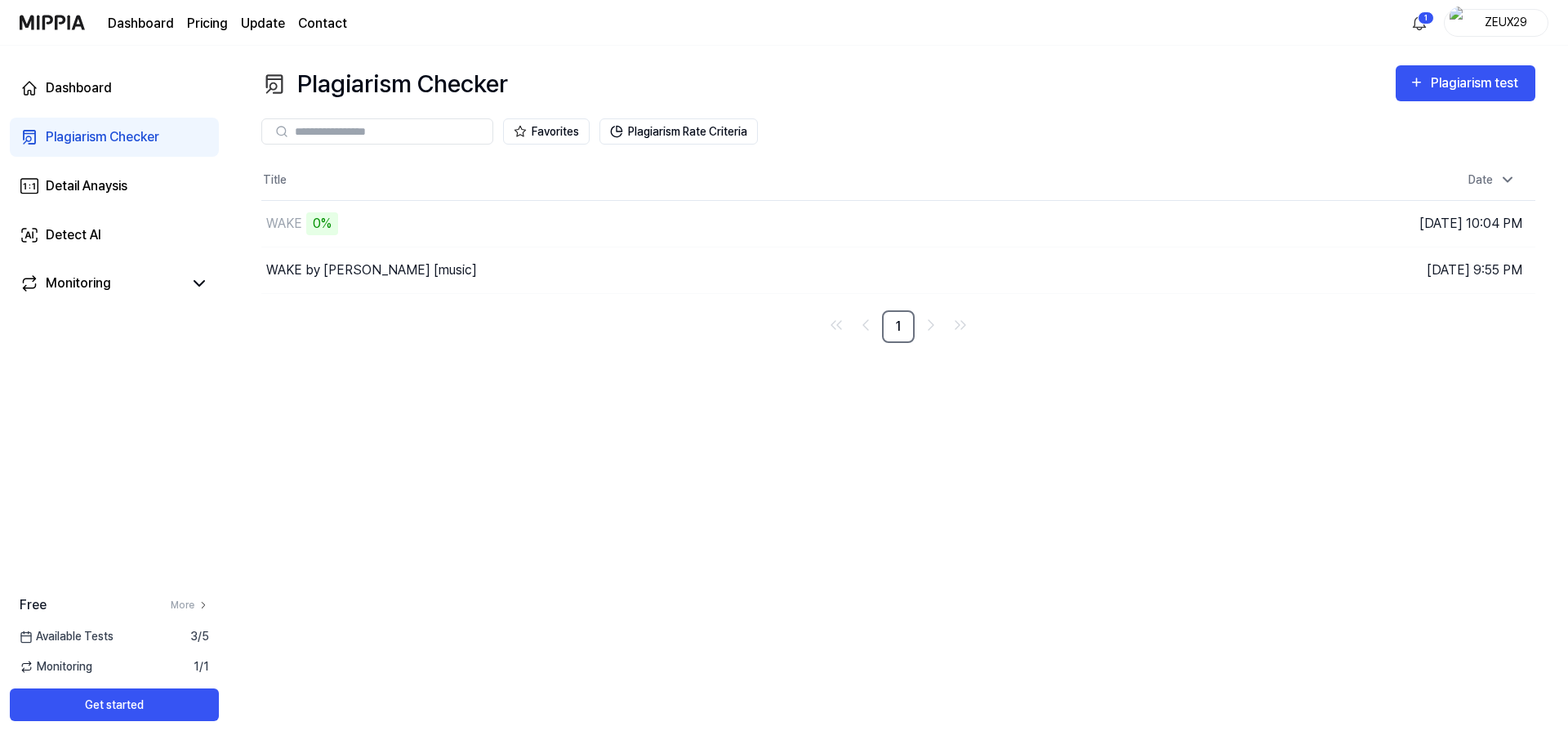
click at [909, 439] on div "Plagiarism Checker Plagiarism test Plagiarism Checker Detail Analysis Detect AI…" at bounding box center [898, 395] width 1339 height 698
click at [236, 535] on div "Plagiarism Checker Plagiarism test Plagiarism Checker Detail Analysis Detect AI…" at bounding box center [898, 395] width 1339 height 698
click at [445, 527] on div "Plagiarism Checker Plagiarism test Plagiarism Checker Detail Analysis Detect AI…" at bounding box center [898, 395] width 1339 height 698
click at [147, 197] on link "Detail Anaysis" at bounding box center [115, 186] width 209 height 39
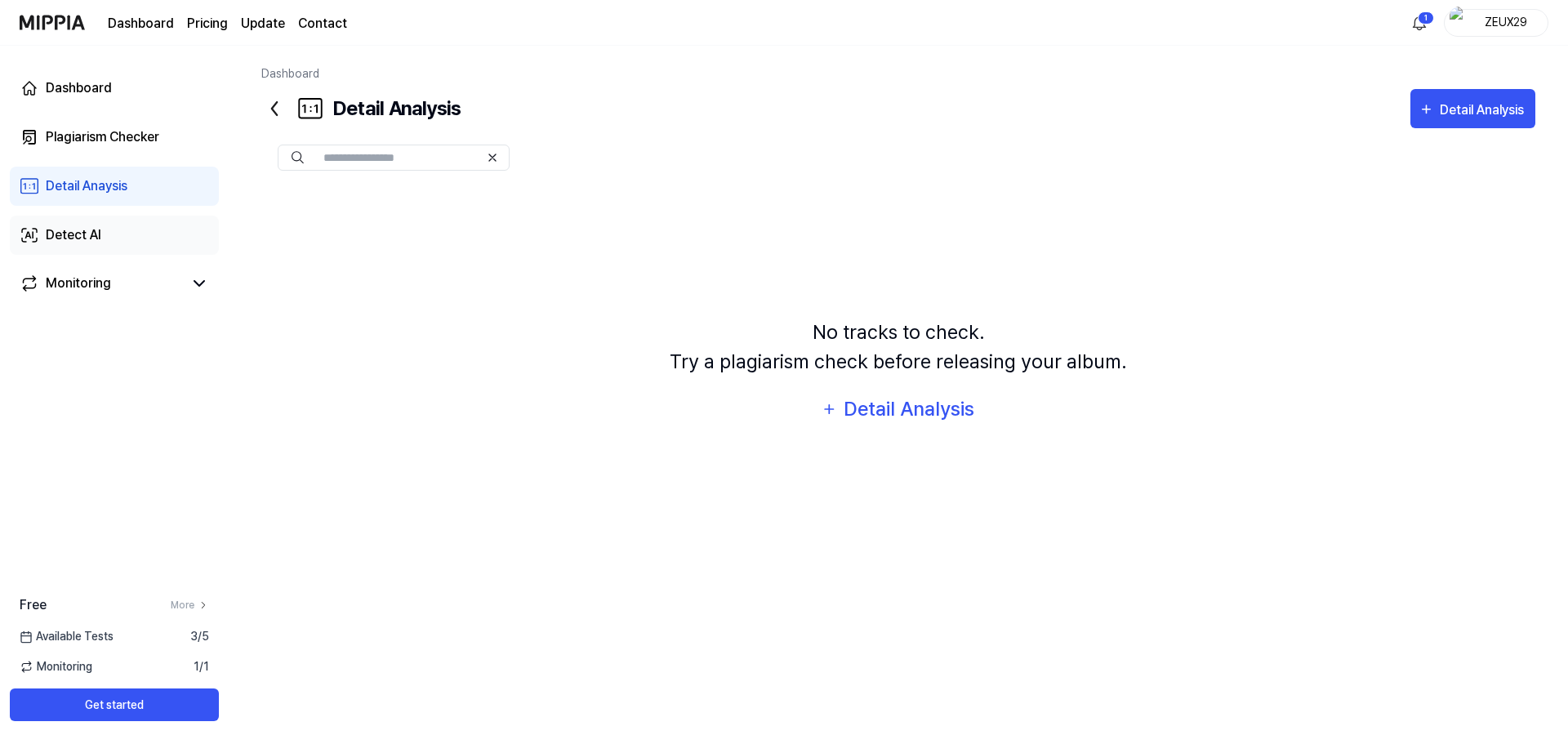
click at [126, 231] on link "Detect AI" at bounding box center [115, 235] width 209 height 39
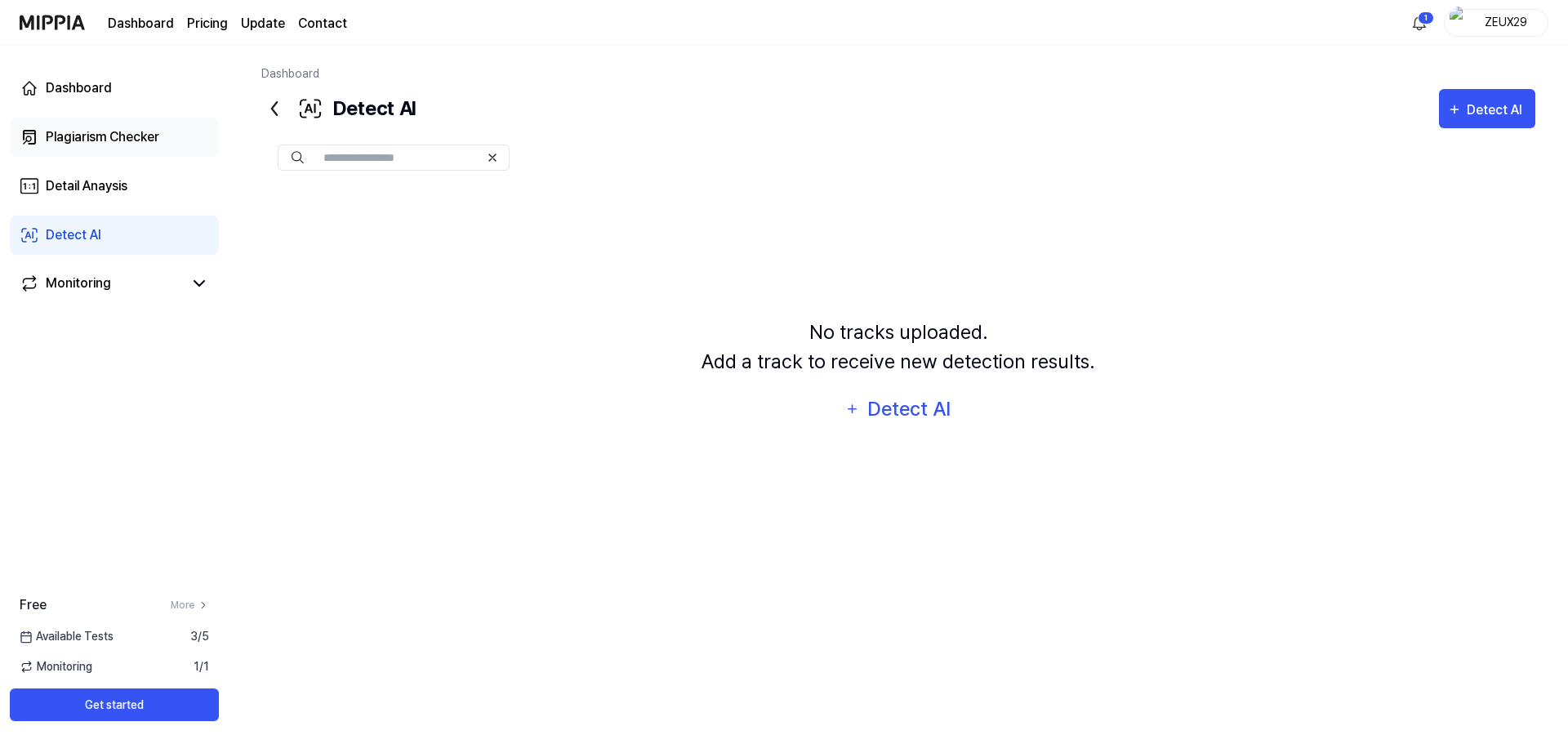
click at [130, 123] on link "Plagiarism Checker" at bounding box center [115, 137] width 209 height 39
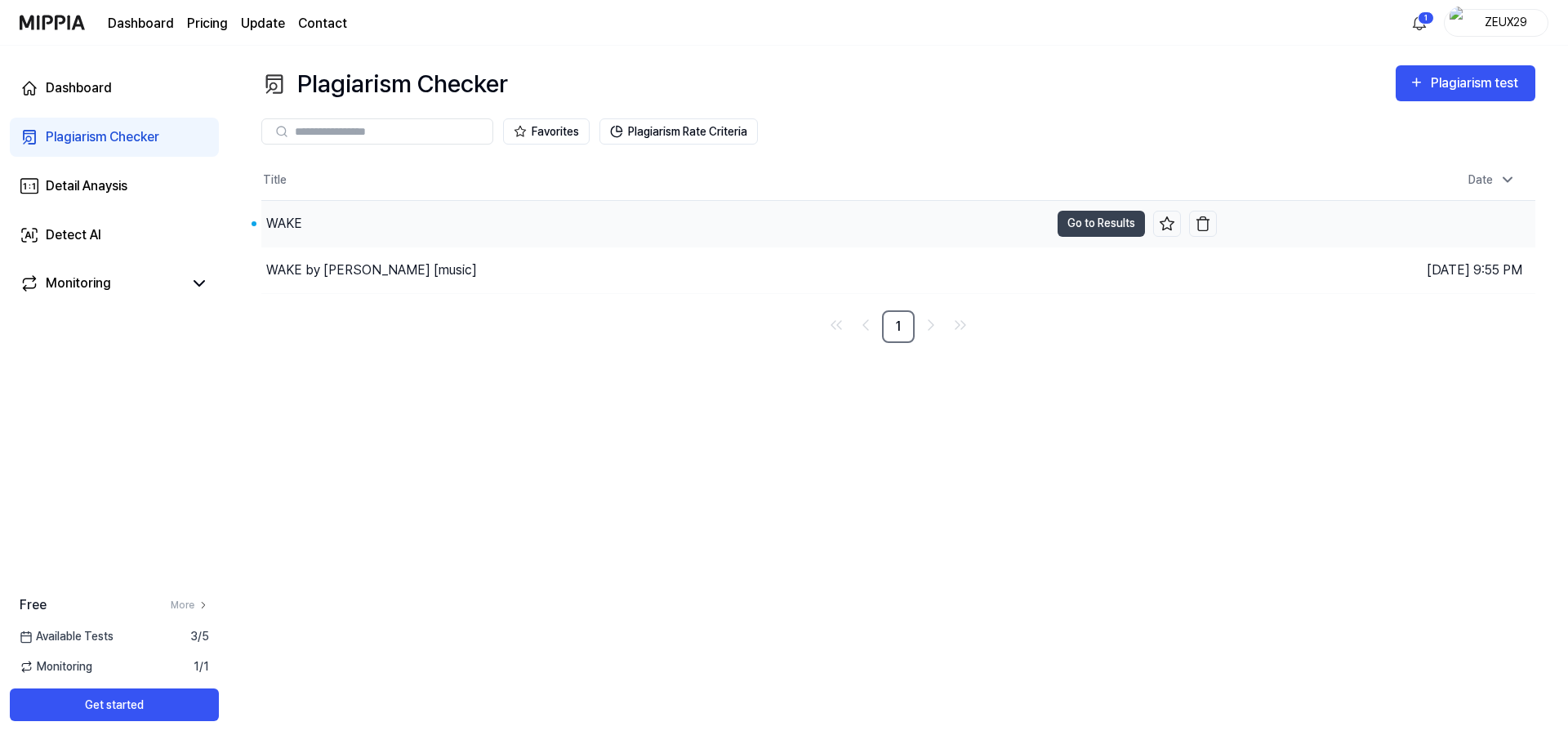
click at [518, 224] on div "WAKE" at bounding box center [656, 224] width 788 height 46
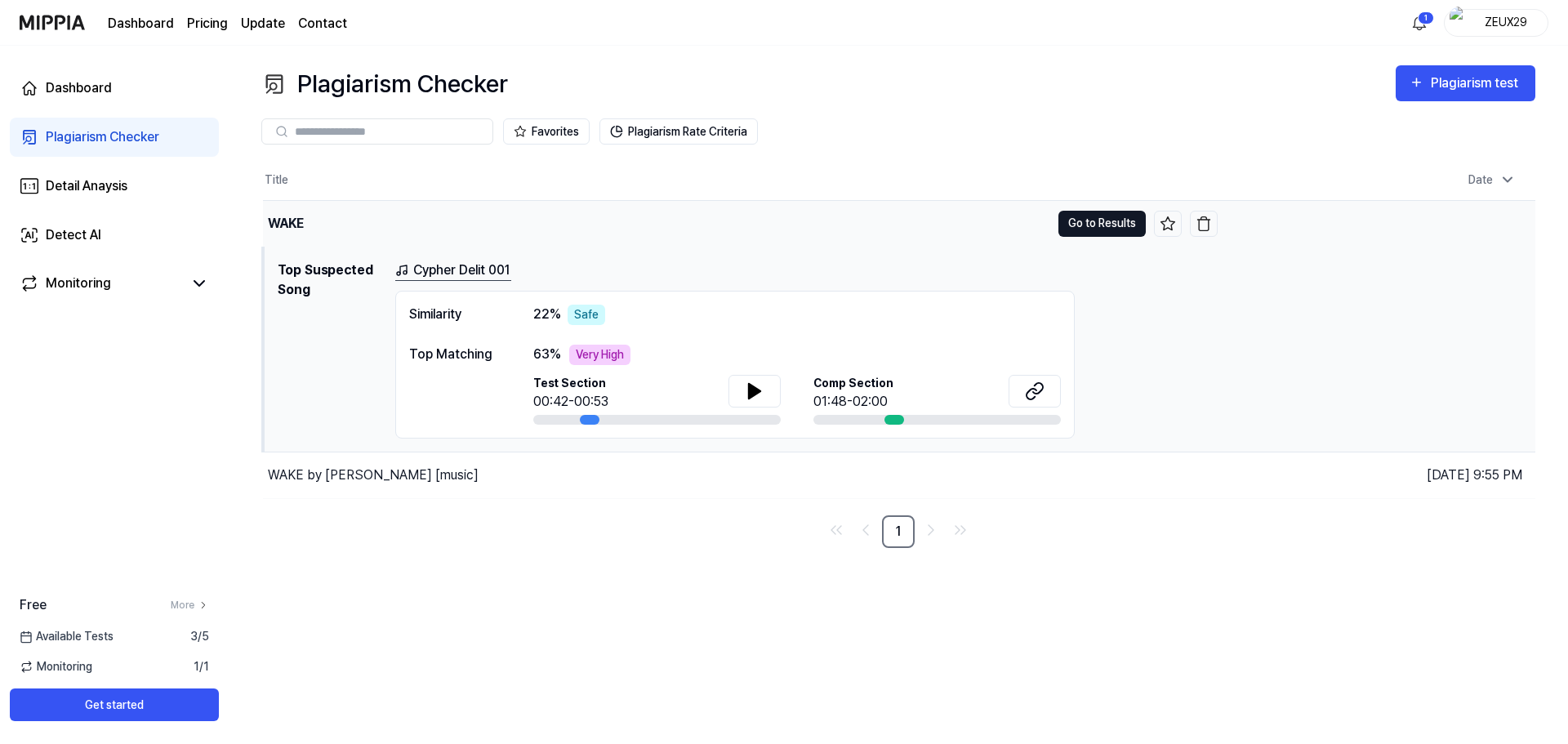
click at [1073, 221] on button "Go to Results" at bounding box center [1101, 223] width 87 height 26
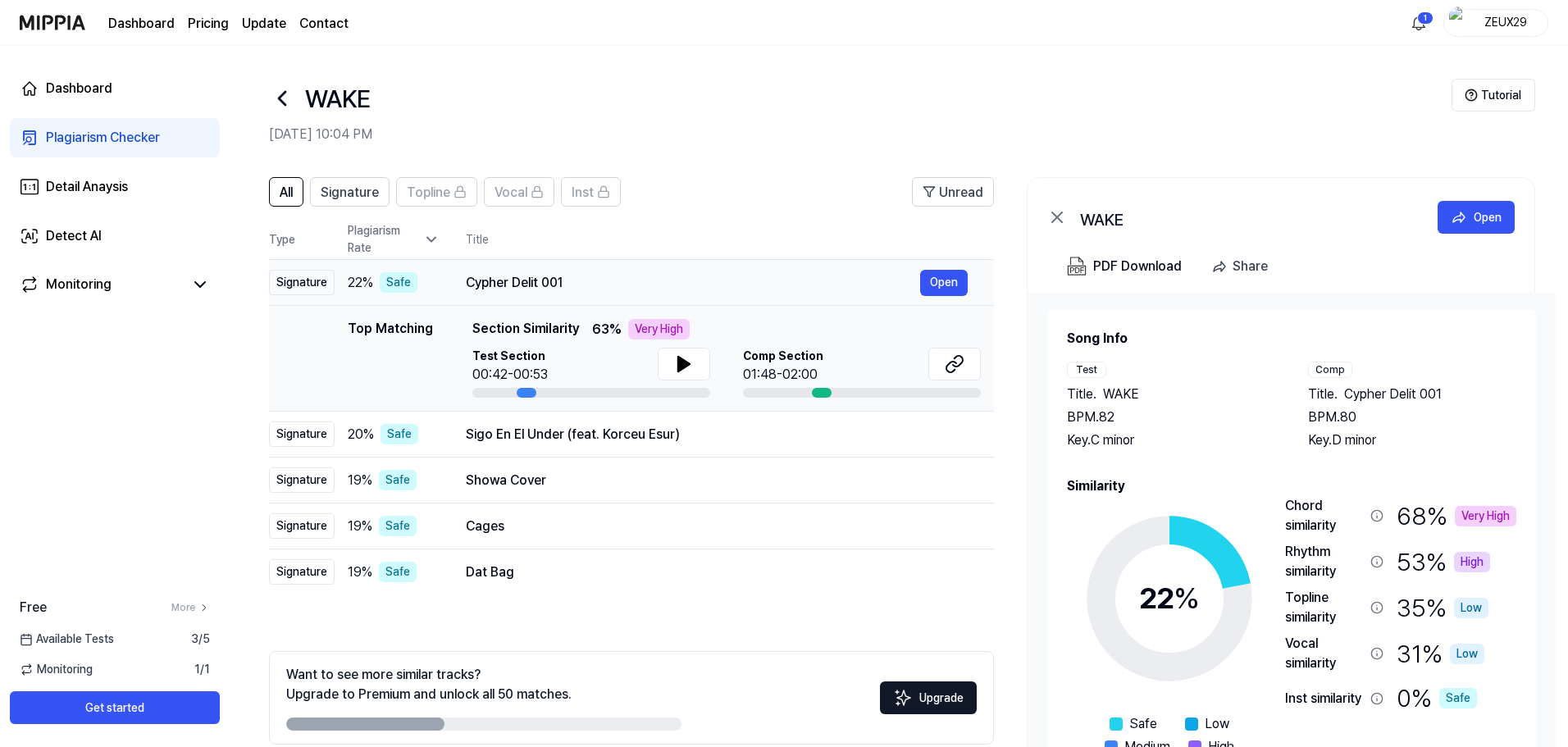
click at [595, 275] on div "Cypher Delit 001" at bounding box center [693, 282] width 455 height 19
click at [950, 357] on icon at bounding box center [954, 363] width 19 height 19
click at [731, 436] on div "Sigo En El Under (feat. Korceu Esur)" at bounding box center [693, 434] width 455 height 19
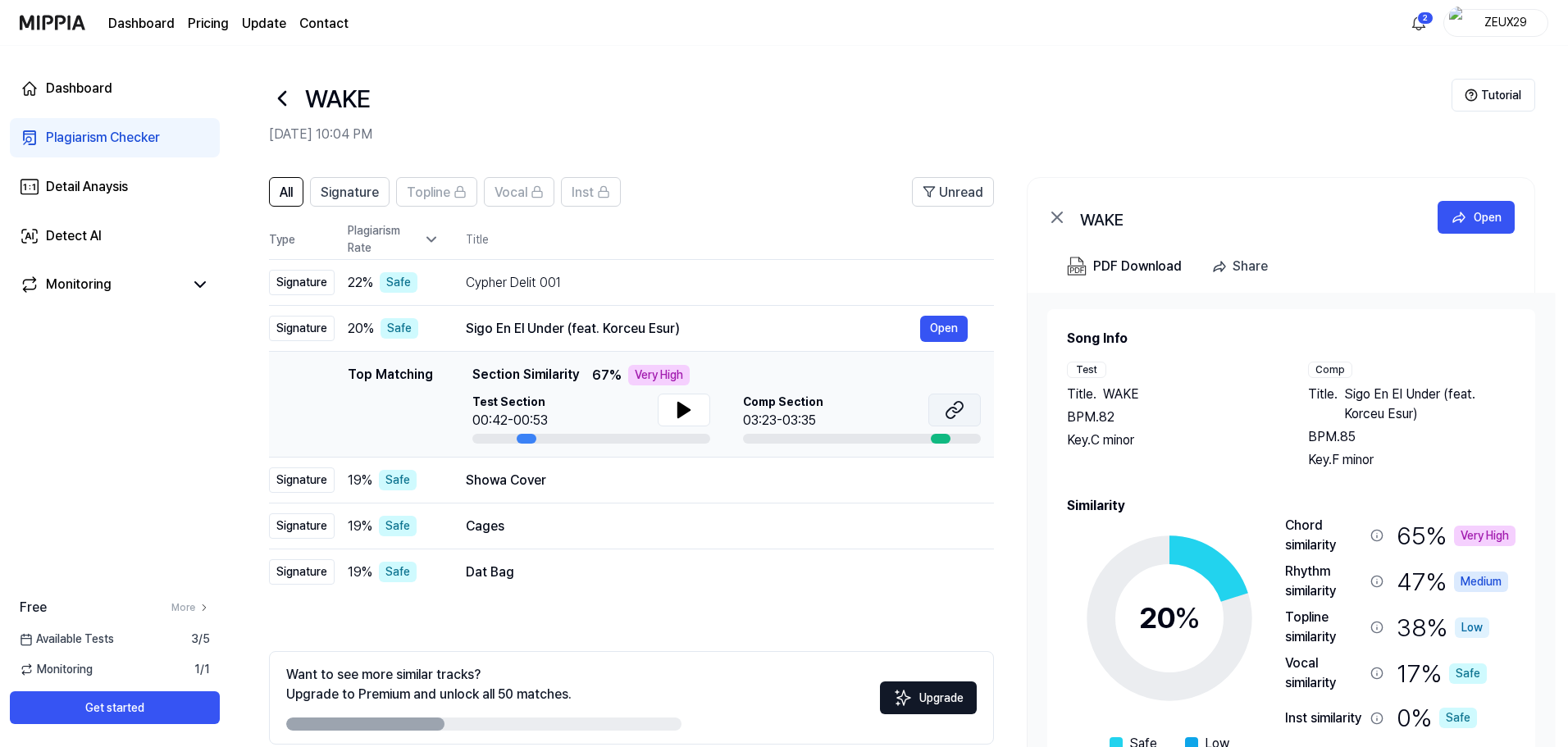
click at [943, 407] on button at bounding box center [954, 410] width 53 height 33
click at [760, 484] on div "Showa Cover" at bounding box center [693, 480] width 455 height 19
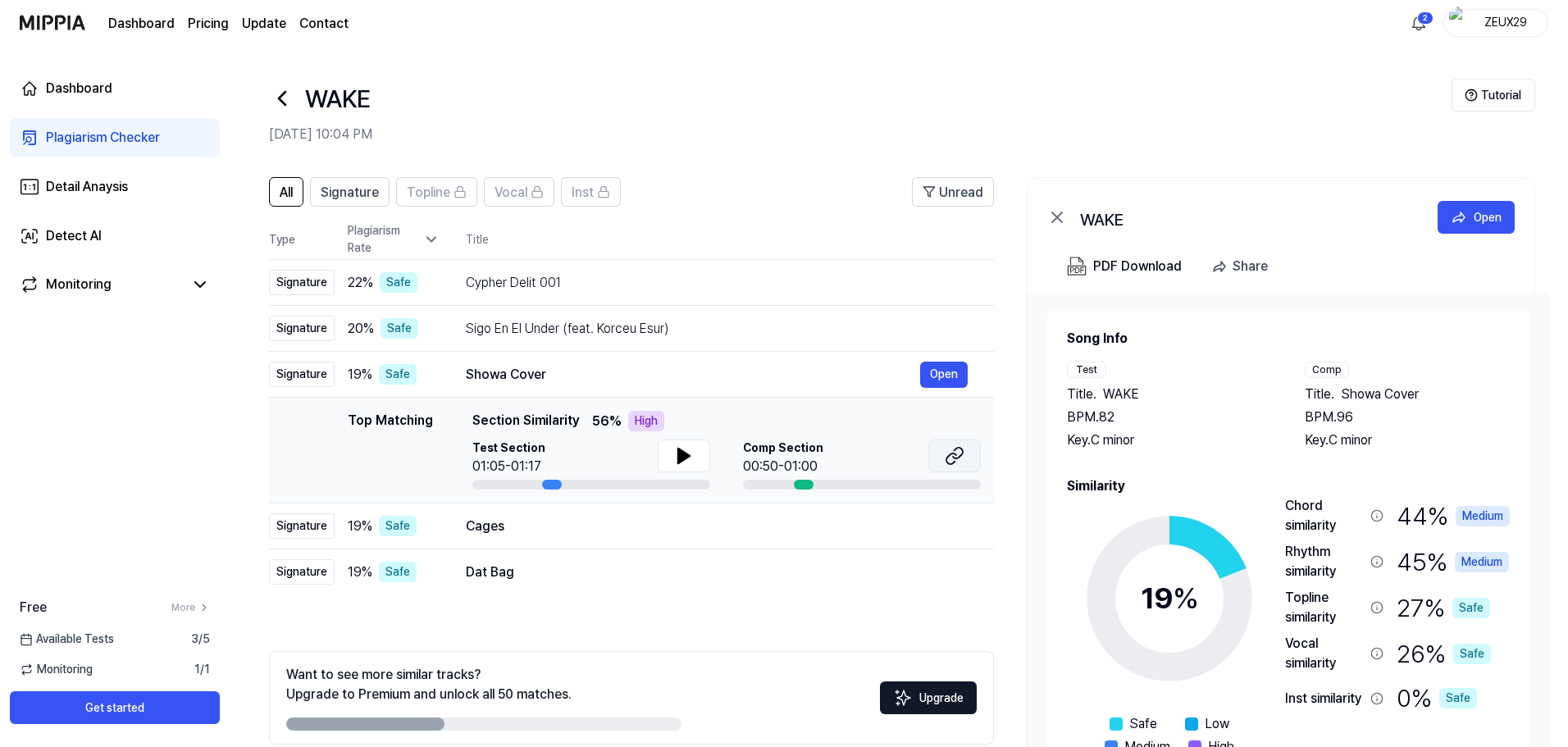
click at [950, 445] on button at bounding box center [954, 456] width 53 height 33
click at [940, 445] on button at bounding box center [954, 456] width 53 height 33
click at [951, 462] on icon at bounding box center [954, 456] width 19 height 19
click at [629, 338] on div "Sigo En El Under (feat. Korceu Esur) Open" at bounding box center [717, 328] width 502 height 26
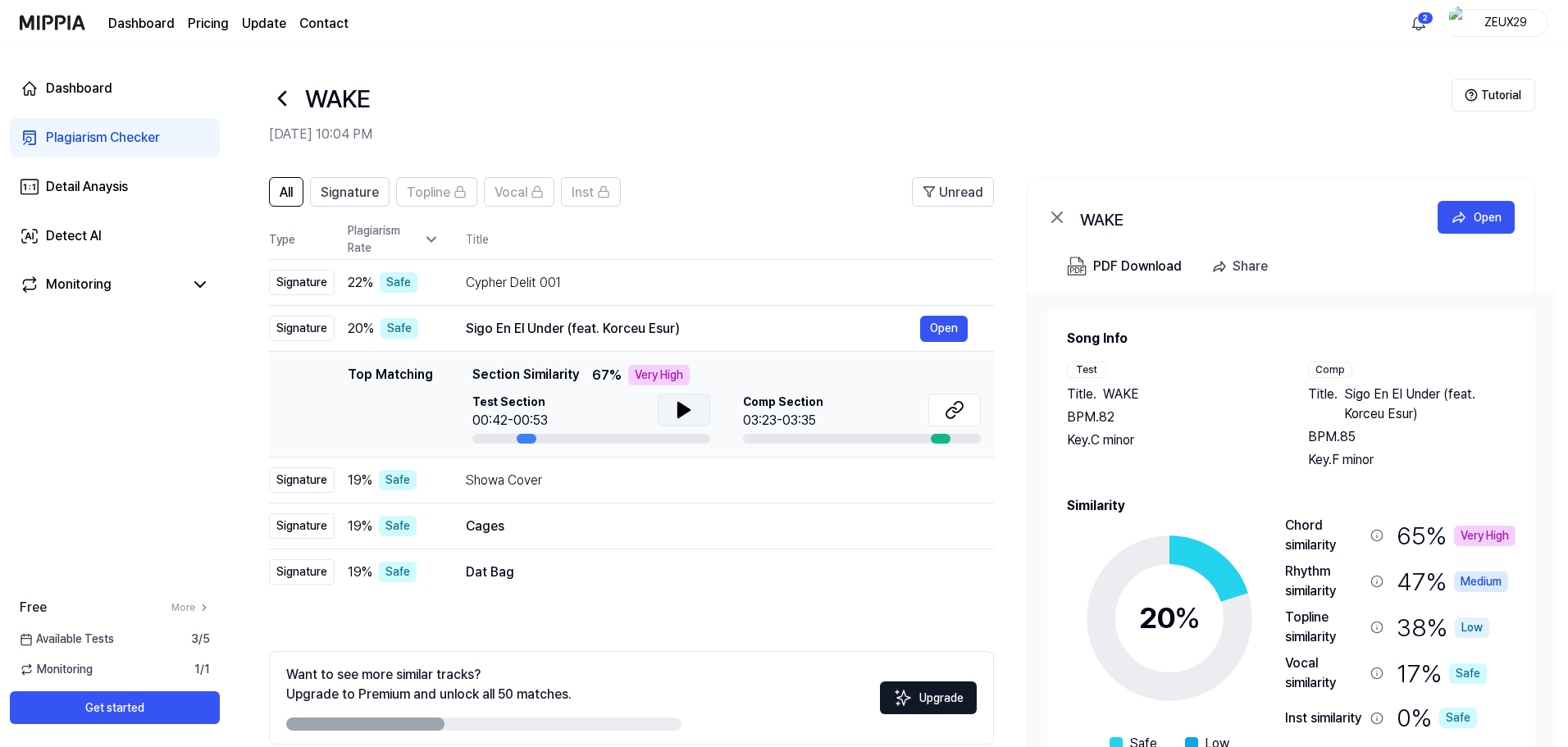
click at [669, 415] on button at bounding box center [683, 410] width 53 height 33
click at [682, 415] on icon at bounding box center [681, 409] width 4 height 13
click at [643, 569] on div "Dat Bag" at bounding box center [693, 572] width 455 height 19
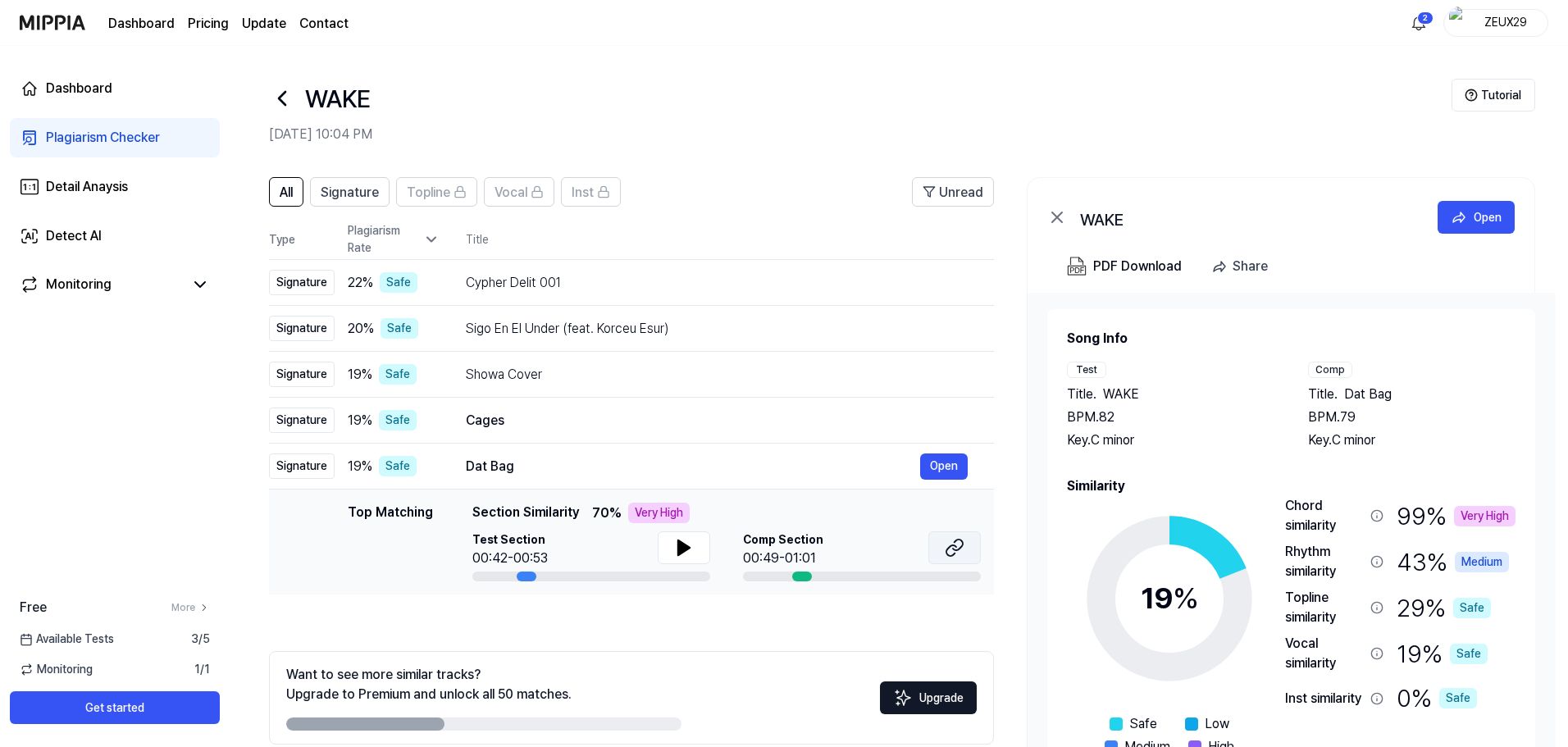
click at [946, 543] on icon at bounding box center [954, 547] width 19 height 19
